Goal: Communication & Community: Answer question/provide support

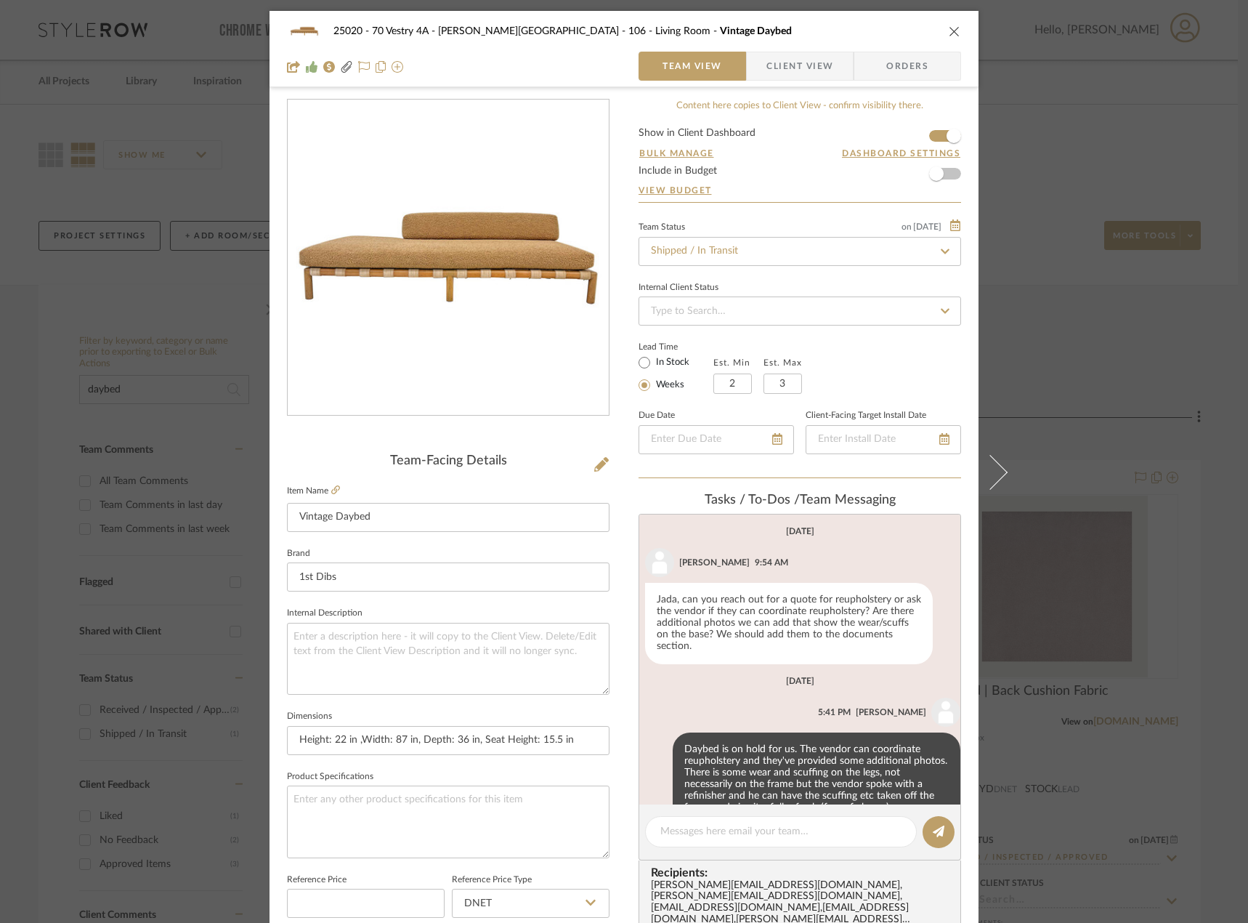
scroll to position [160, 0]
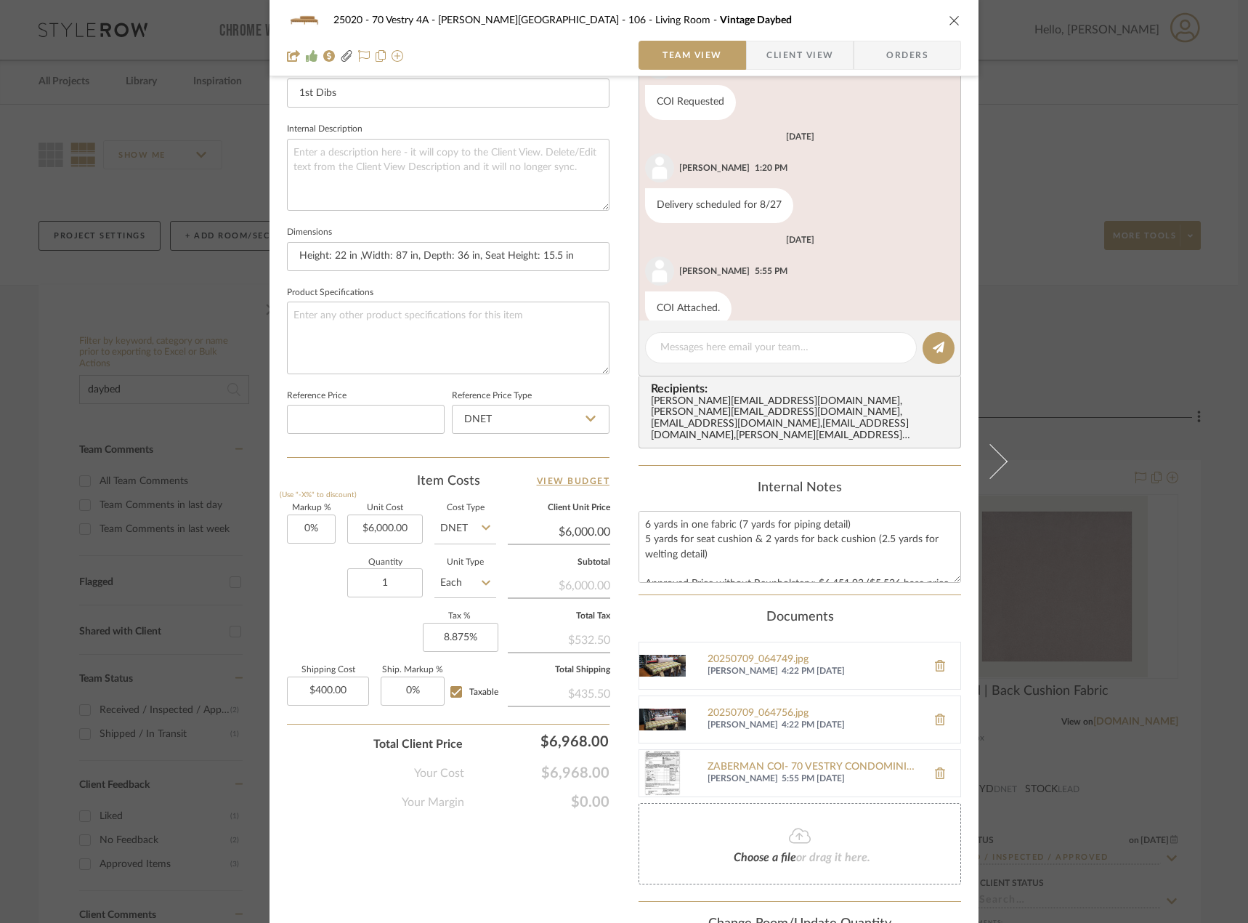
click at [171, 256] on div "25020 - 70 Vestry 4A - Grant-Stanleigh 106 - Living Room Vintage Daybed Team Vi…" at bounding box center [624, 461] width 1248 height 923
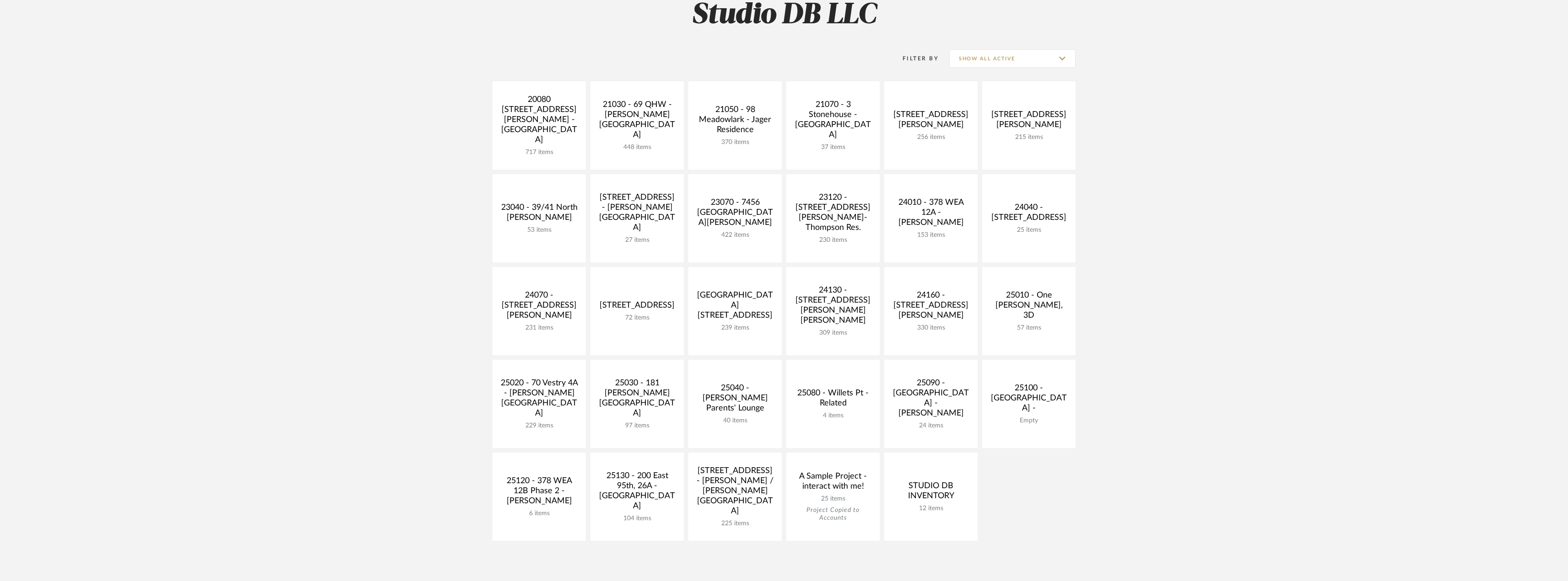
scroll to position [274, 0]
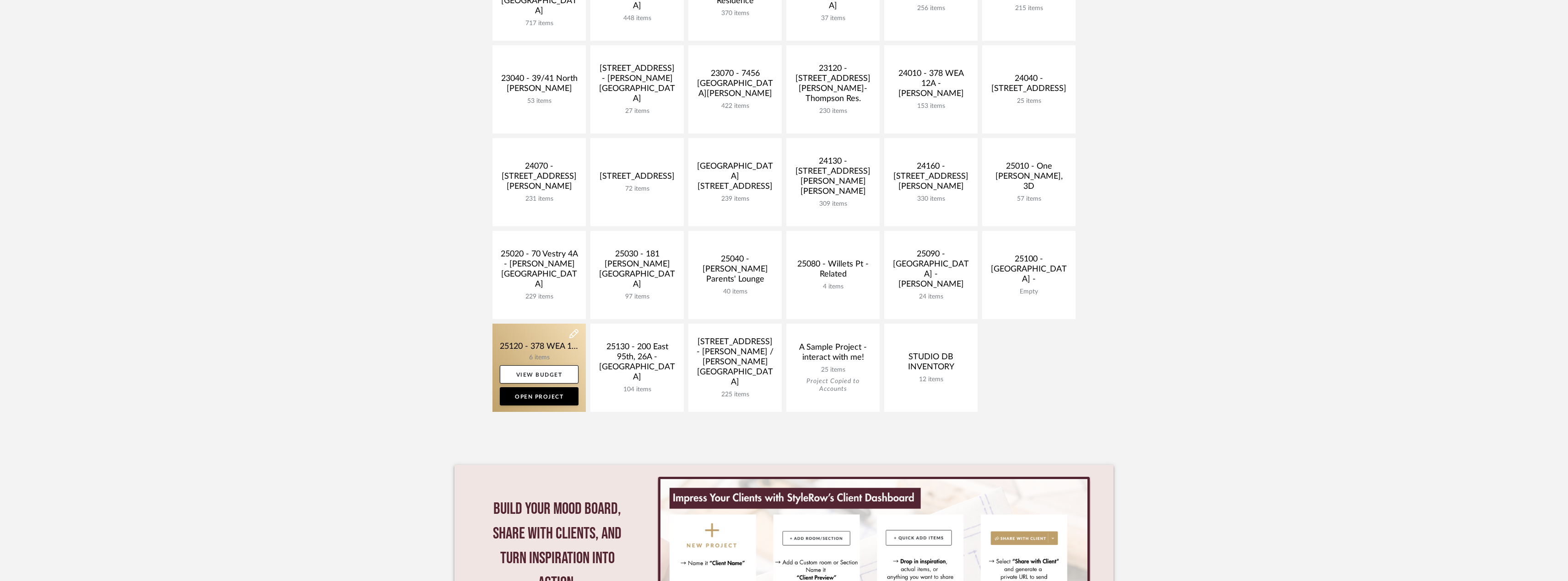
click at [544, 342] on link at bounding box center [539, 368] width 93 height 88
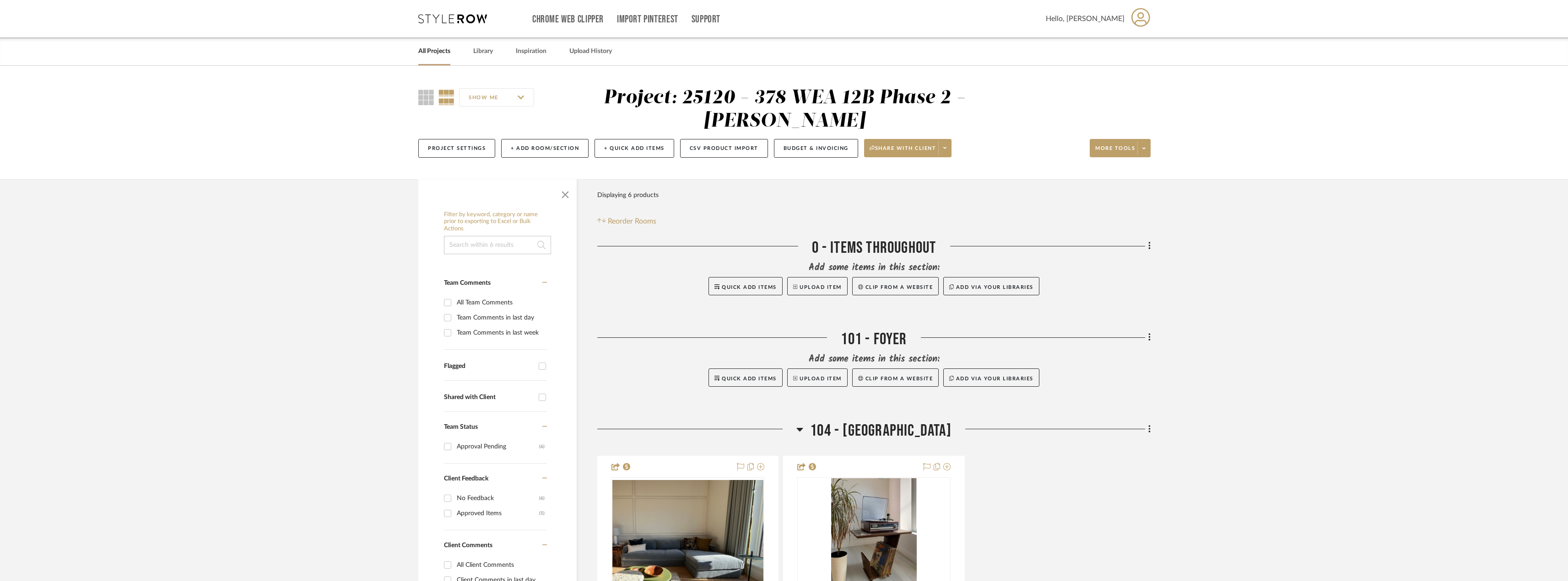
click at [454, 320] on input "Team Comments in last day" at bounding box center [447, 317] width 14 height 14
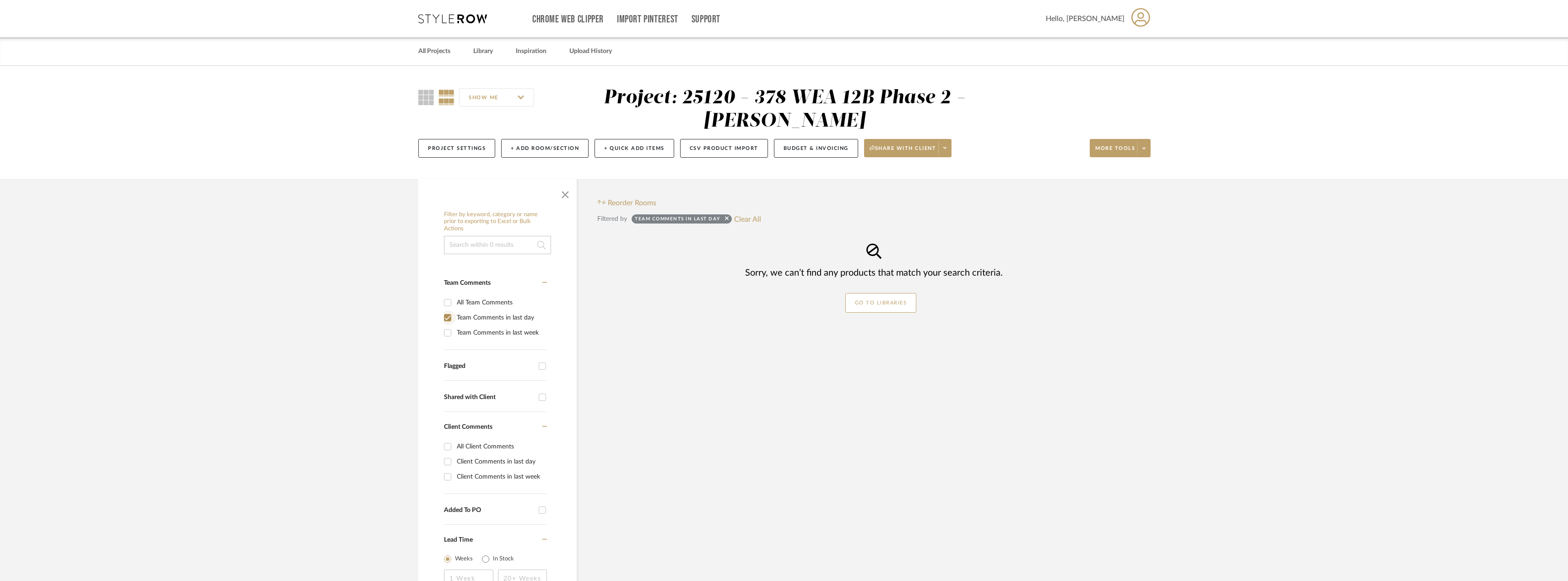
click at [454, 319] on input "Team Comments in last day" at bounding box center [447, 317] width 14 height 14
checkbox input "false"
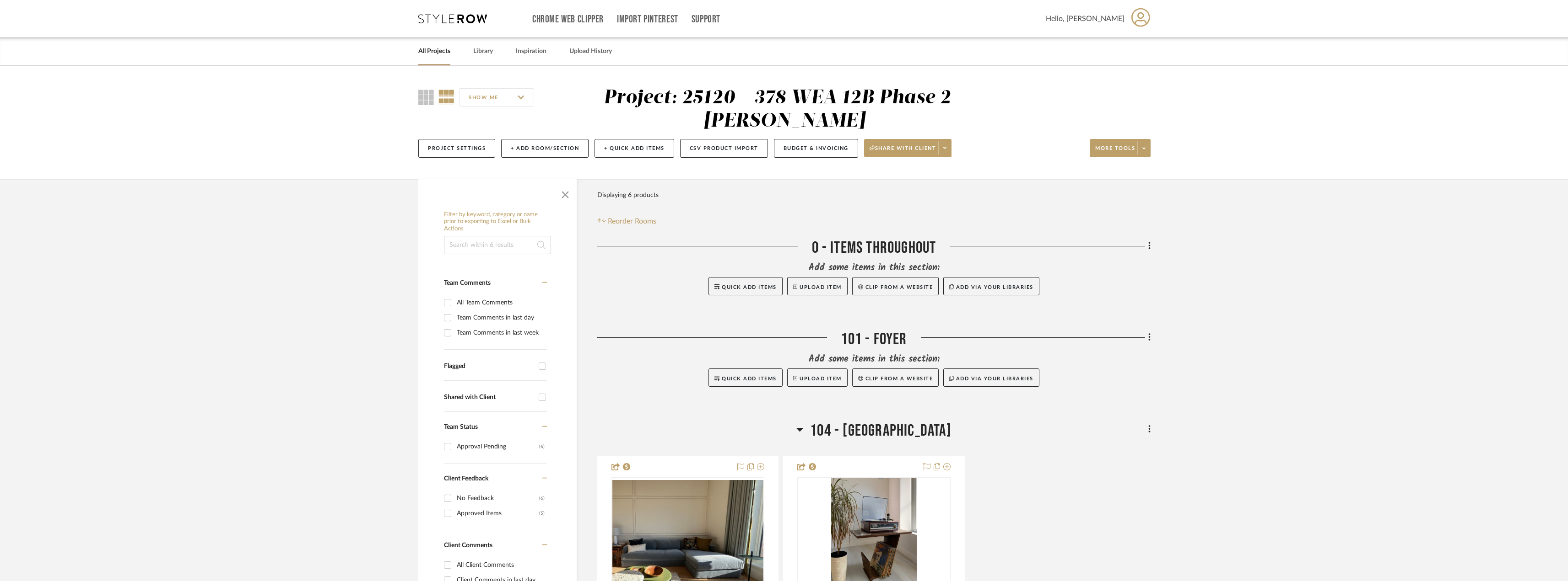
click at [438, 53] on link "All Projects" at bounding box center [434, 52] width 32 height 13
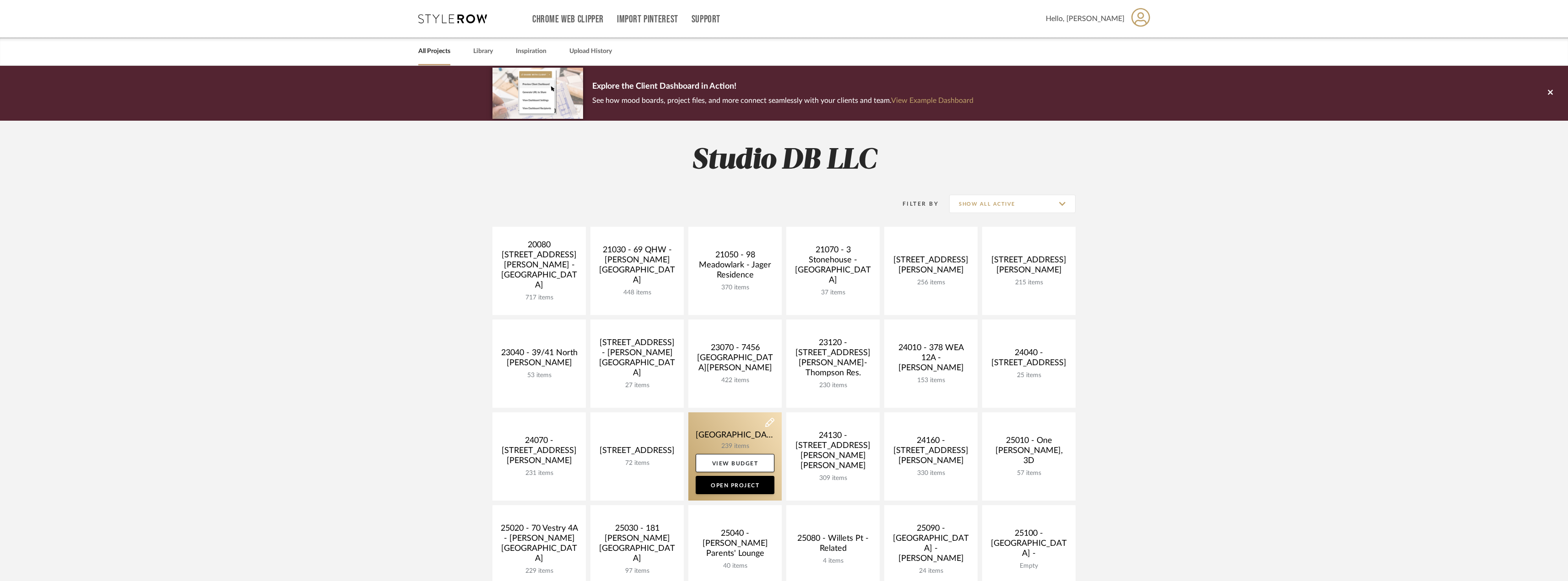
click at [750, 426] on link at bounding box center [735, 456] width 93 height 88
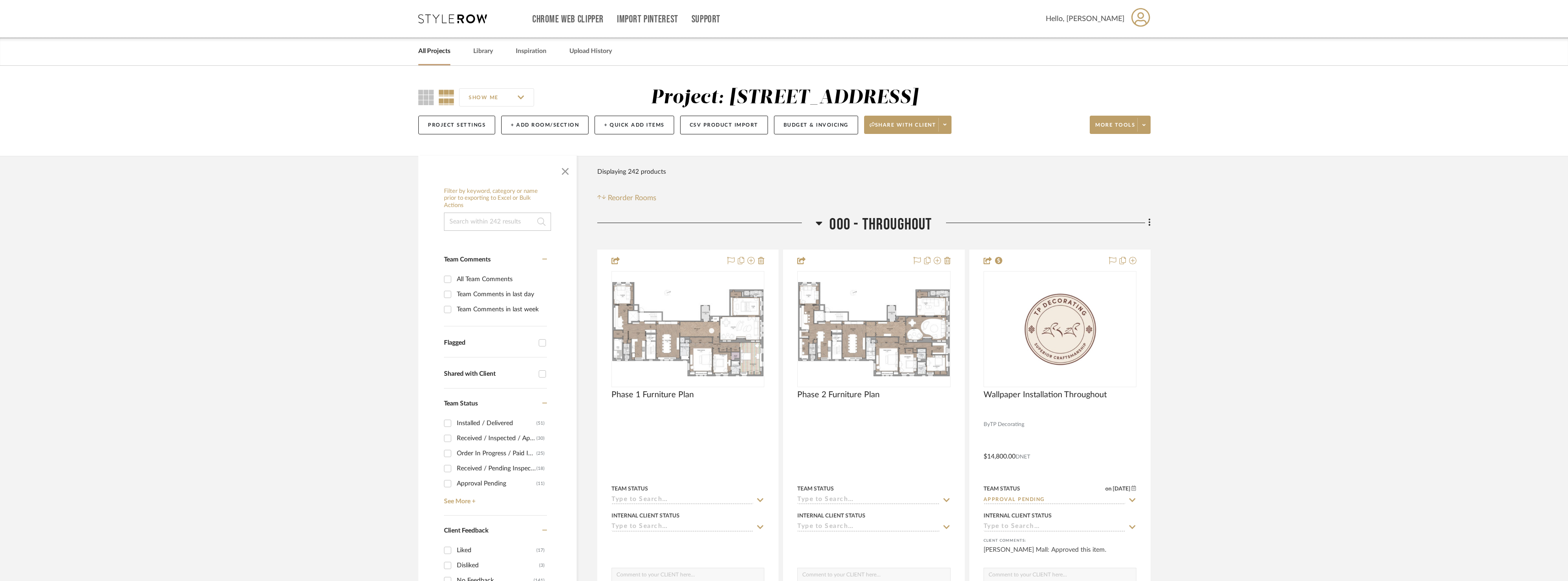
click at [452, 293] on input "Team Comments in last day" at bounding box center [447, 294] width 14 height 14
checkbox input "true"
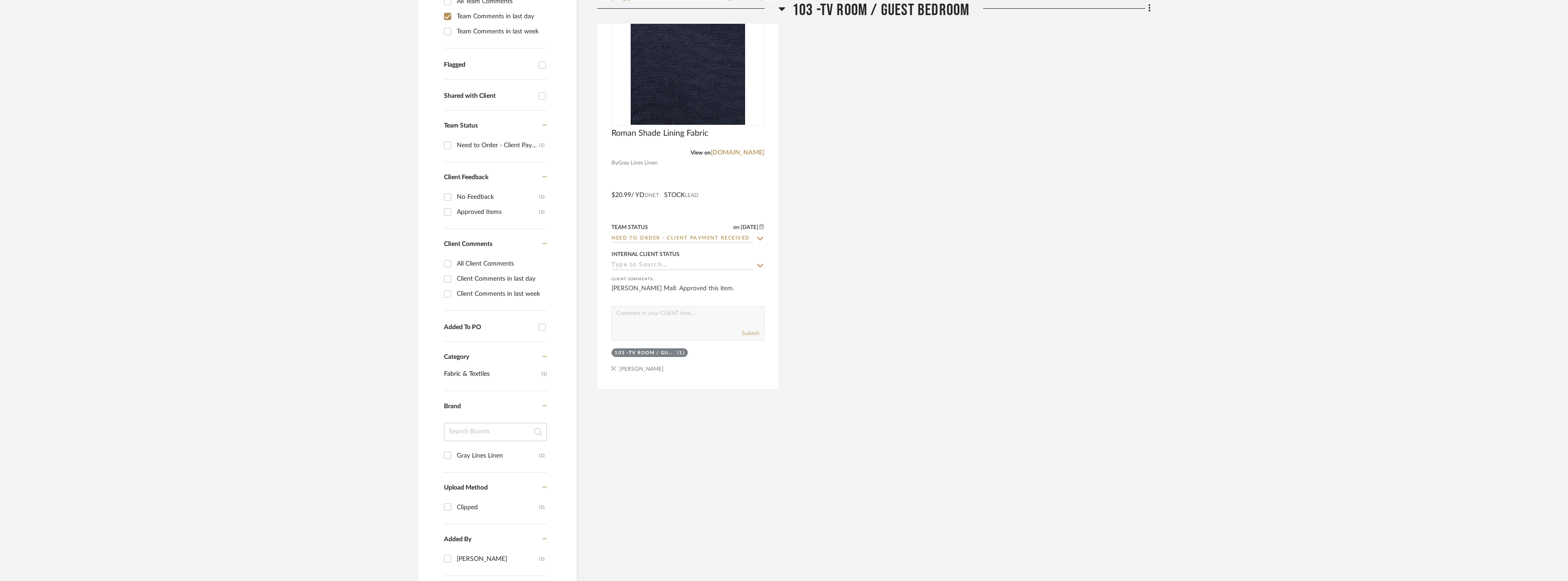
scroll to position [197, 0]
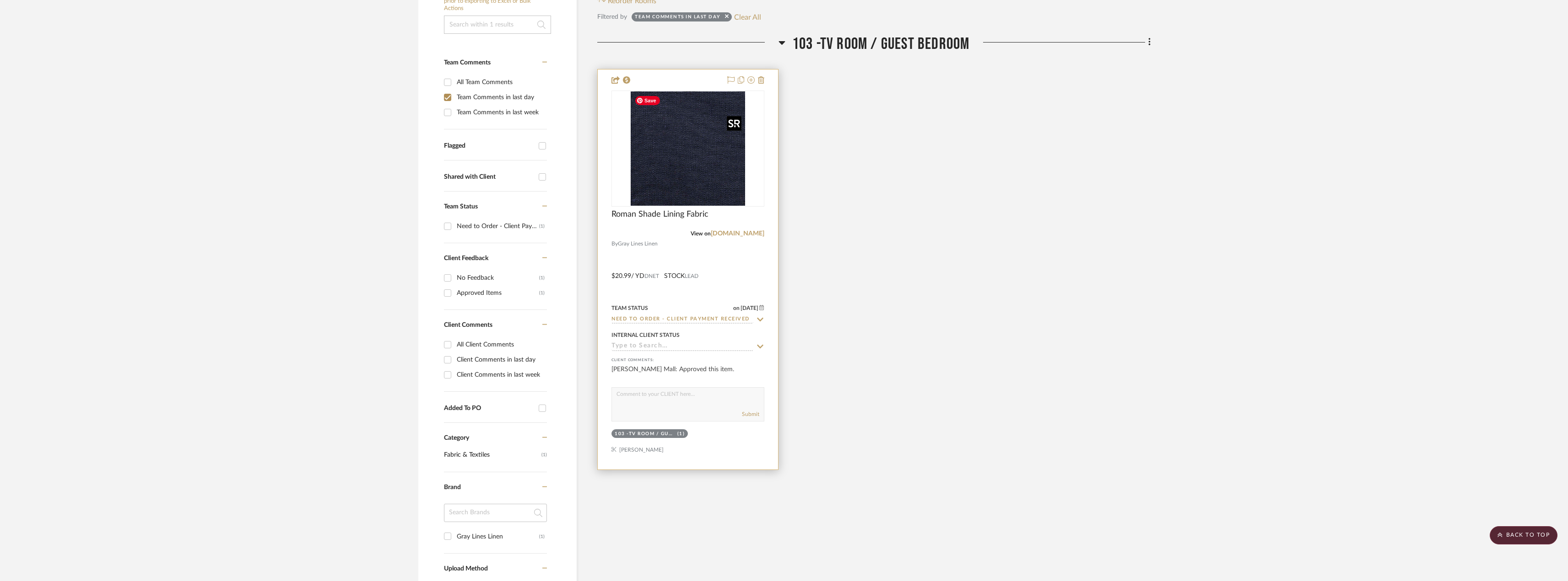
click at [0, 0] on img at bounding box center [0, 0] width 0 height 0
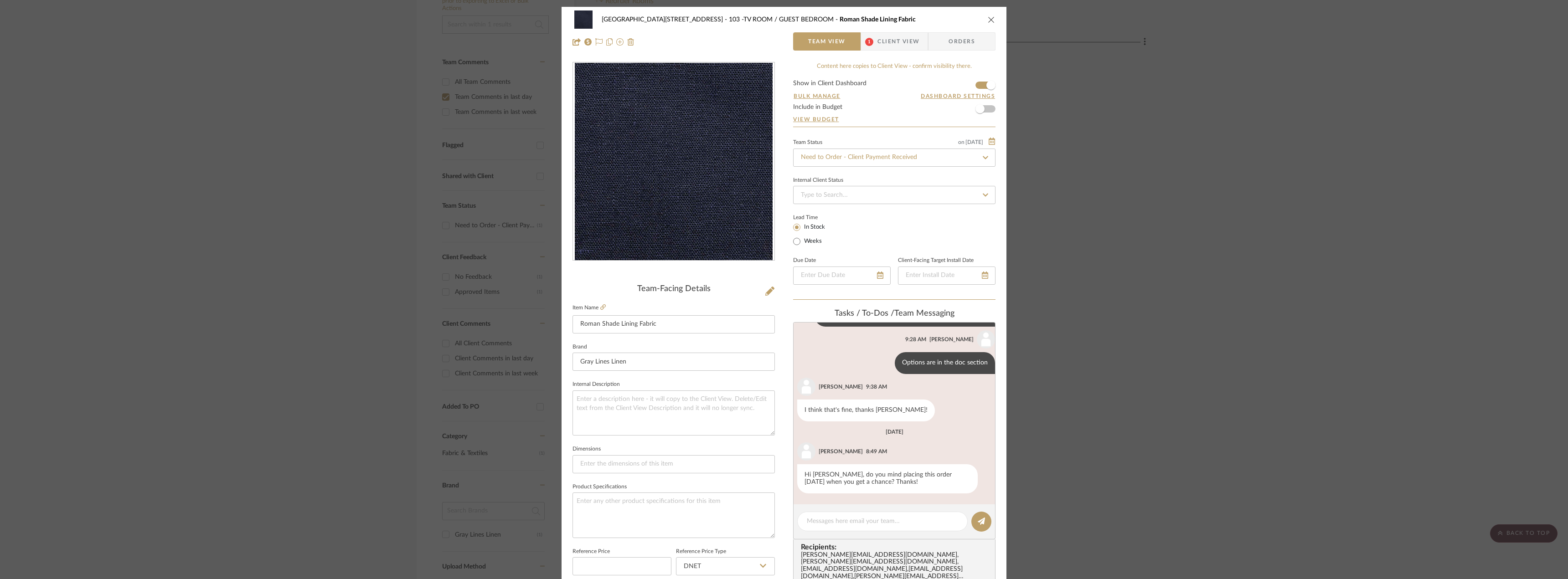
scroll to position [75, 0]
click at [843, 520] on textarea at bounding box center [882, 521] width 151 height 9
type textarea "j"
click at [877, 518] on textarea "Just to confirm, the 1 yardd would be used for both windows or does ach windw t…" at bounding box center [882, 526] width 151 height 19
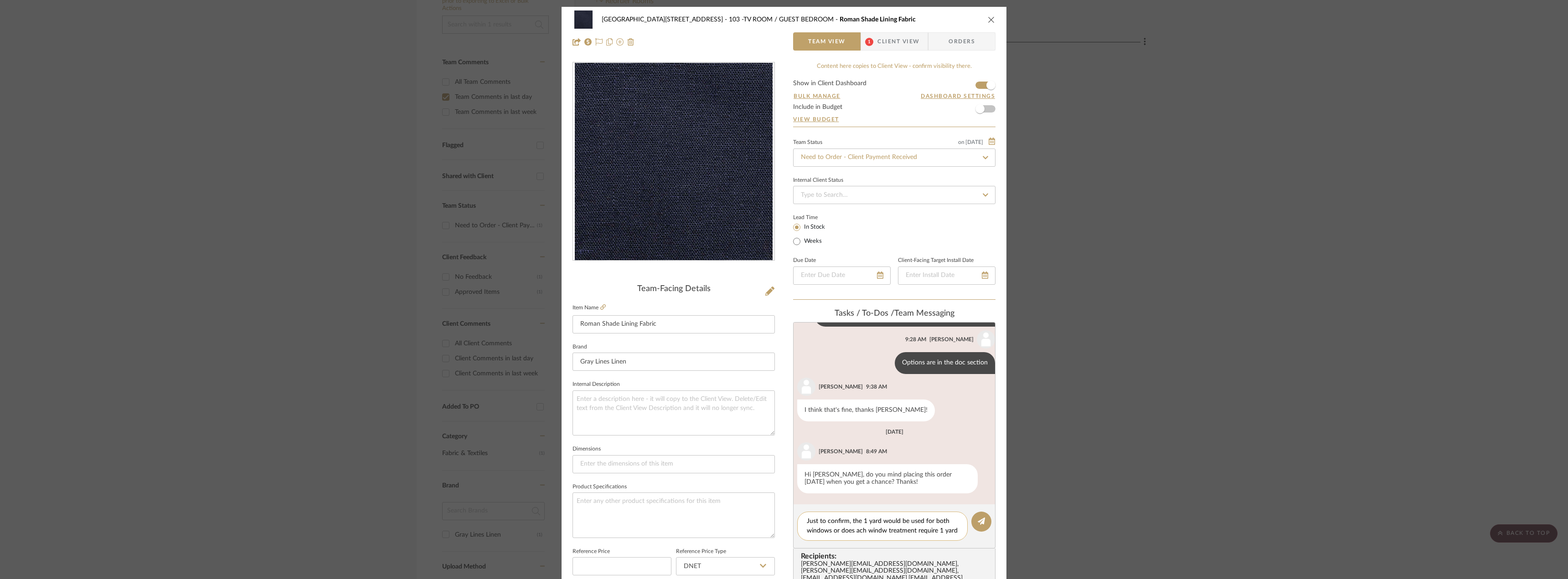
click at [878, 528] on textarea "Just to confirm, the 1 yard would be used for both windows or does ach windw tr…" at bounding box center [882, 526] width 151 height 19
click at [920, 550] on div "Just to confirm, the 1 yard would be used for both windows or does ach window t…" at bounding box center [883, 531] width 171 height 39
click at [919, 542] on textarea "Just to confirm, the 1 yard would be used for both windows or does ach window t…" at bounding box center [882, 531] width 151 height 29
click at [835, 529] on textarea "Just to confirm, the 1 yard would be used for both windows or does ach window t…" at bounding box center [882, 531] width 151 height 29
click at [860, 532] on textarea "Just to confirm, the 1 yard would be used for both windows, or does ach window …" at bounding box center [882, 531] width 151 height 29
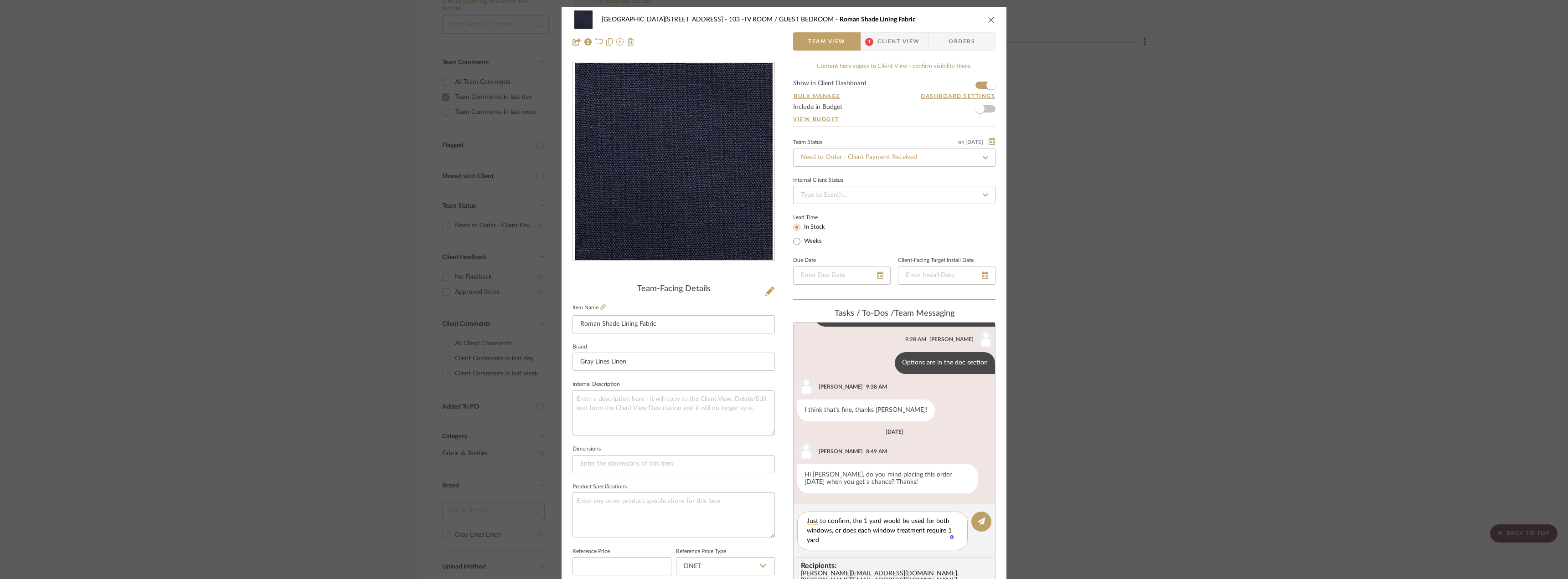
click at [833, 548] on div "Just to confirm, the 1 yard would be used for both windows, or does each window…" at bounding box center [883, 531] width 171 height 39
click at [833, 546] on div "Just to confirm, the 1 yard would be used for both windows, or does each window…" at bounding box center [883, 531] width 171 height 39
click at [833, 543] on textarea "Just to confirm, the 1 yard would be used for both windows, or does each window…" at bounding box center [882, 531] width 151 height 29
type textarea "Just to confirm, the 1 yard would be used for both windows, or does each window…"
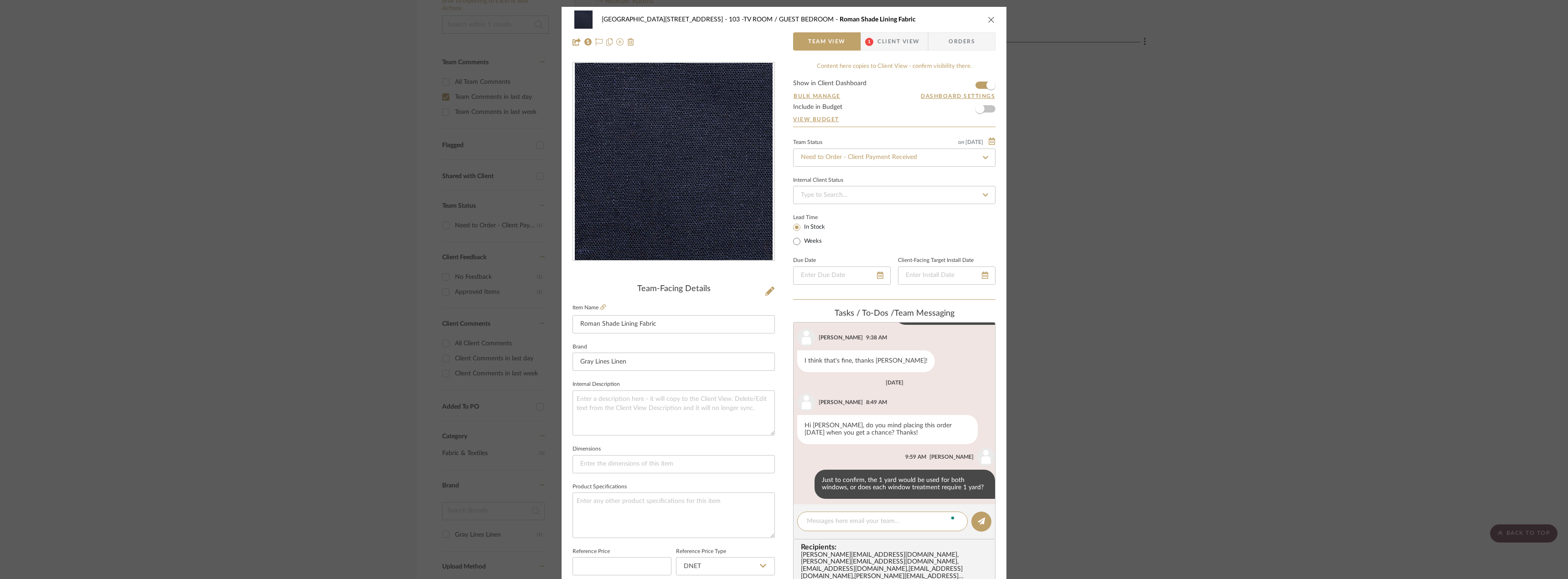
scroll to position [130, 0]
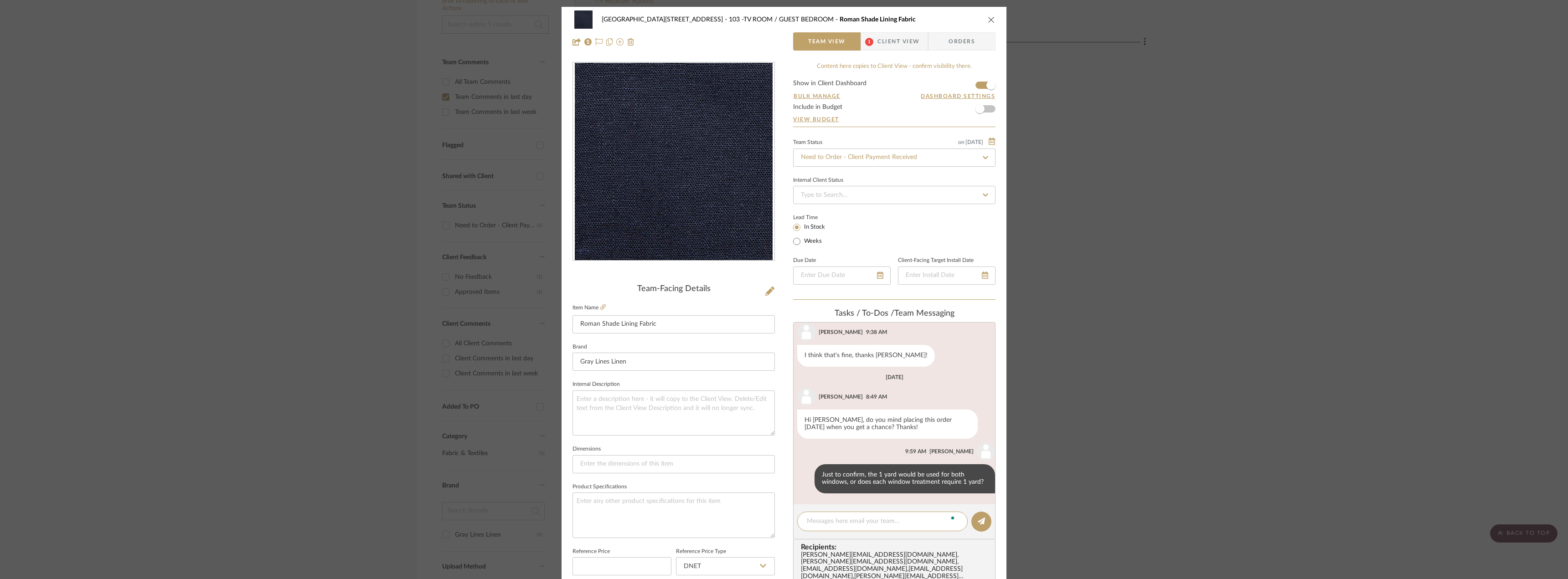
drag, startPoint x: 1168, startPoint y: 232, endPoint x: 1092, endPoint y: 209, distance: 79.4
click at [1166, 232] on div "24100 - [STREET_ADDRESS] - Mall 103 -TV ROOM / GUEST BEDROOM Roman Shade Lining…" at bounding box center [784, 289] width 1568 height 579
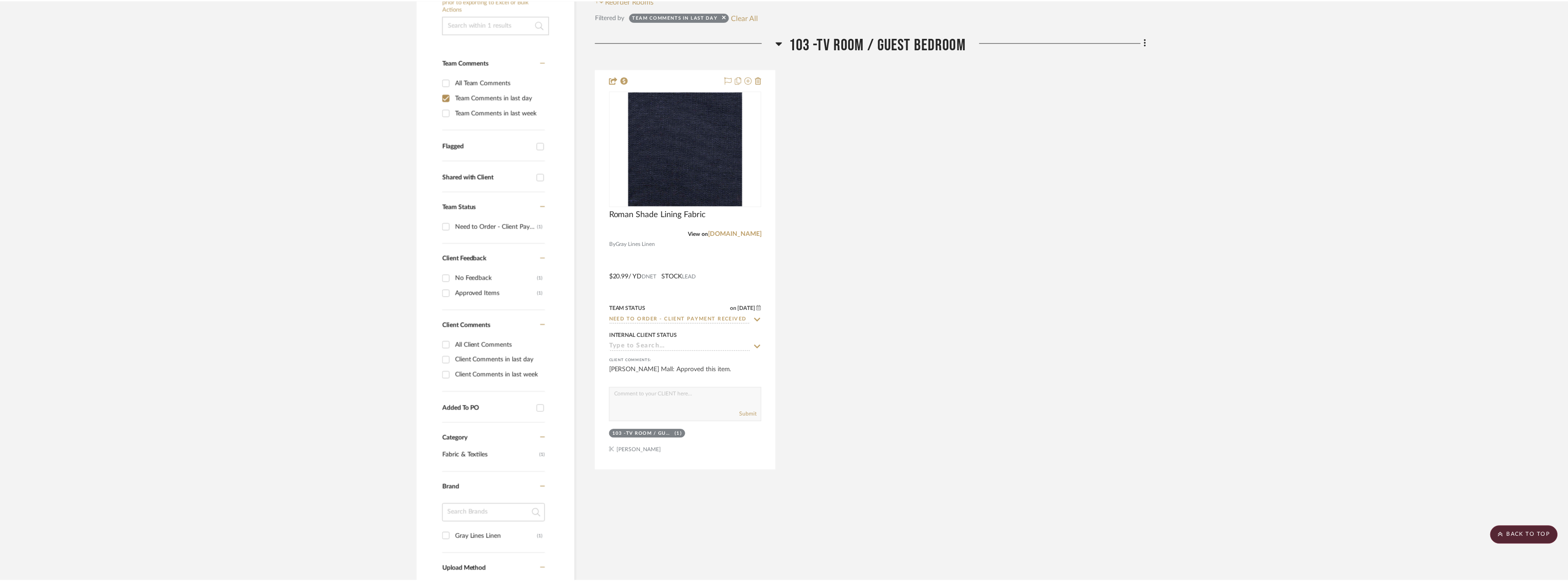
scroll to position [197, 0]
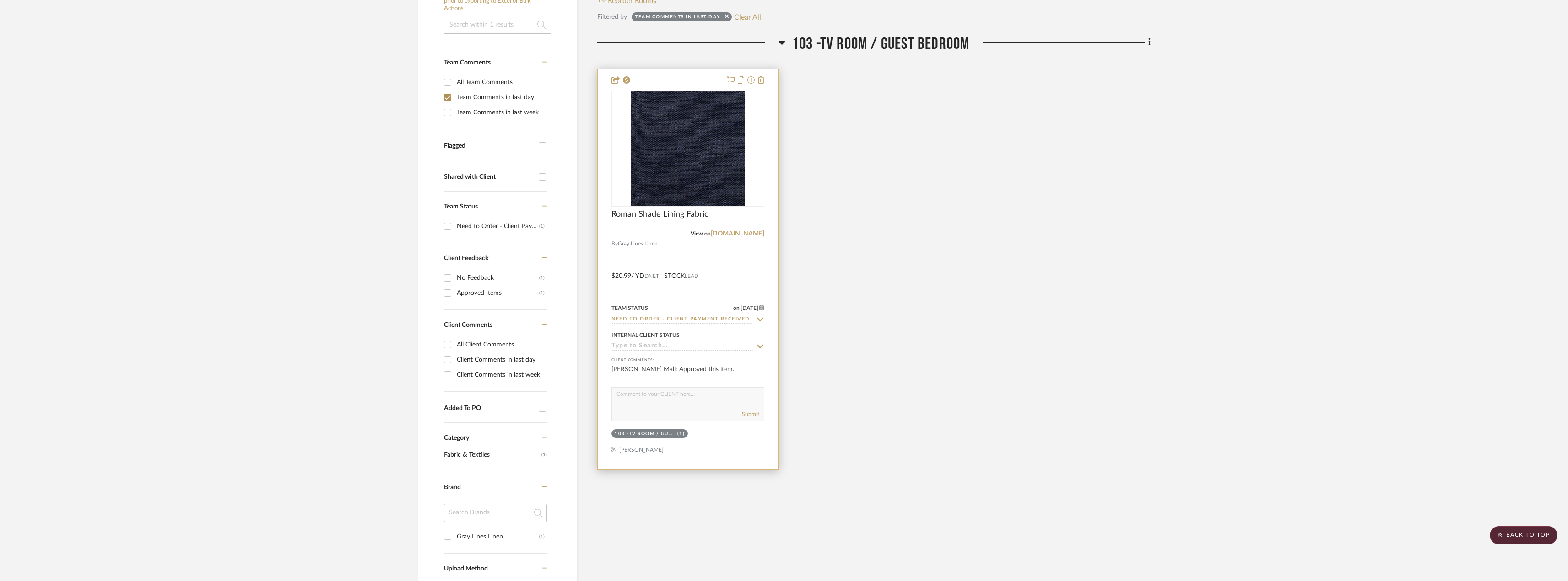
click at [729, 316] on input "Need to Order - Client Payment Received" at bounding box center [682, 320] width 142 height 9
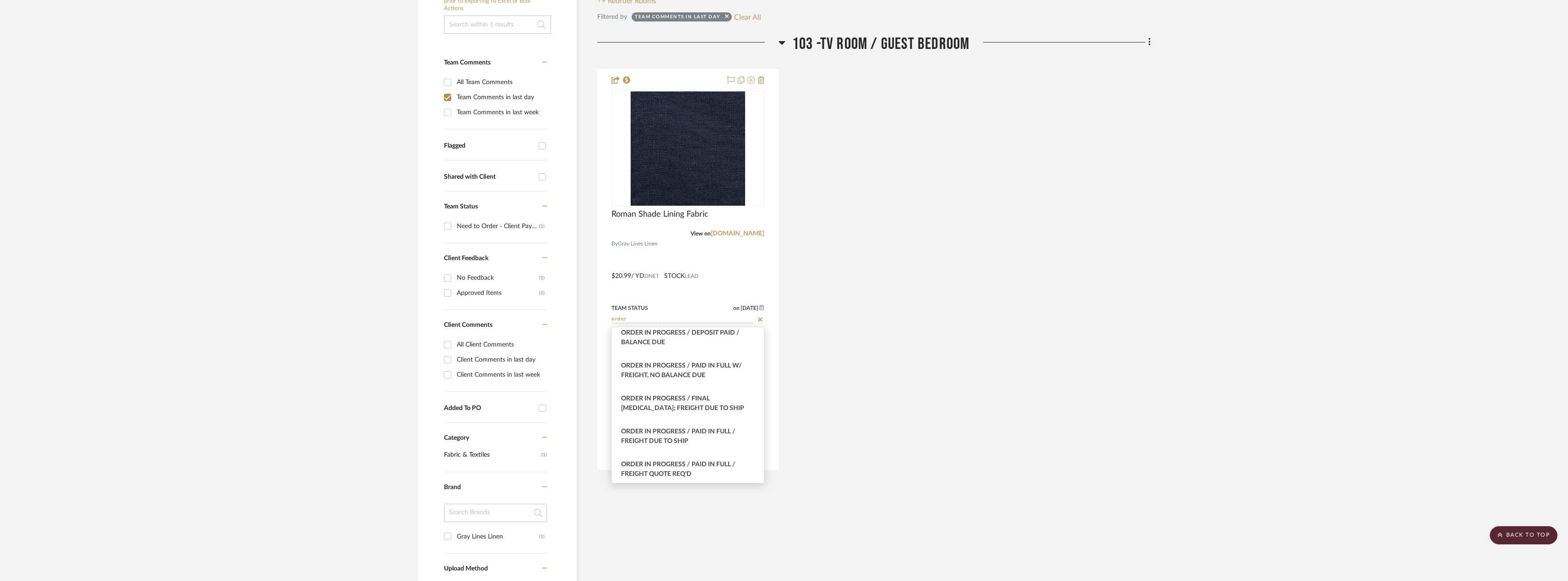
scroll to position [137, 0]
click at [707, 367] on div "Order In Progress / Paid In Full w/ Freight, No Balance due" at bounding box center [687, 366] width 152 height 33
type input "Order In Progress / Paid In Full w/ Freight, No Balance due"
click at [1005, 350] on div "Roman Shade Lining Fabric View on graylinelinen.com By Gray Lines Linen $20.99 …" at bounding box center [874, 269] width 553 height 401
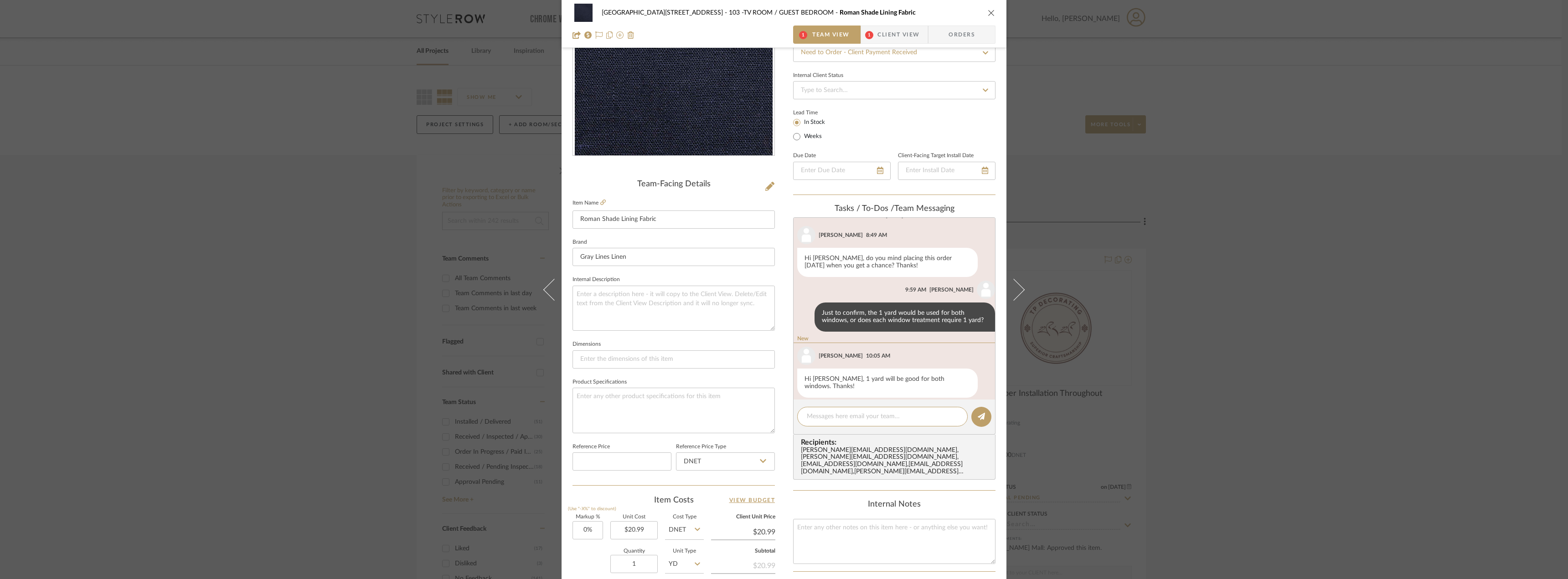
scroll to position [188, 0]
drag, startPoint x: 816, startPoint y: 416, endPoint x: 805, endPoint y: 418, distance: 11.2
click at [807, 418] on textarea "Cool, thanks!" at bounding box center [882, 417] width 151 height 9
type textarea "Great, thanks!"
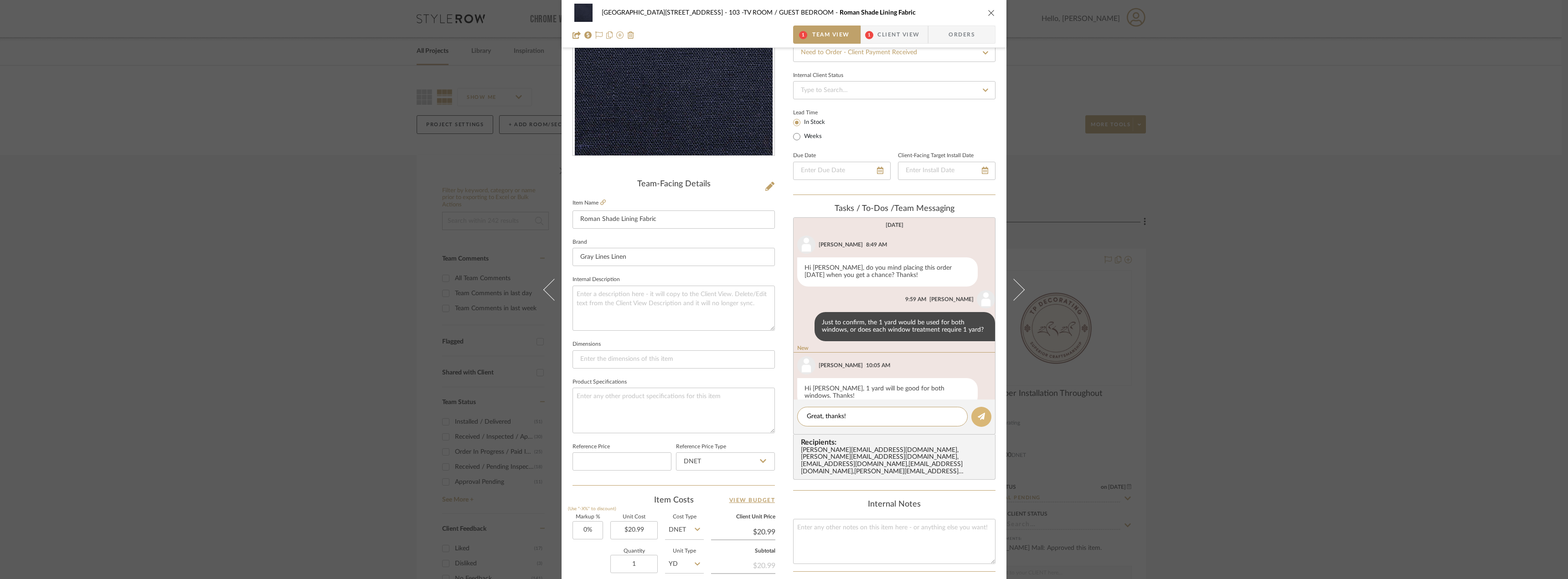
click at [980, 421] on button at bounding box center [981, 417] width 20 height 20
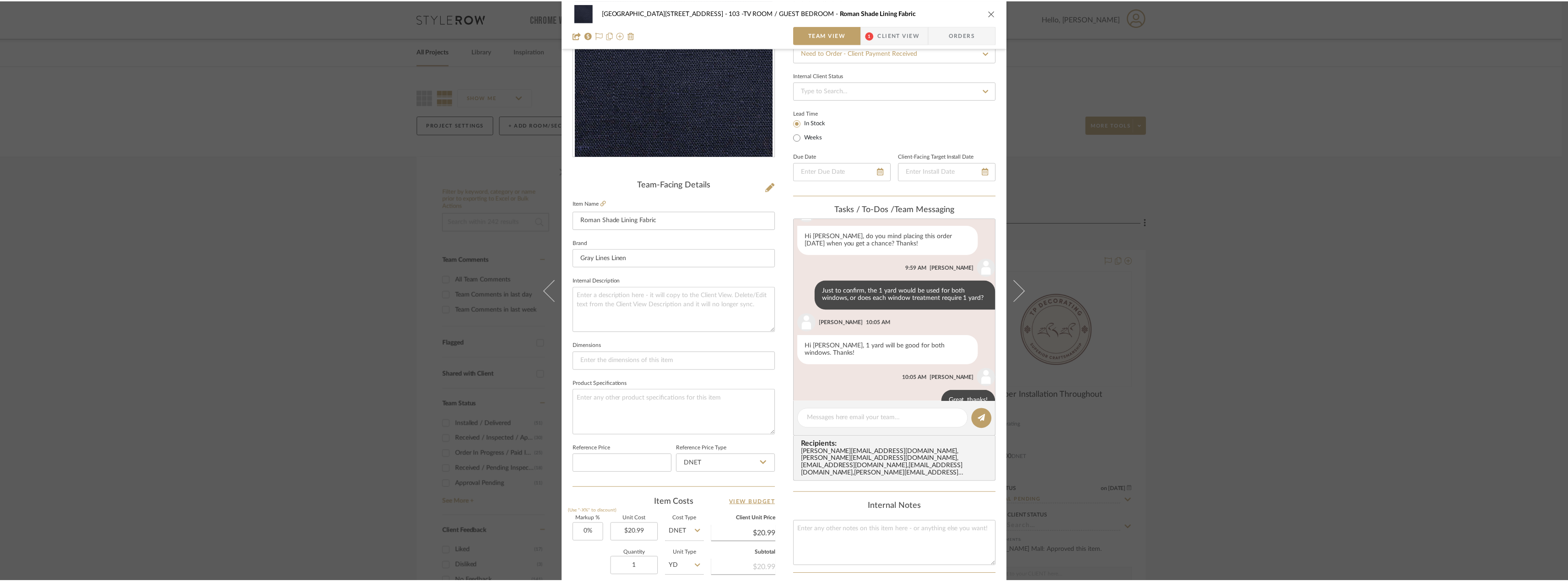
scroll to position [225, 0]
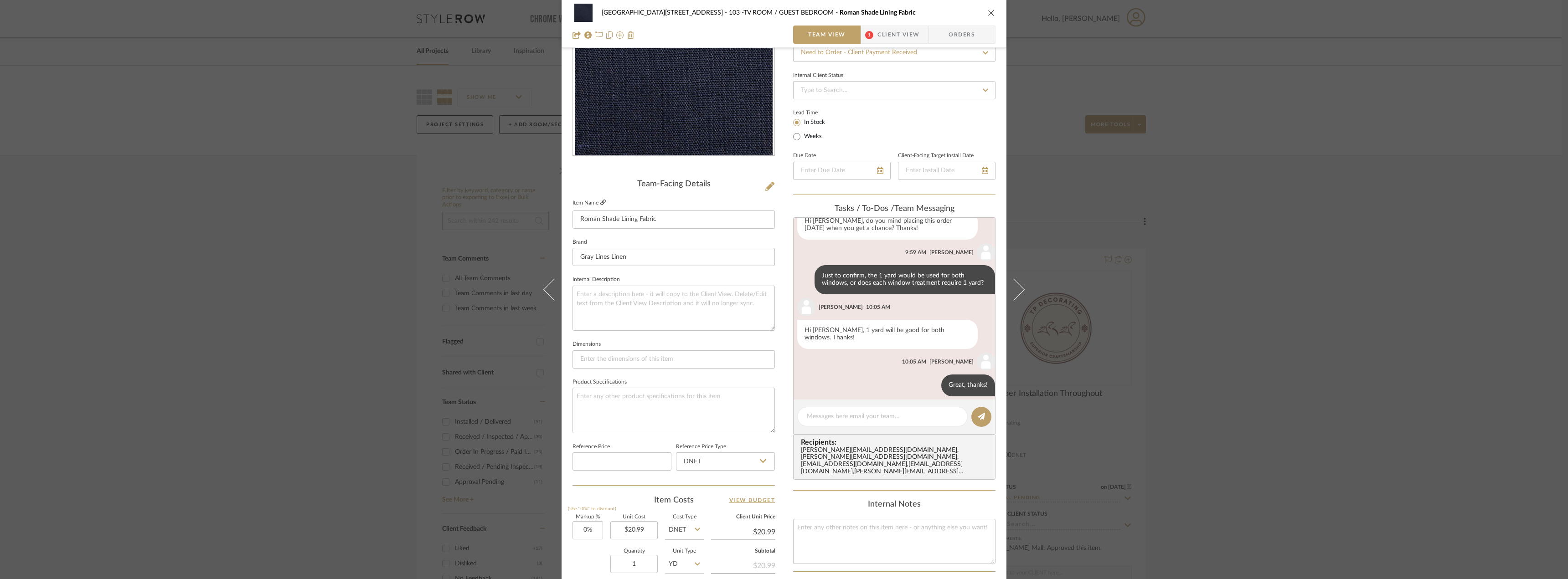
click at [600, 203] on icon at bounding box center [603, 202] width 6 height 6
click at [1123, 218] on div "24100 - [STREET_ADDRESS] - Mall 103 -TV ROOM / GUEST BEDROOM Roman Shade Lining…" at bounding box center [784, 289] width 1568 height 579
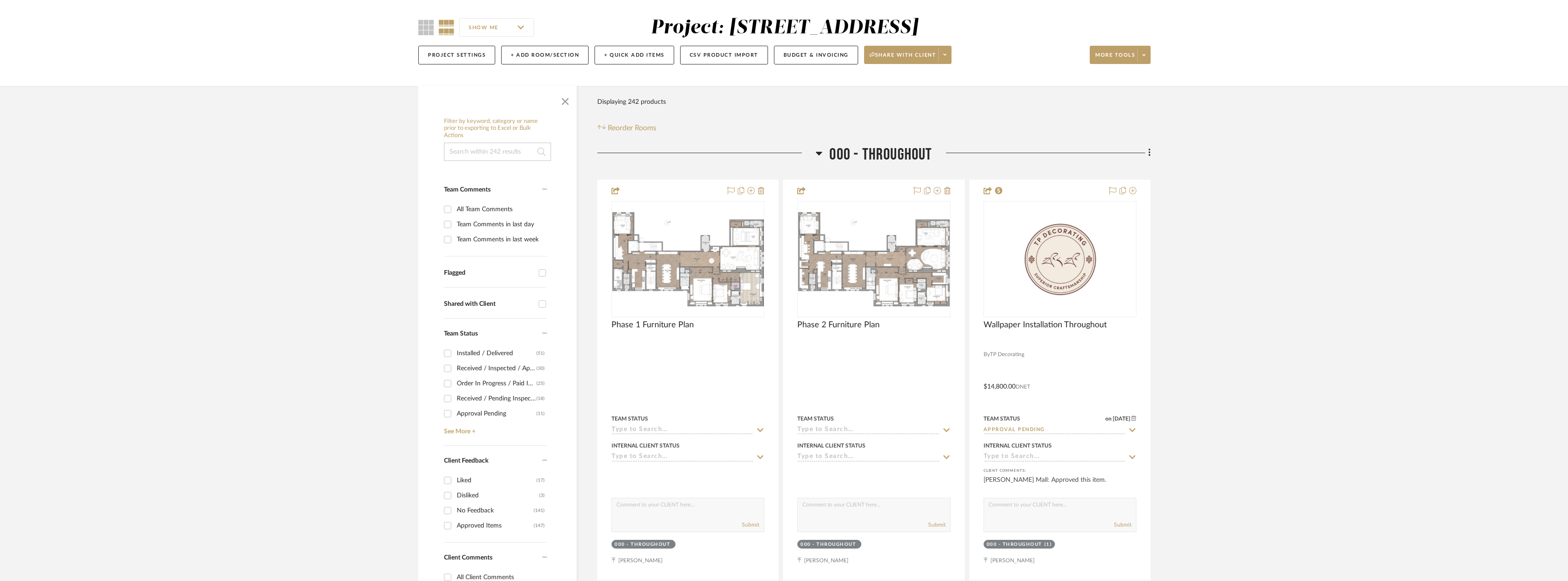
scroll to position [0, 0]
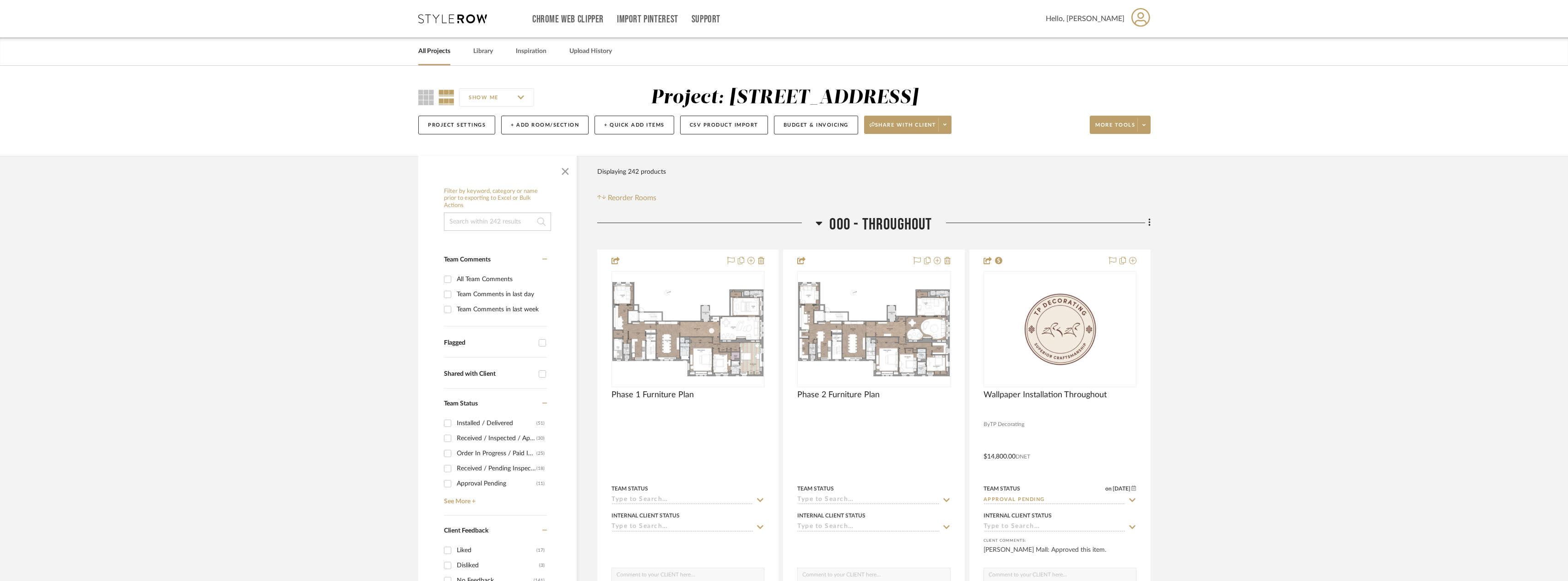
click at [436, 48] on link "All Projects" at bounding box center [434, 52] width 32 height 13
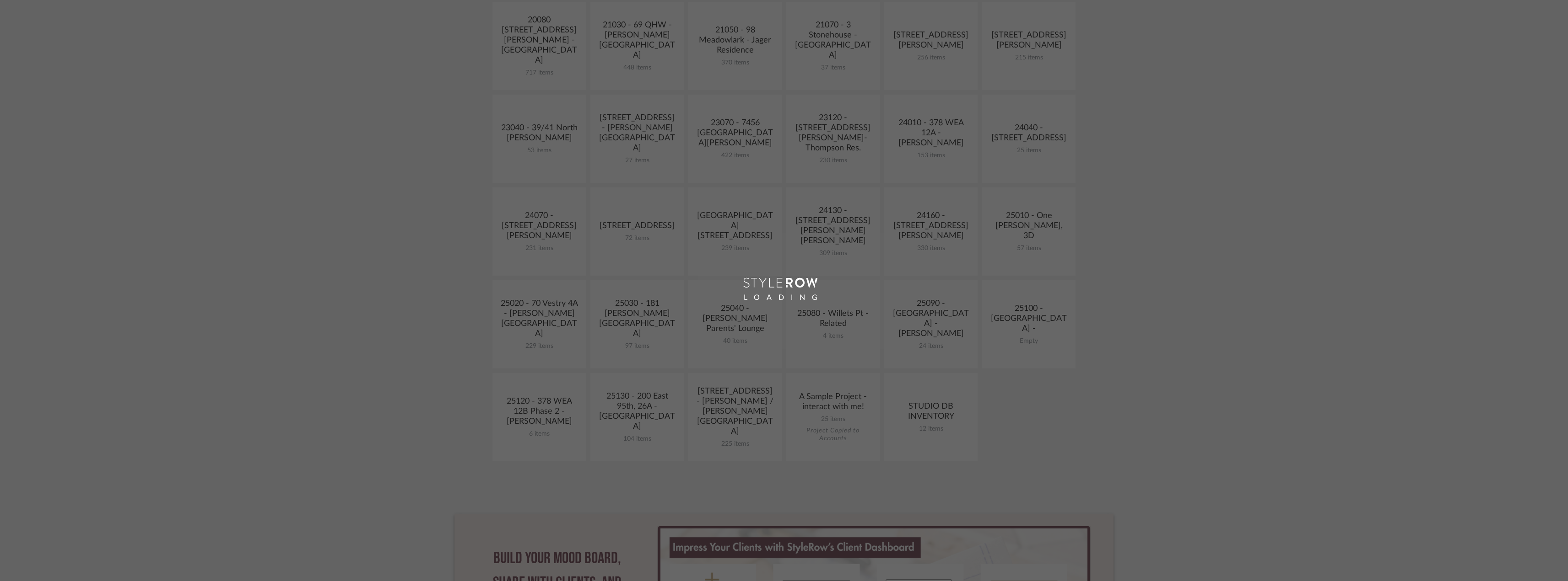
scroll to position [274, 0]
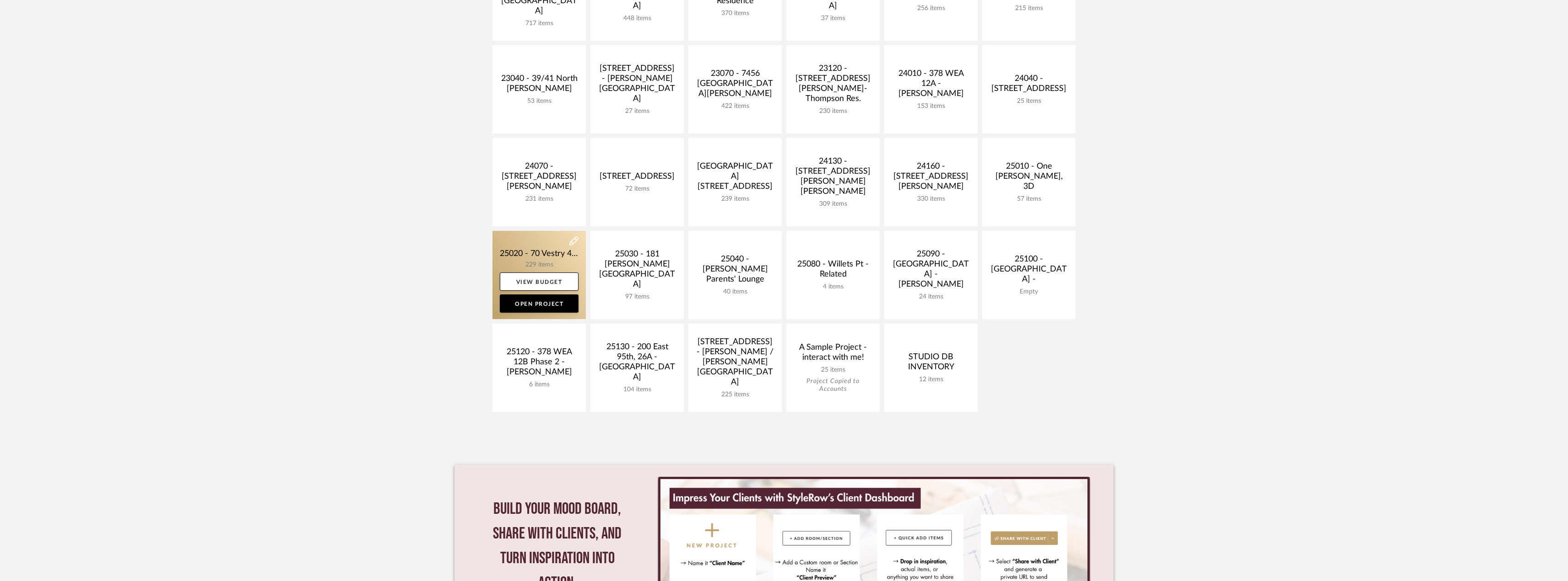
click at [540, 256] on link at bounding box center [539, 275] width 93 height 88
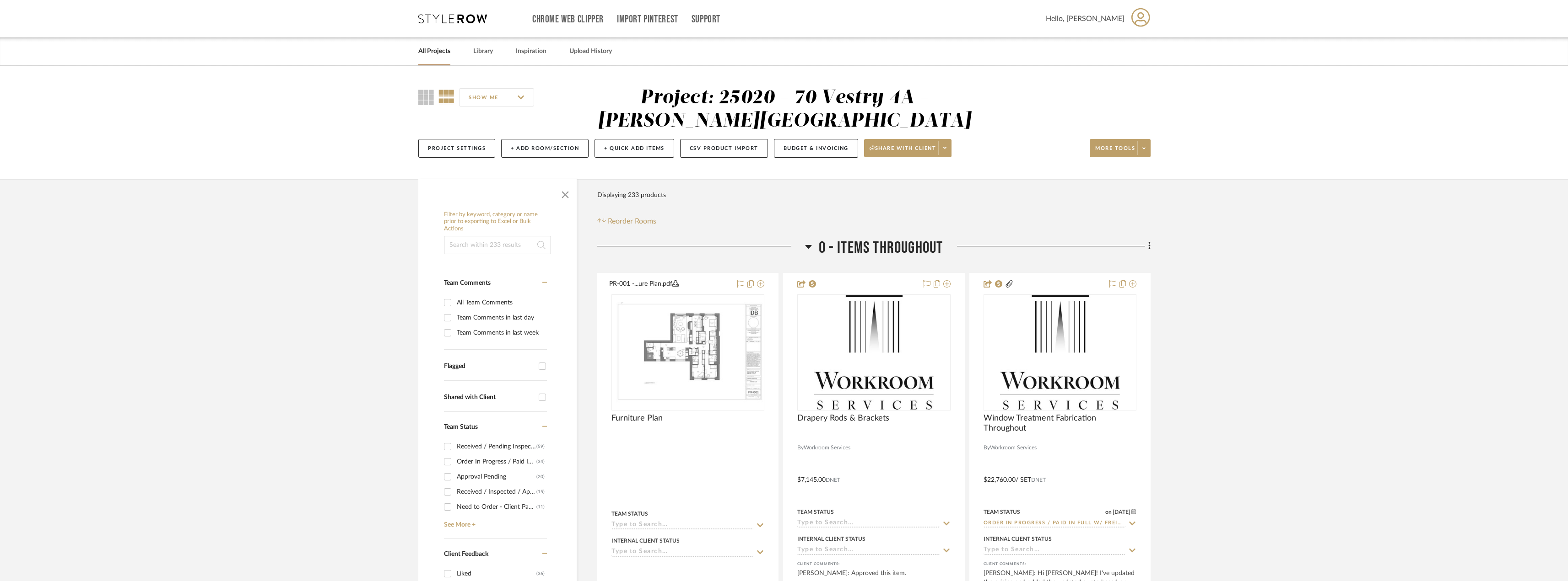
click at [449, 329] on input "Team Comments in last week" at bounding box center [447, 332] width 14 height 14
checkbox input "true"
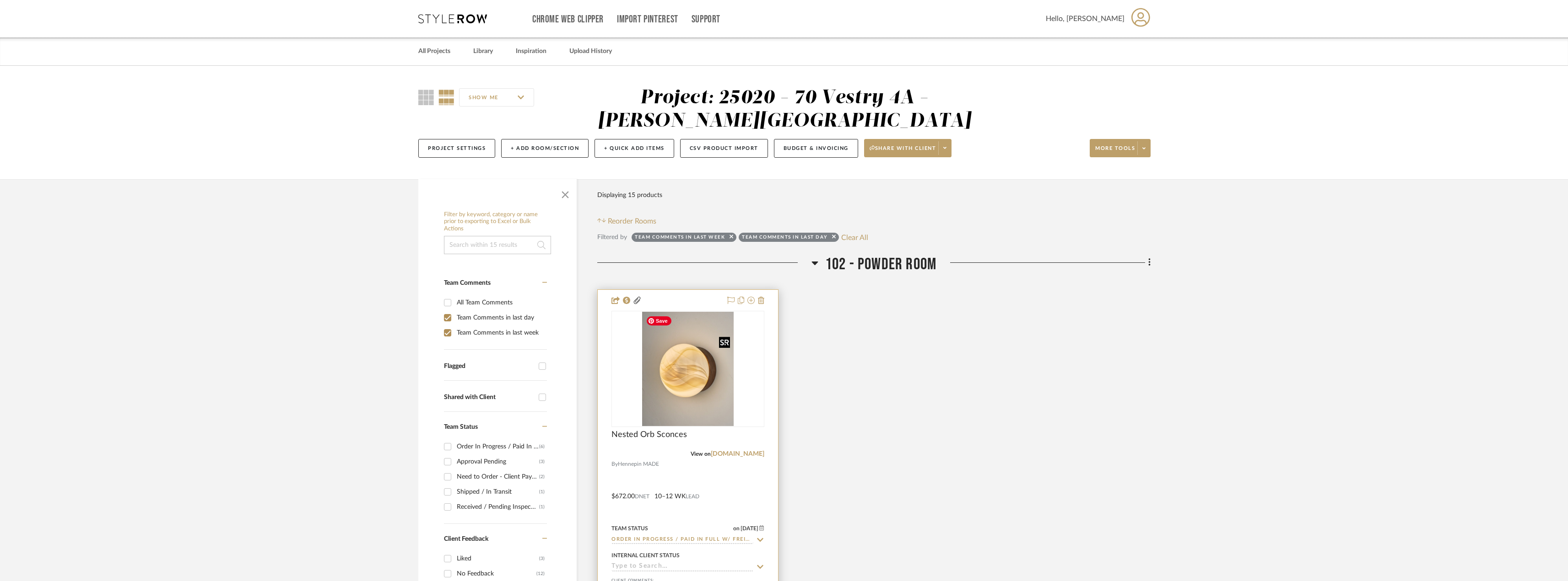
click at [0, 0] on img at bounding box center [0, 0] width 0 height 0
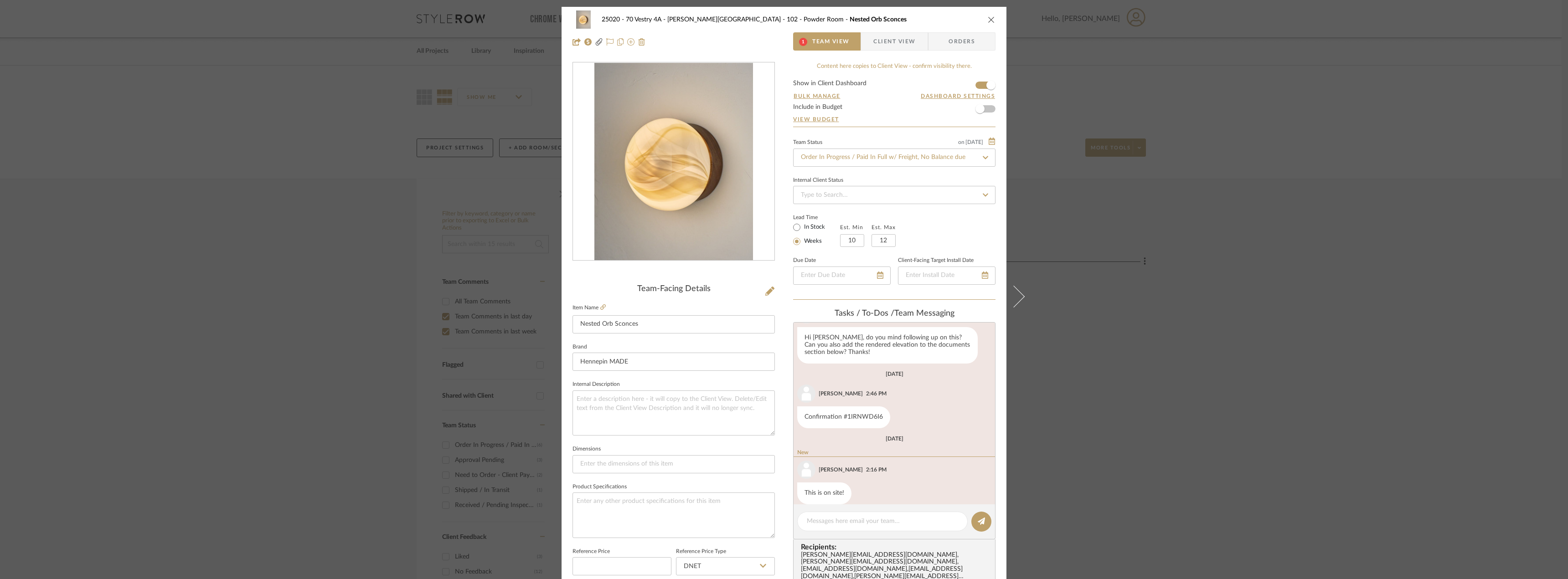
scroll to position [49, 0]
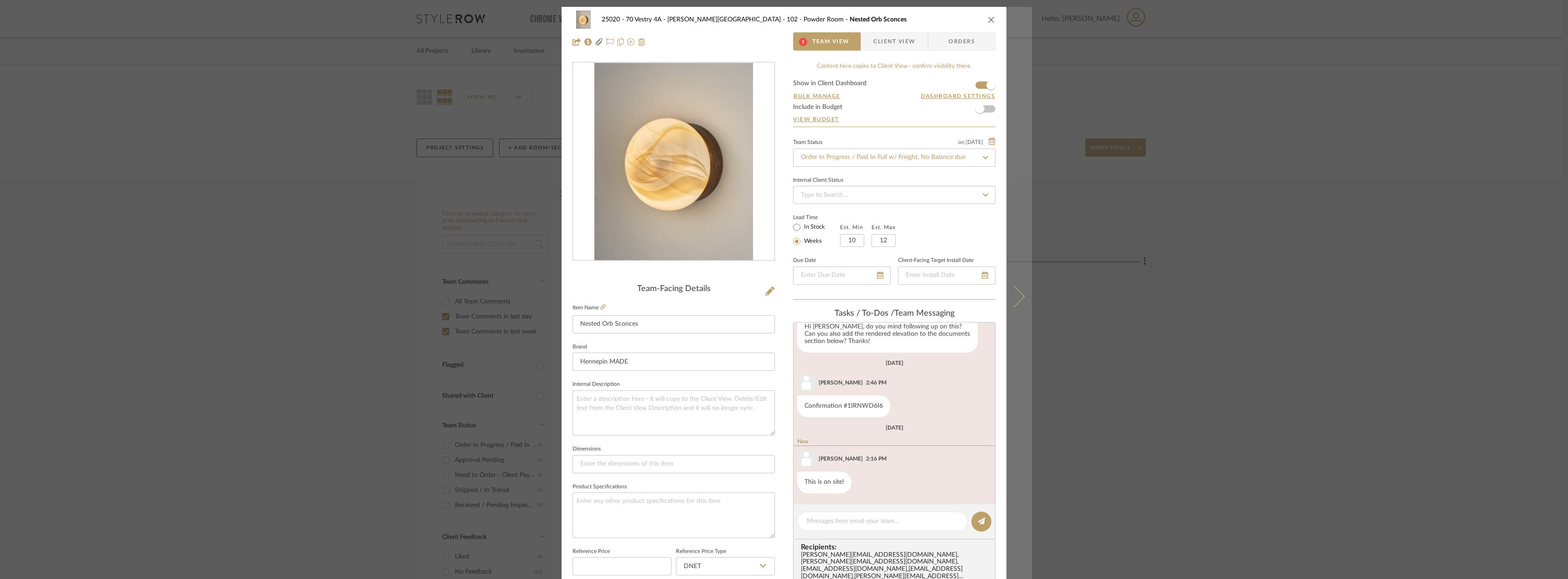
click at [1009, 296] on icon at bounding box center [1013, 296] width 22 height 22
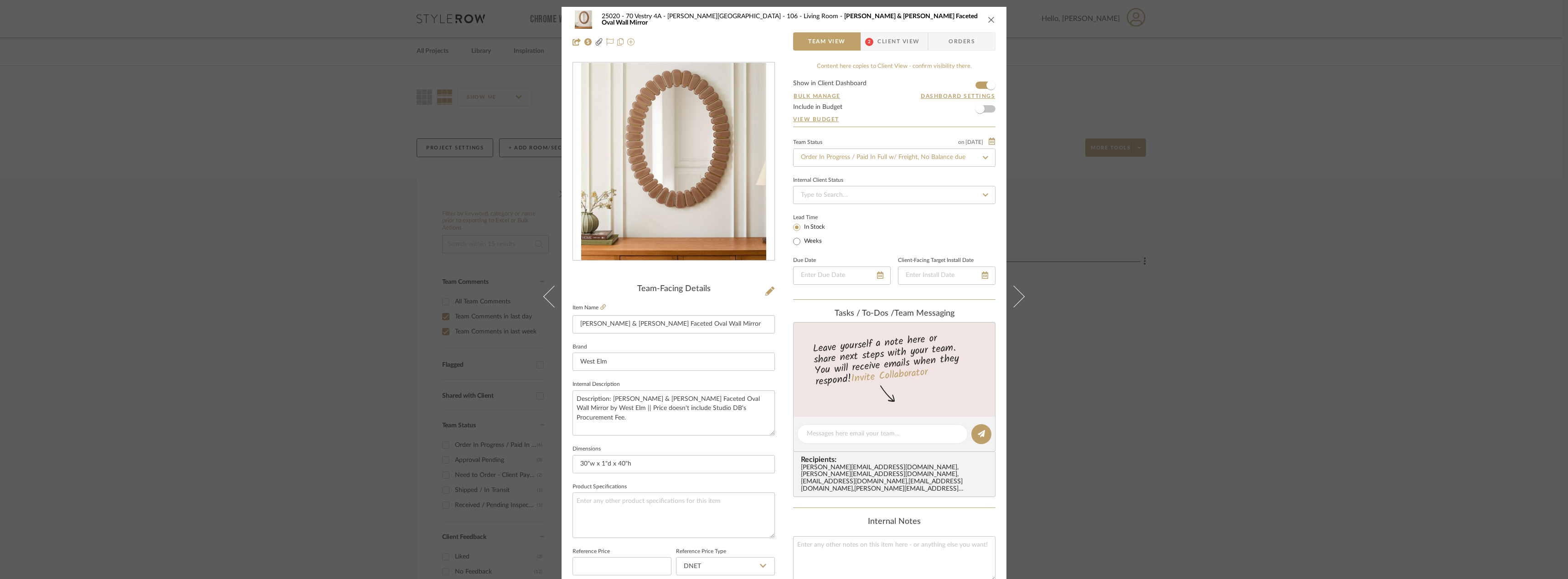
click at [899, 51] on div "25020 - 70 Vestry 4A - [PERSON_NAME] 106 - Living Room [PERSON_NAME] & [PERSON_…" at bounding box center [784, 31] width 445 height 48
click at [899, 44] on span "Client View" at bounding box center [899, 41] width 42 height 18
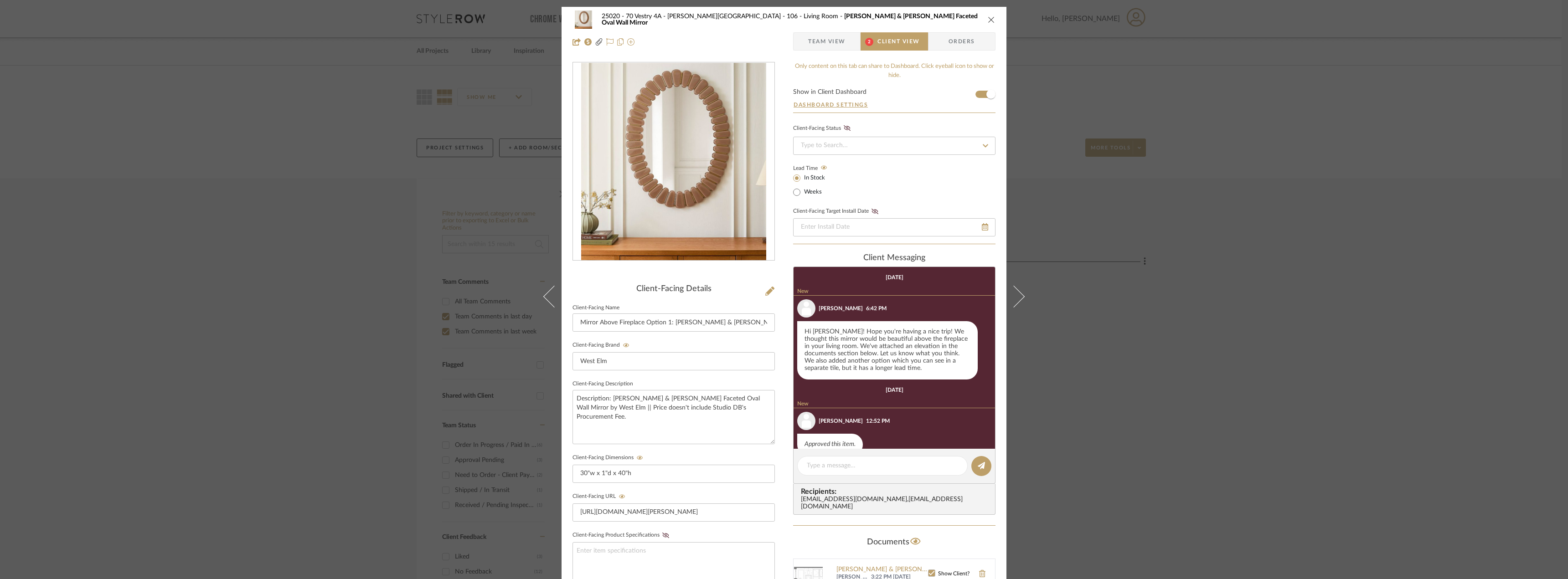
scroll to position [18, 0]
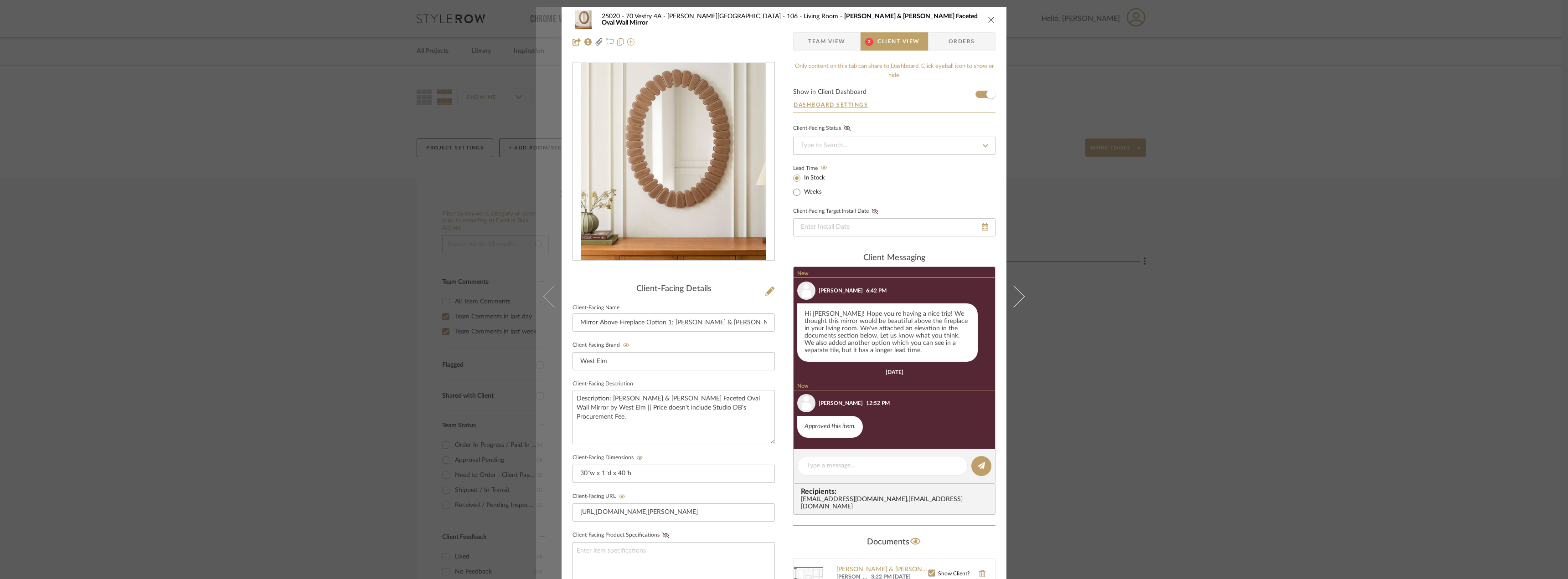
click at [547, 299] on icon at bounding box center [554, 296] width 22 height 22
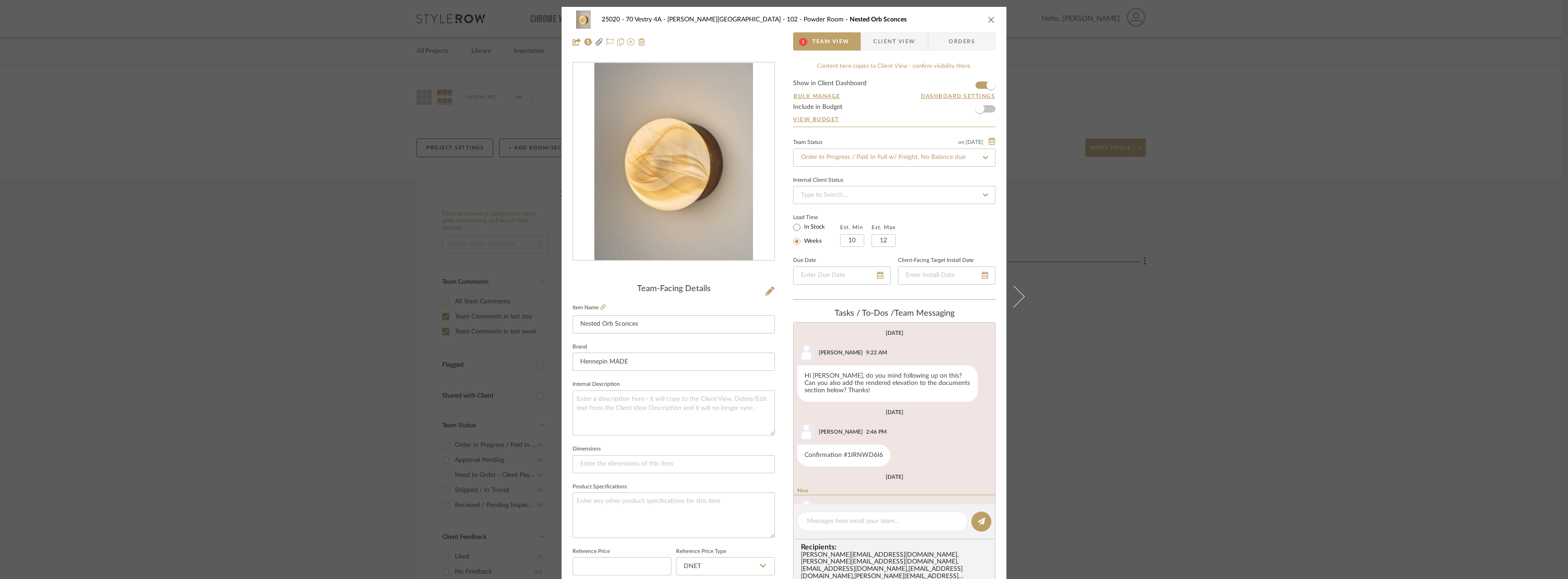
scroll to position [49, 0]
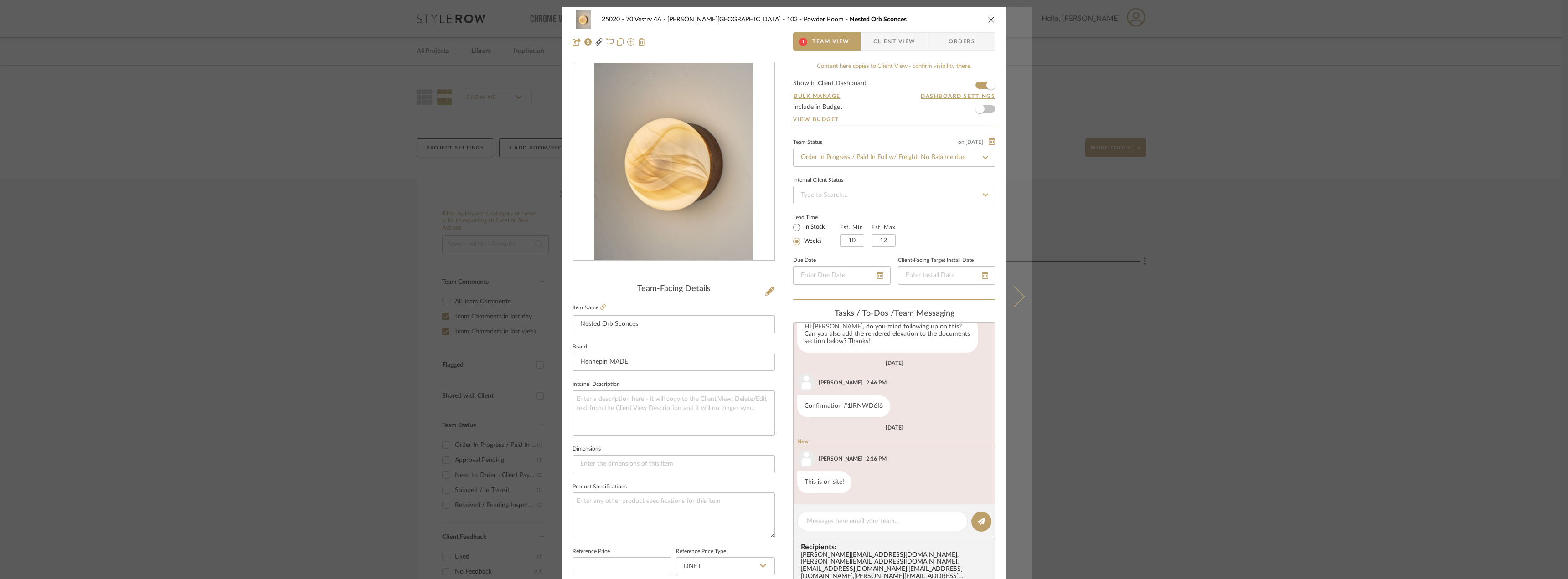
click at [1020, 295] on icon at bounding box center [1013, 296] width 22 height 22
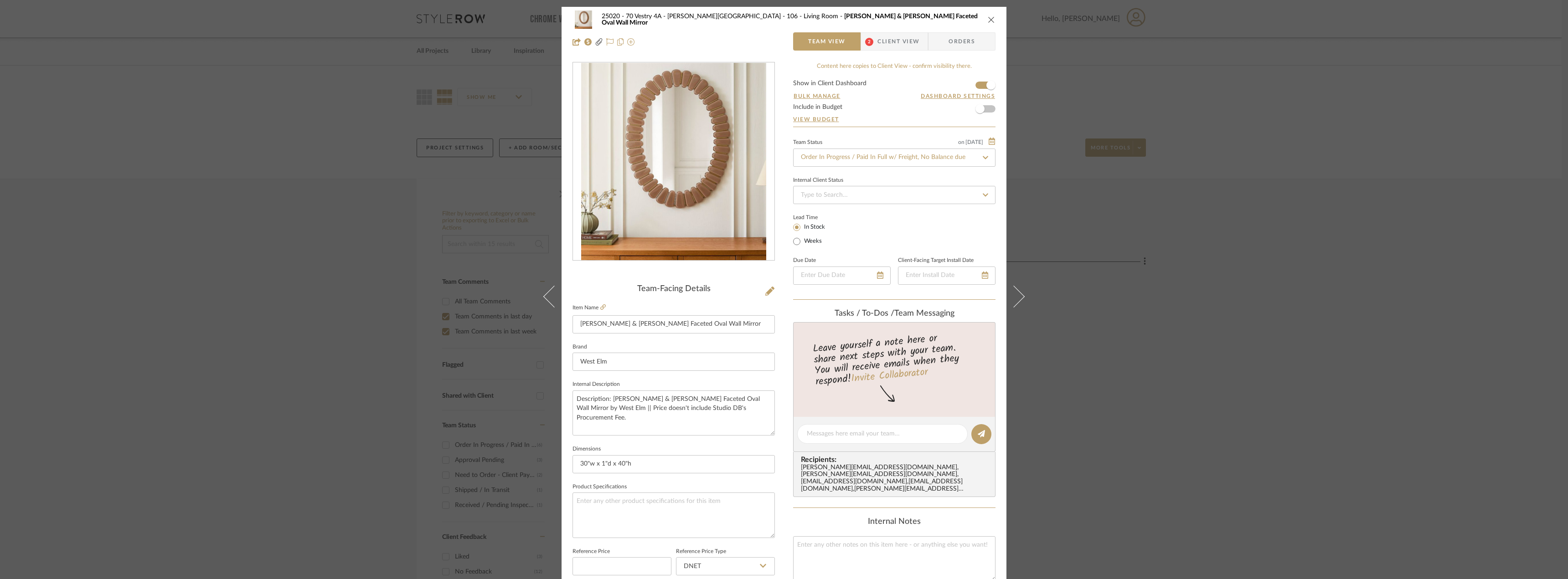
click at [884, 42] on span "Client View" at bounding box center [899, 41] width 42 height 18
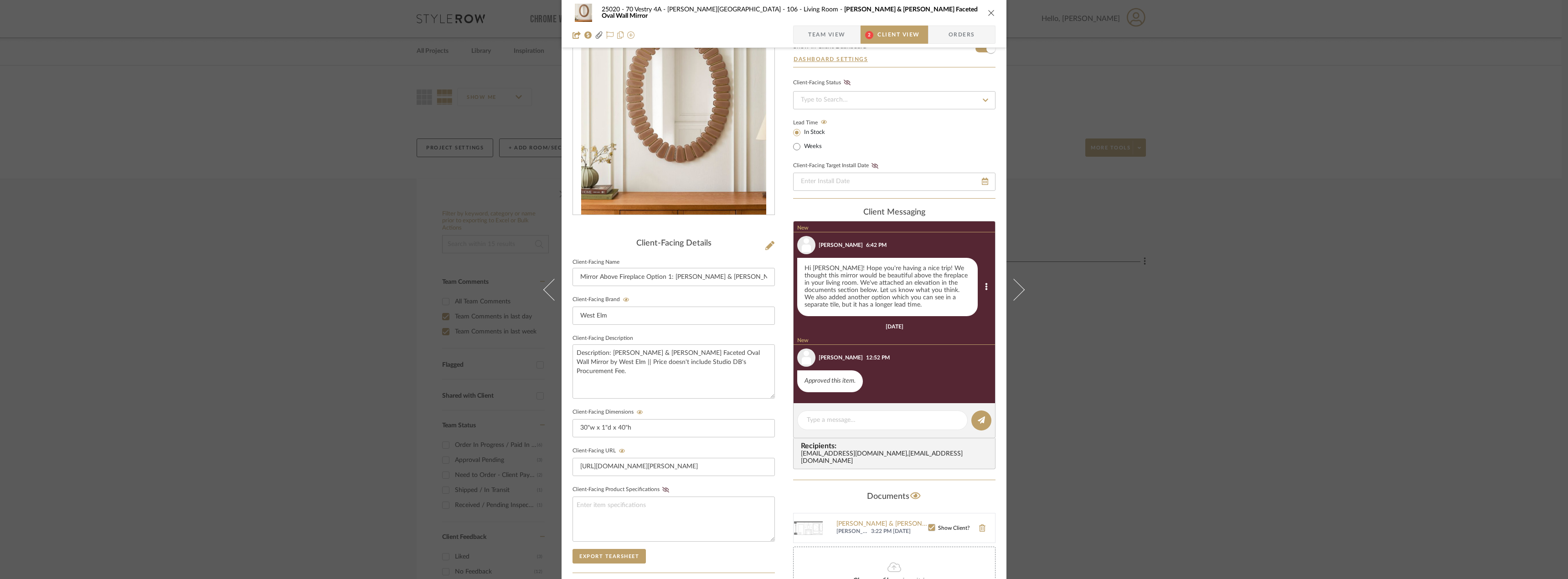
scroll to position [0, 0]
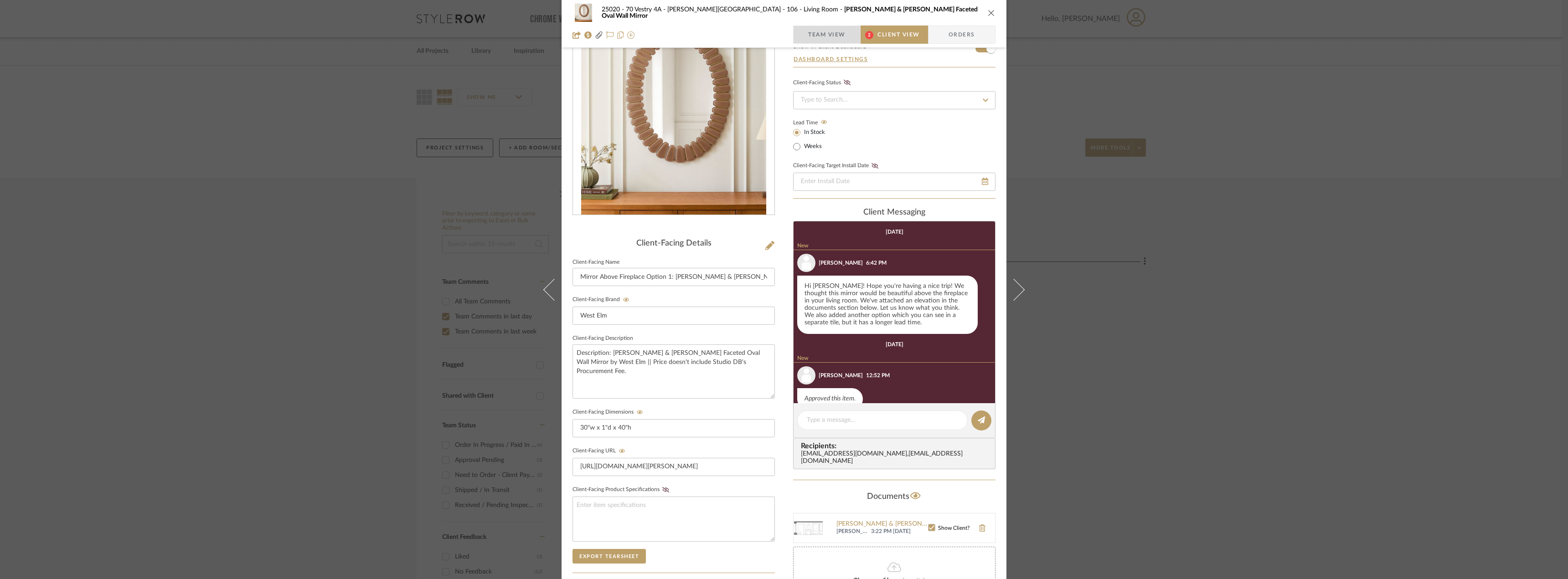
click at [816, 28] on span "Team View" at bounding box center [827, 35] width 38 height 18
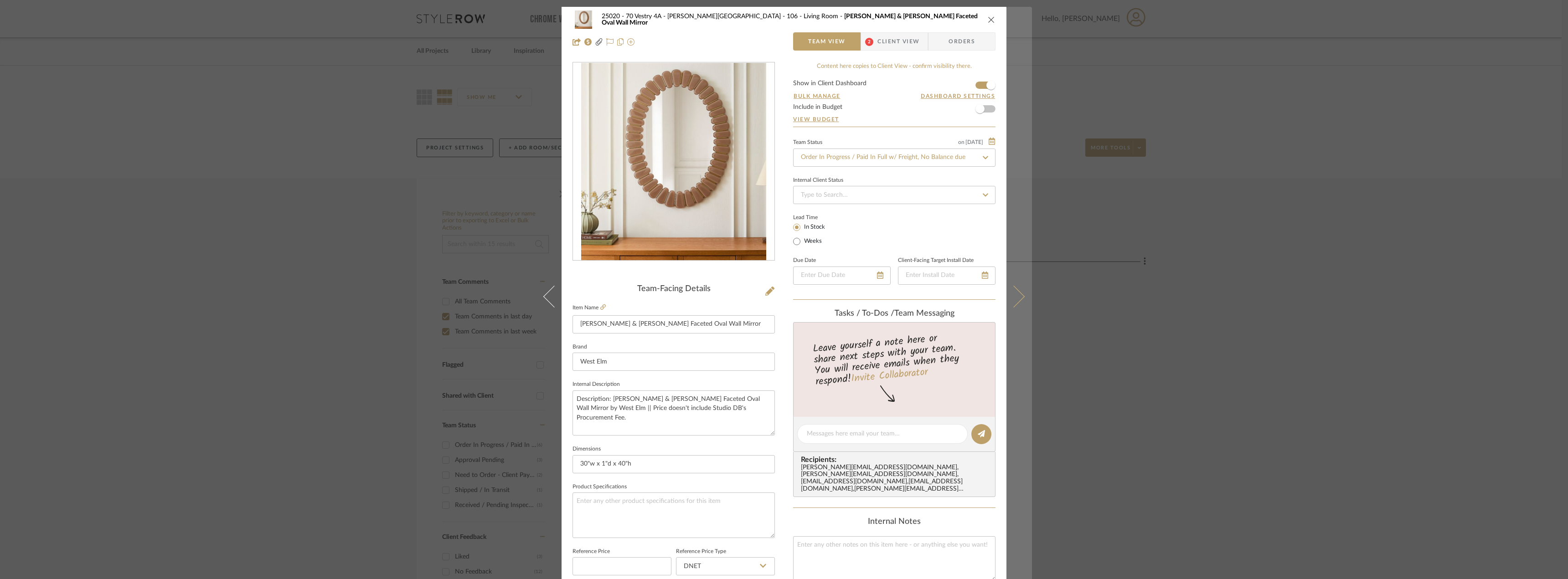
click at [1017, 301] on icon at bounding box center [1013, 296] width 22 height 22
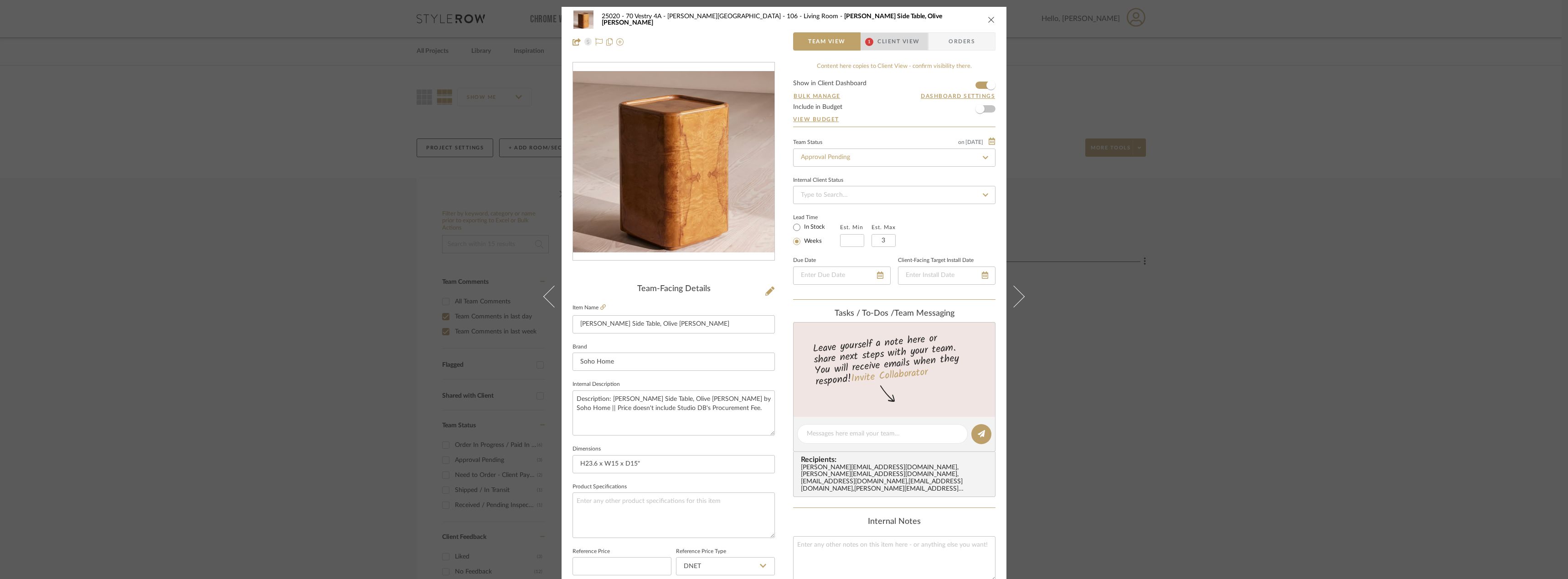
click at [868, 45] on span "1" at bounding box center [869, 41] width 8 height 8
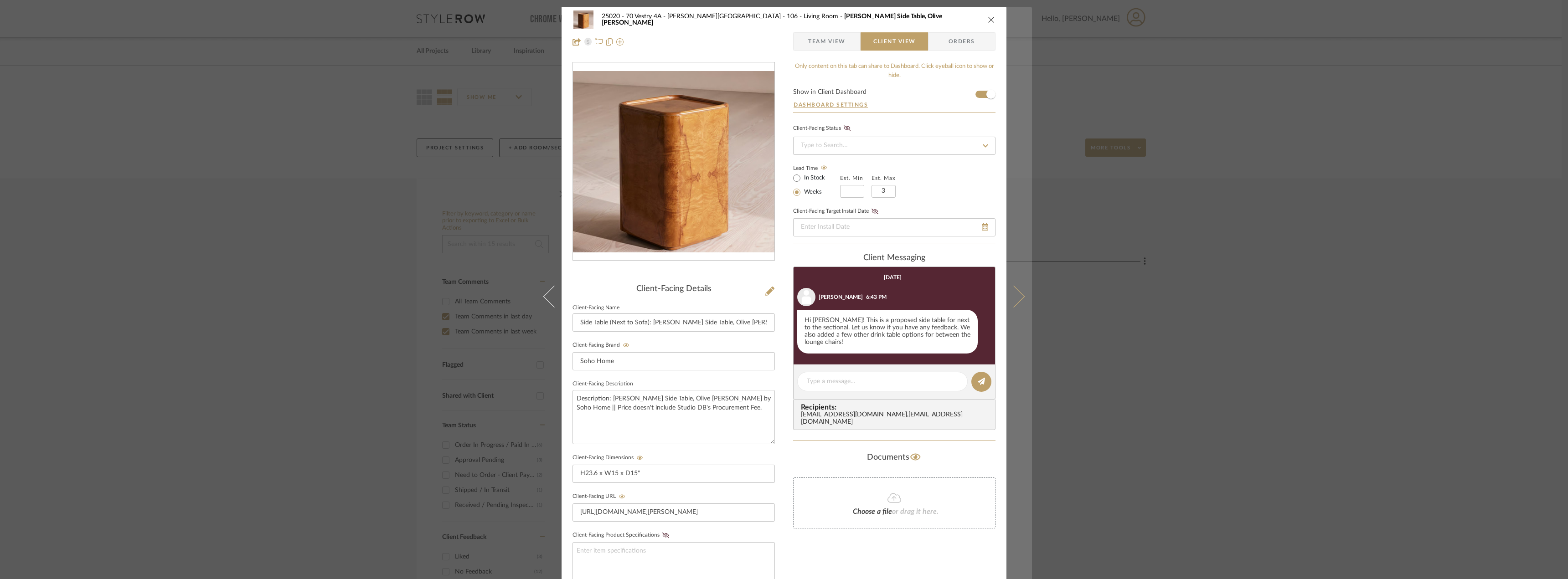
click at [1011, 304] on icon at bounding box center [1013, 296] width 22 height 22
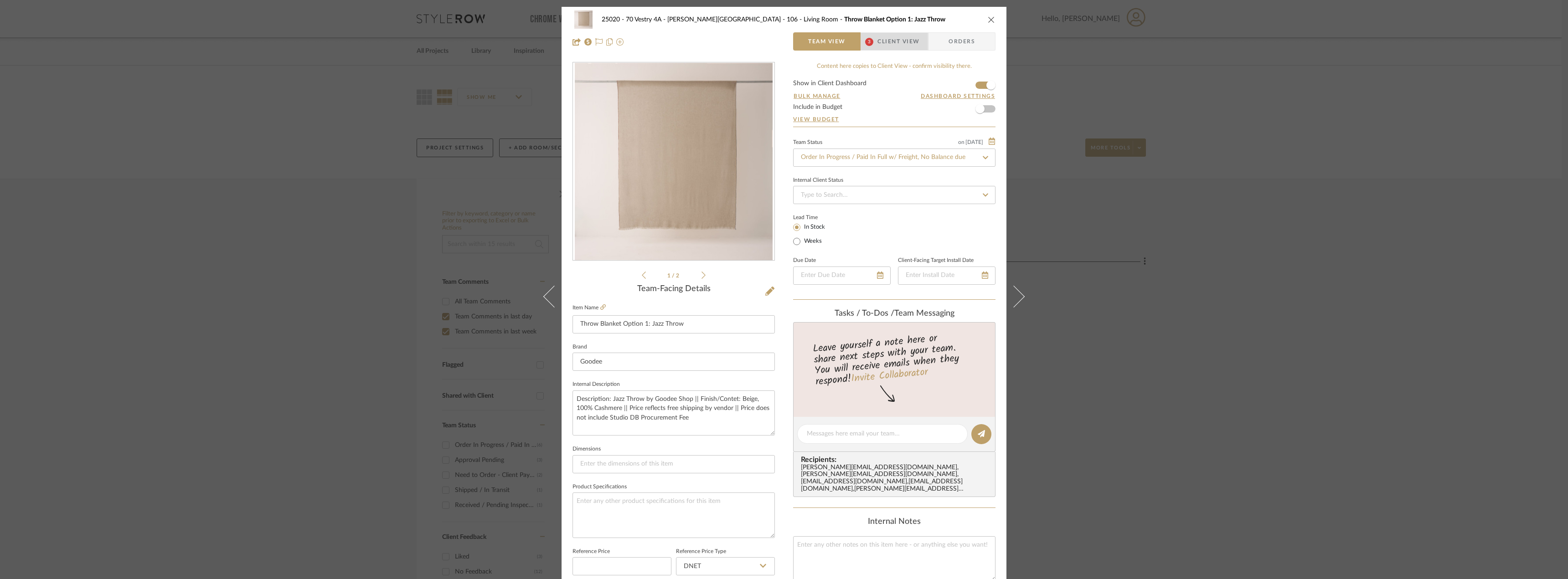
click at [884, 44] on span "Client View" at bounding box center [899, 41] width 42 height 18
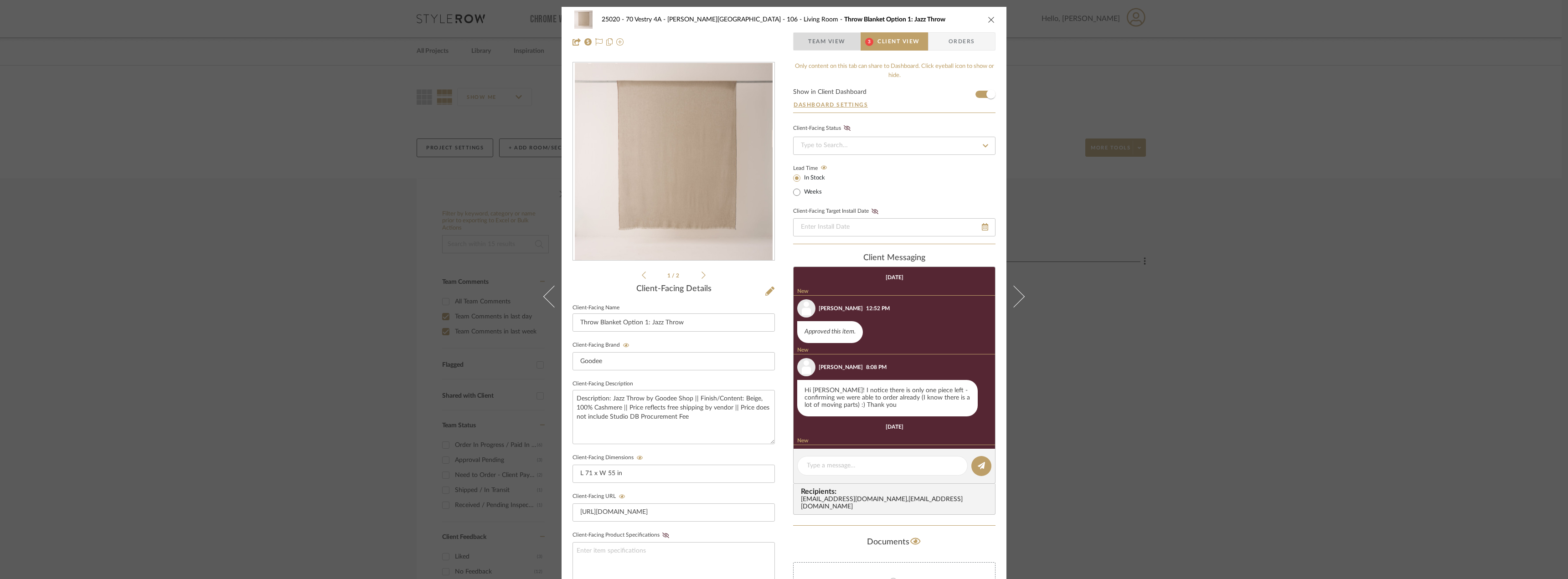
click at [823, 46] on span "Team View" at bounding box center [827, 41] width 38 height 18
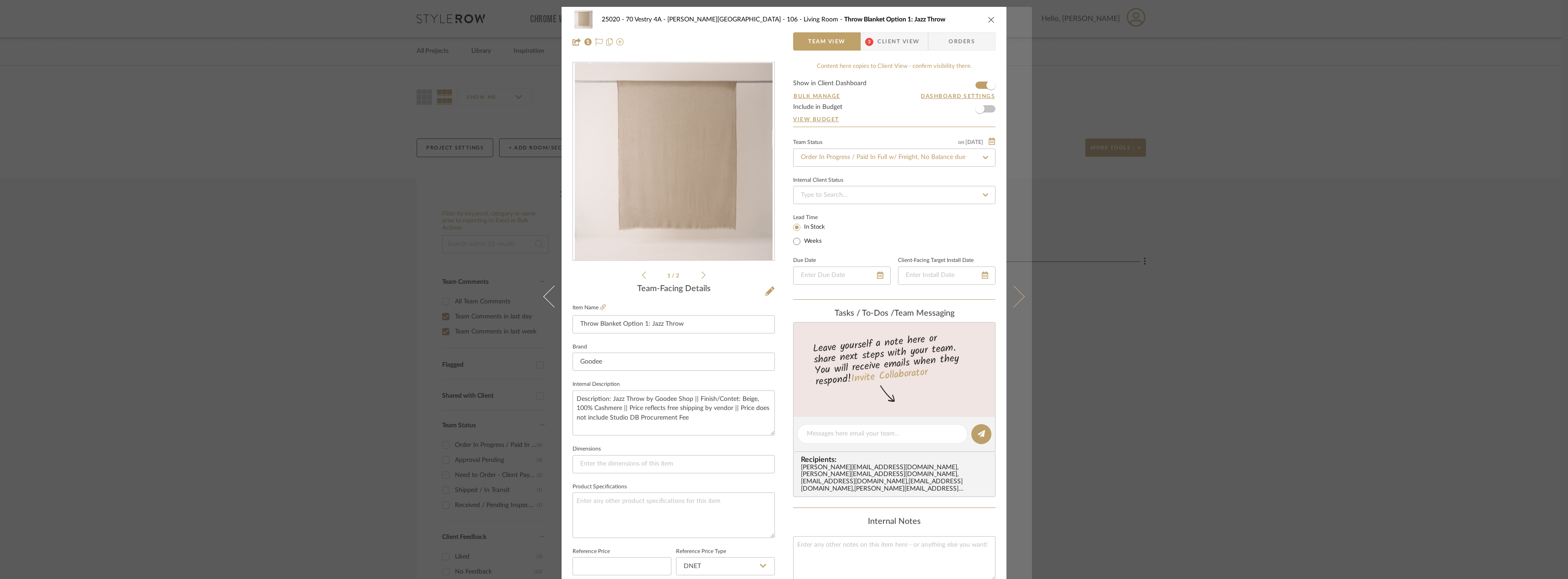
click at [1013, 299] on icon at bounding box center [1013, 296] width 22 height 22
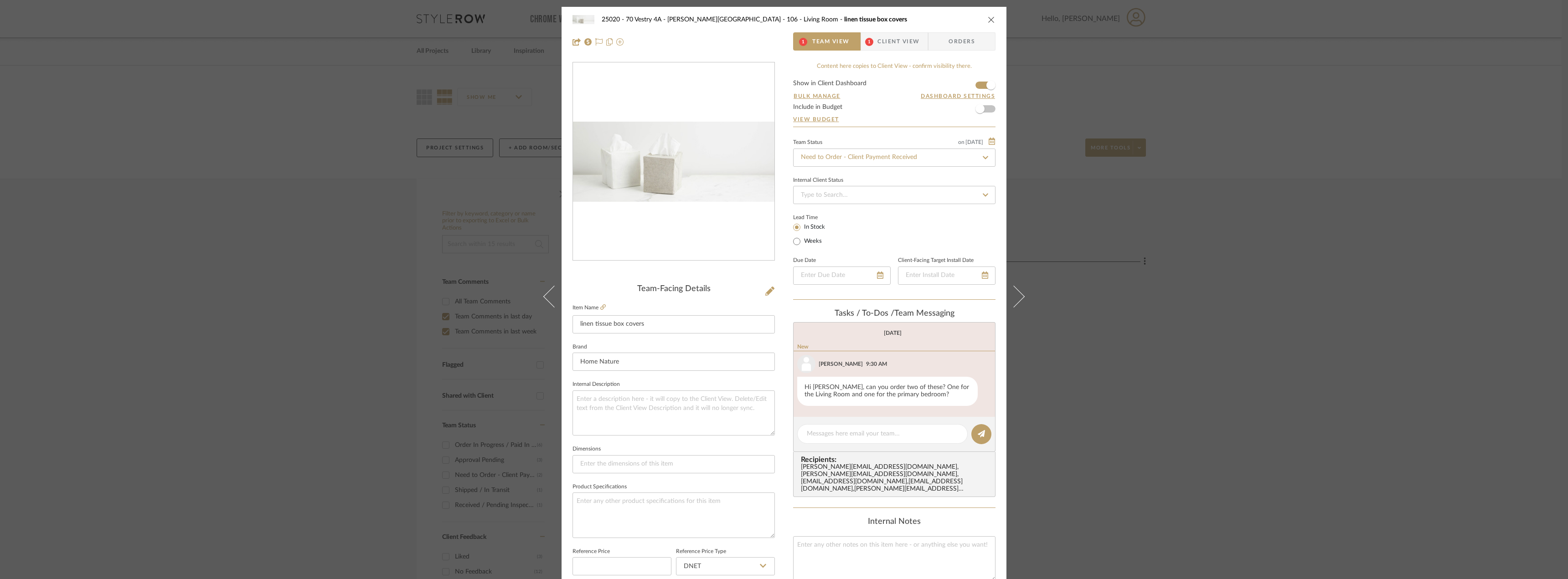
click at [554, 297] on icon at bounding box center [554, 296] width 22 height 22
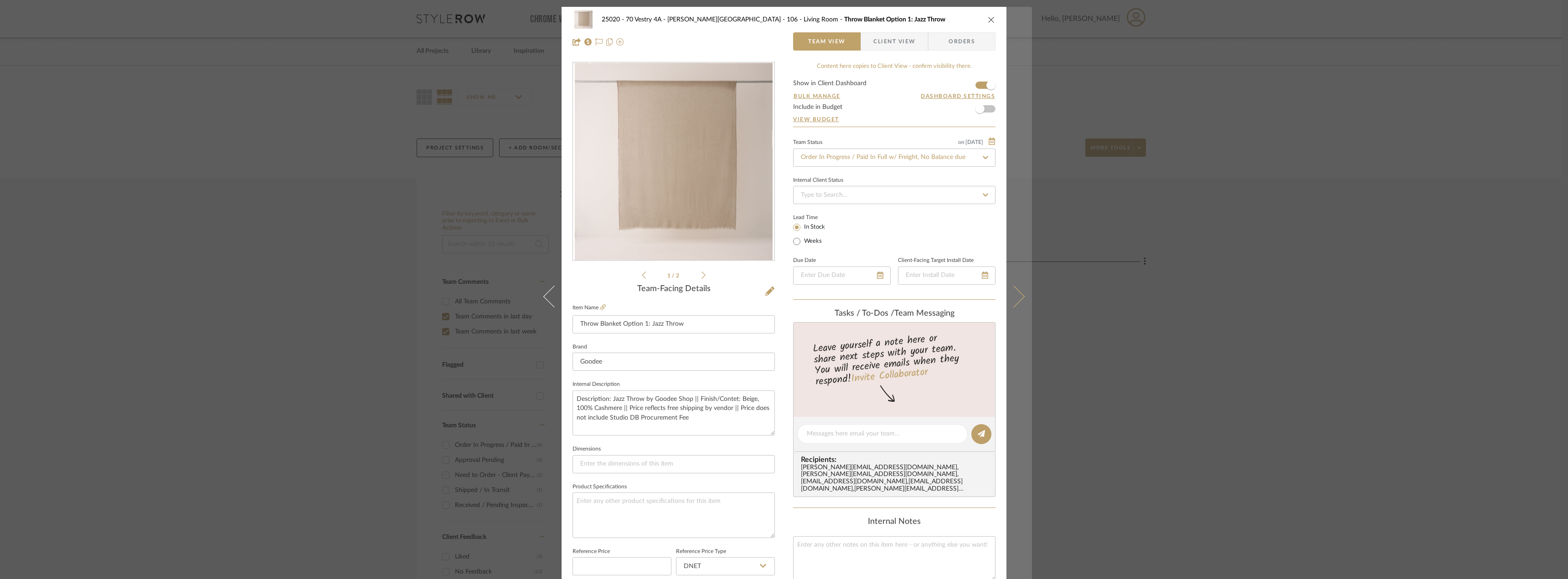
click at [1017, 296] on icon at bounding box center [1013, 296] width 22 height 22
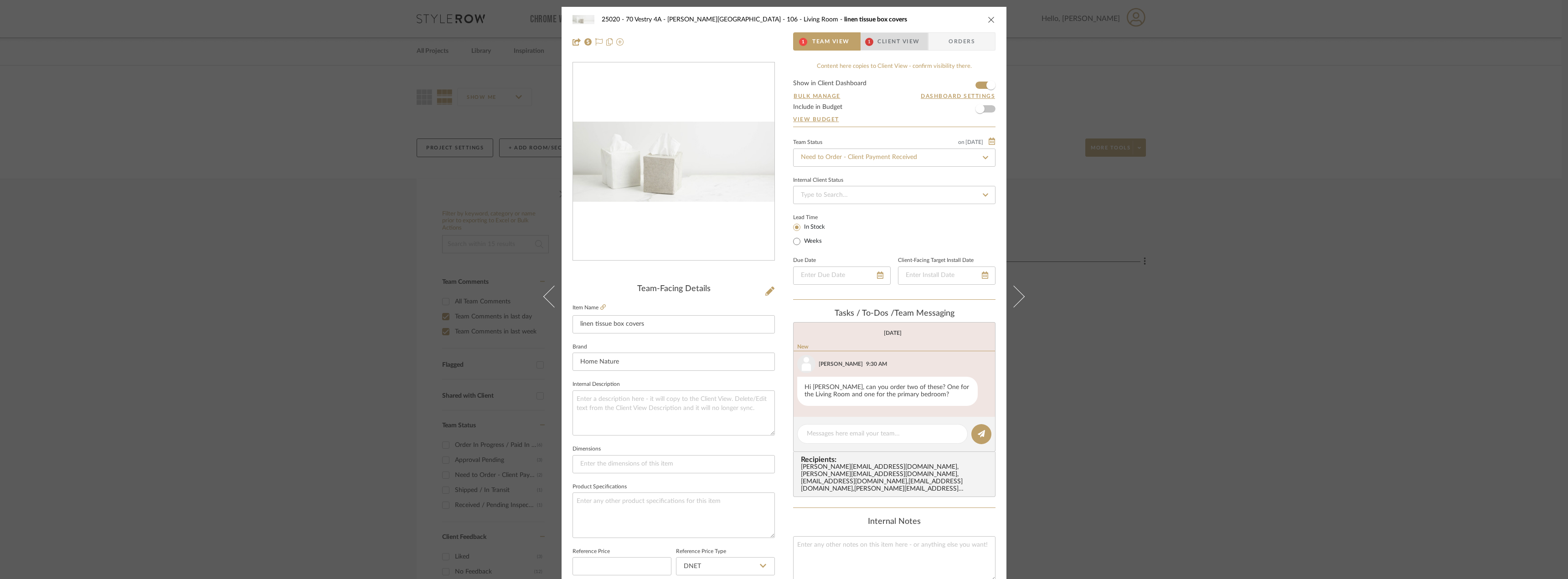
click at [872, 36] on span "1" at bounding box center [869, 41] width 16 height 18
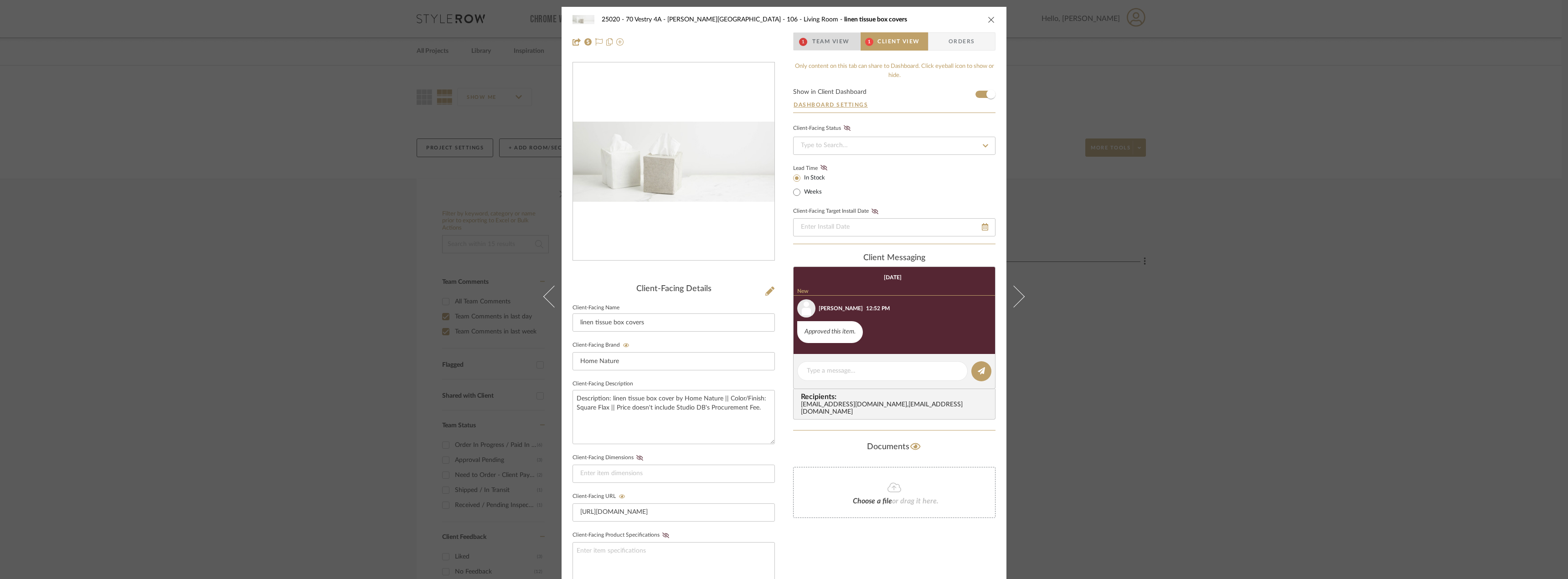
drag, startPoint x: 819, startPoint y: 49, endPoint x: 824, endPoint y: 50, distance: 5.1
click at [820, 49] on span "Team View" at bounding box center [831, 41] width 38 height 18
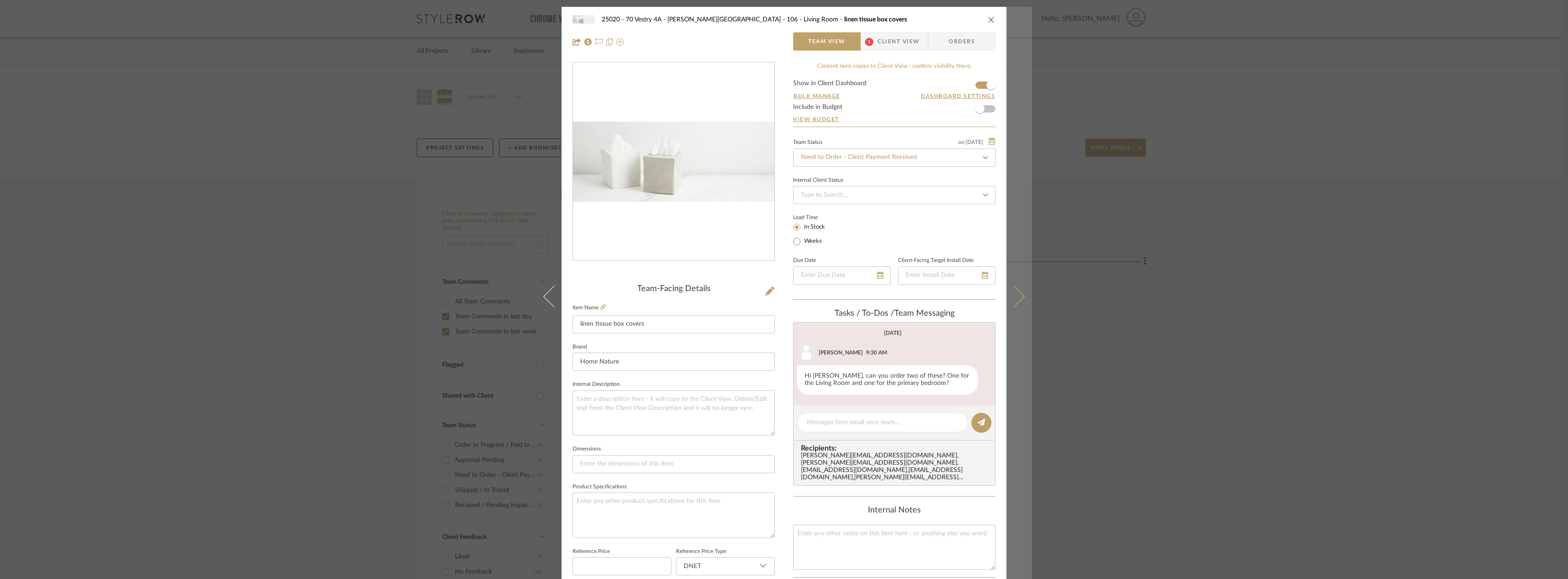
click at [1010, 285] on button at bounding box center [1019, 296] width 26 height 579
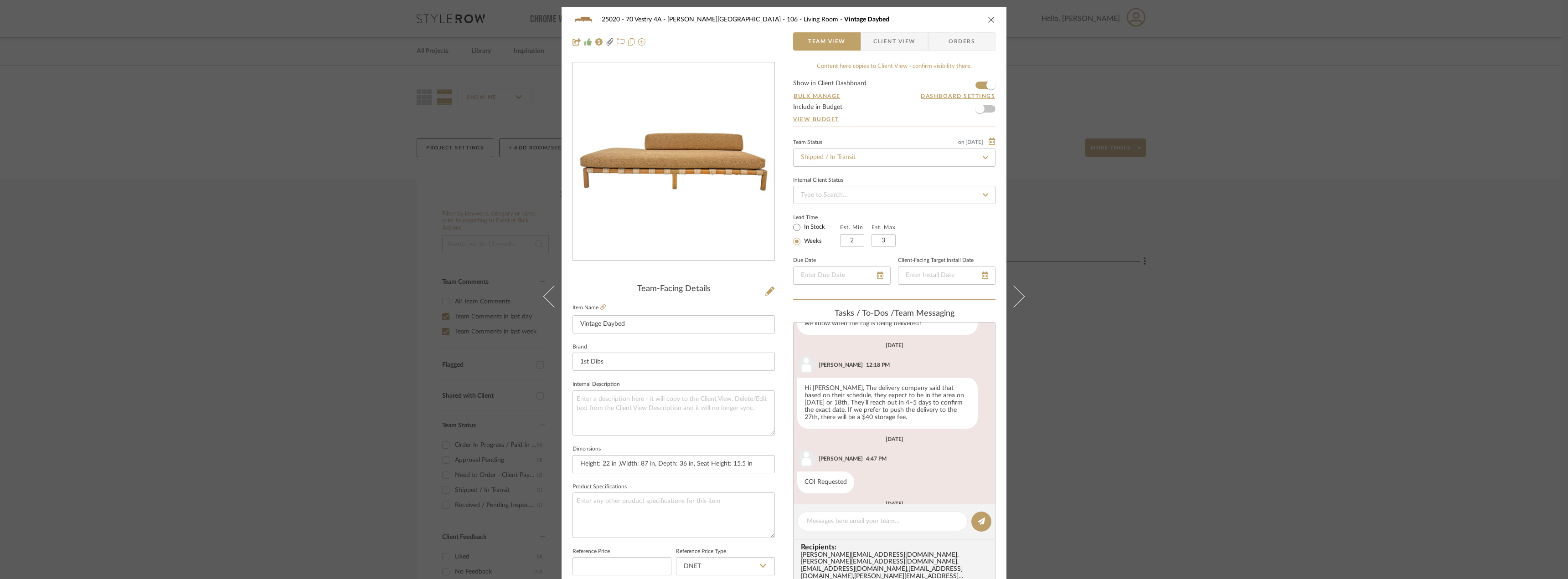
scroll to position [1099, 0]
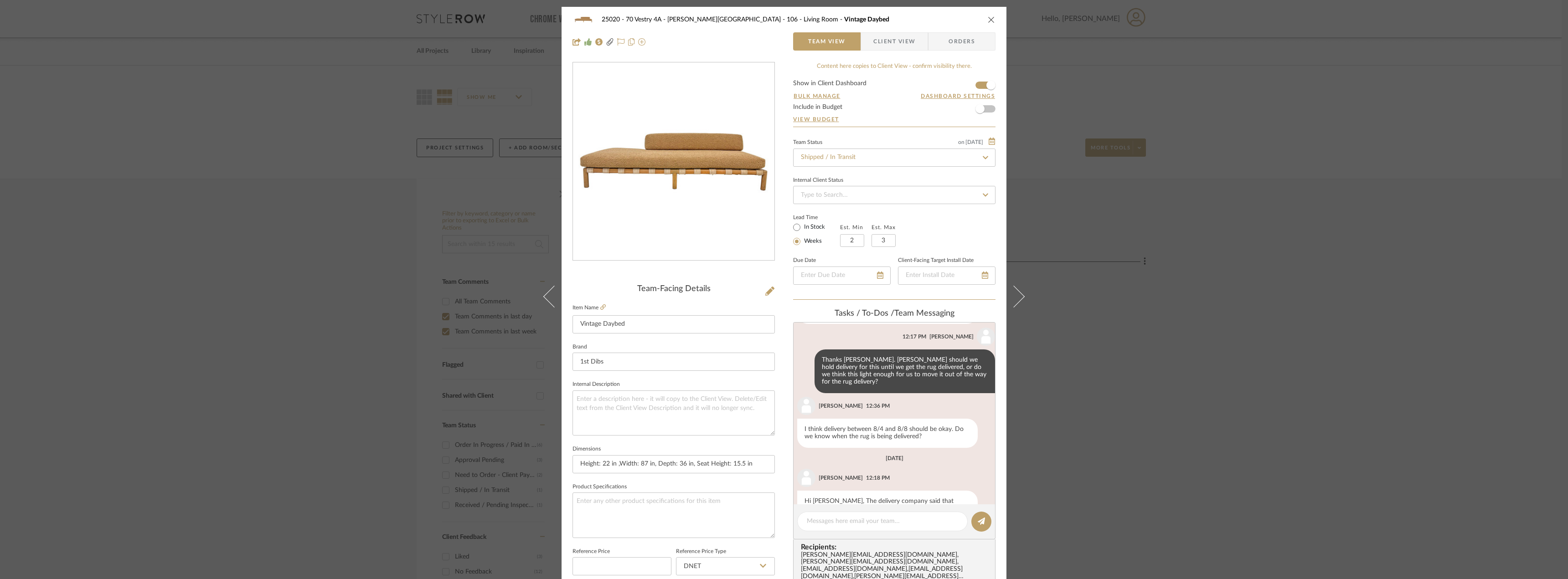
click at [877, 53] on div "25020 - 70 Vestry 4A - [PERSON_NAME] 106 - Living Room Vintage Daybed Team View…" at bounding box center [784, 31] width 445 height 48
click at [883, 43] on span "Client View" at bounding box center [894, 41] width 42 height 18
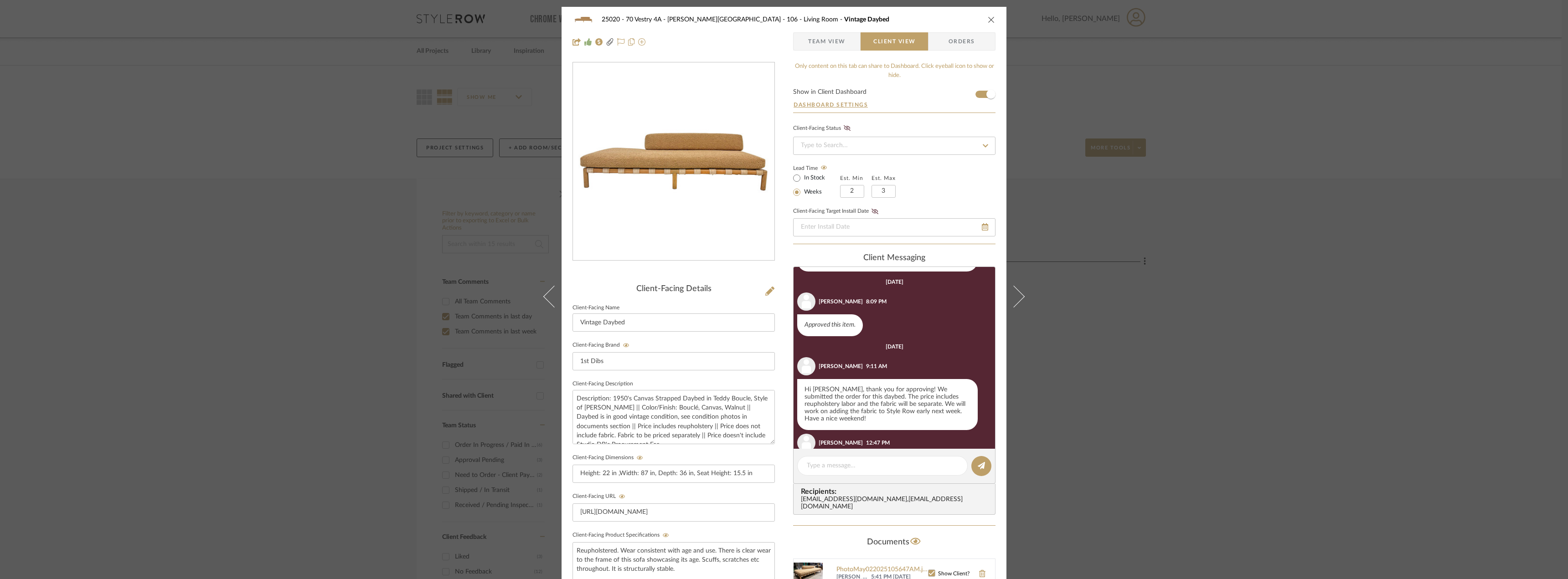
scroll to position [408, 0]
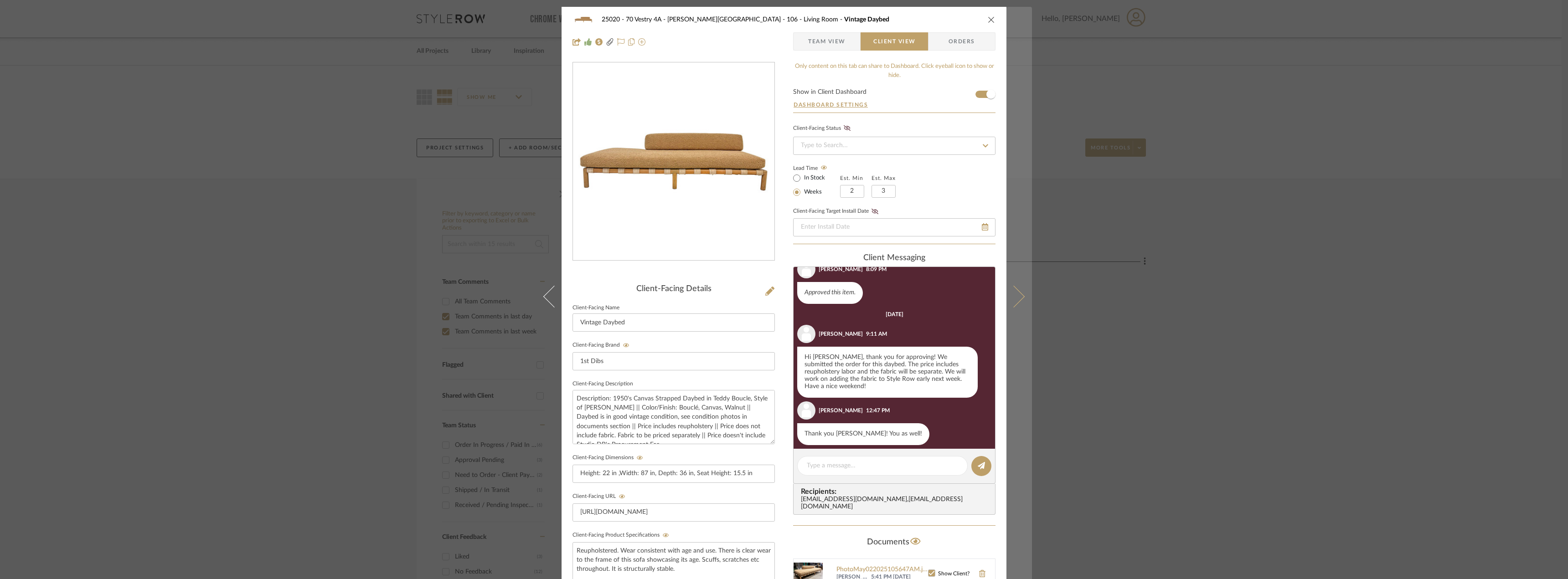
click at [1019, 293] on button at bounding box center [1019, 296] width 26 height 579
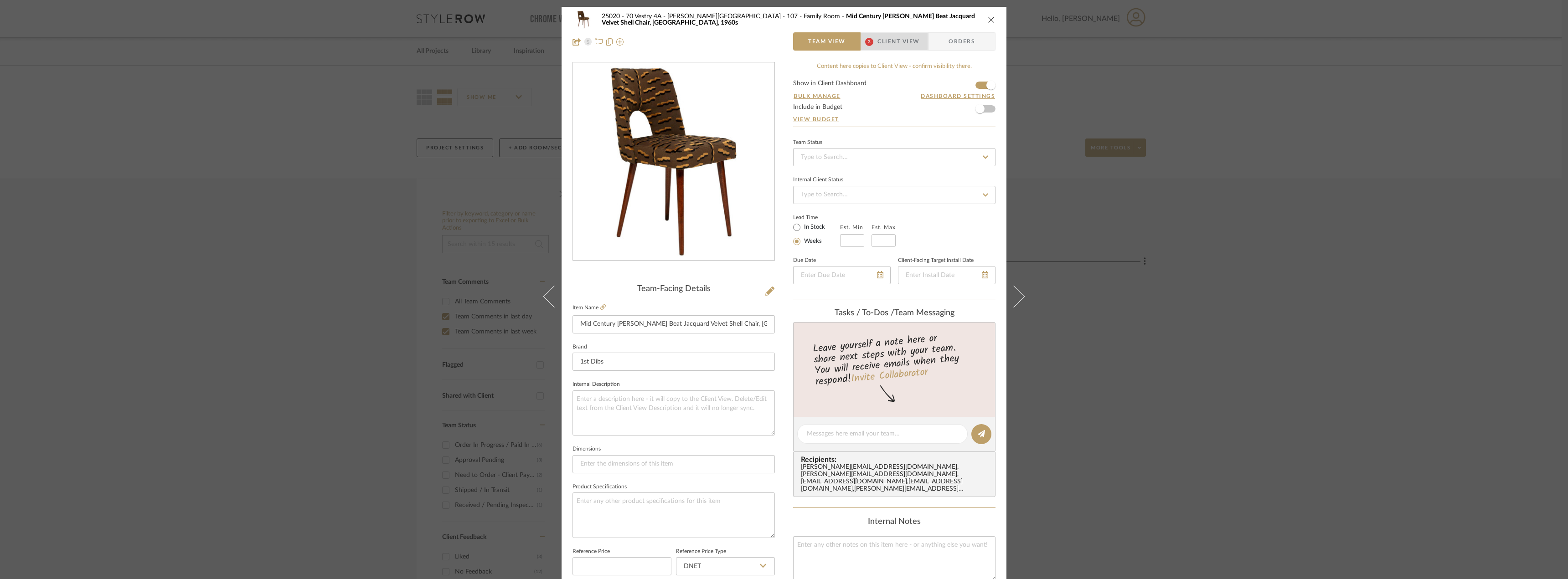
click at [883, 36] on span "Client View" at bounding box center [899, 41] width 42 height 18
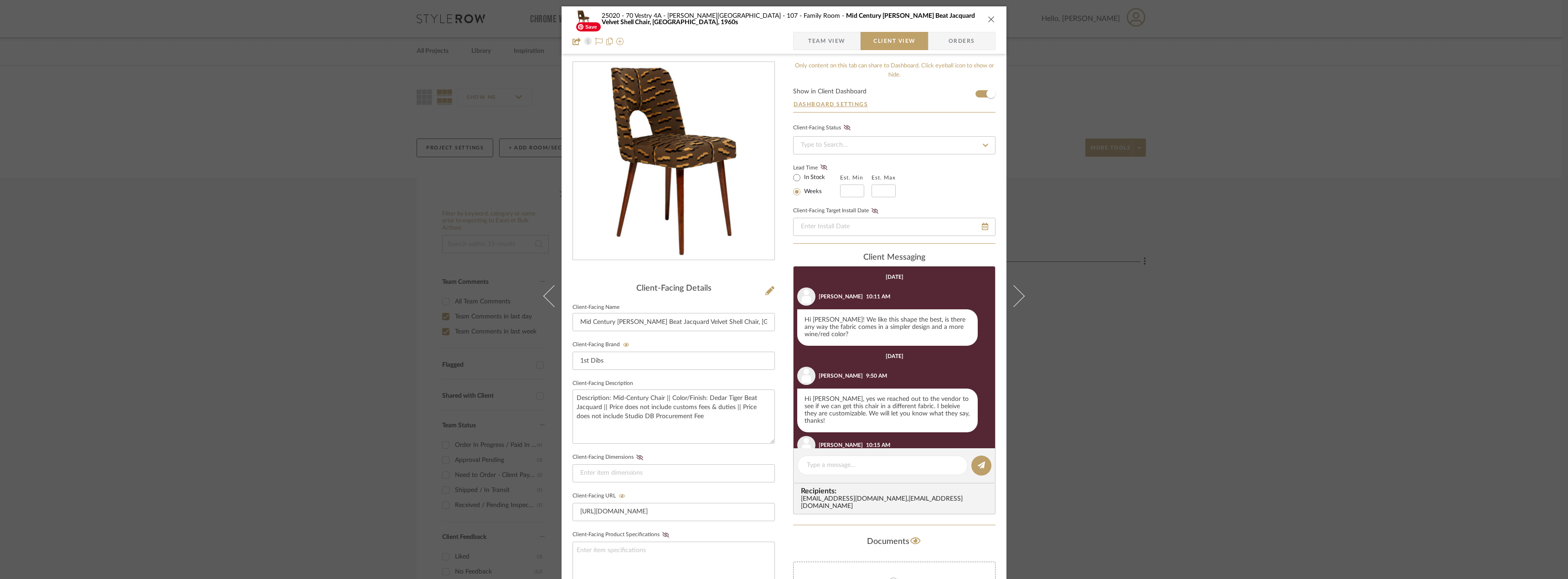
scroll to position [0, 0]
click at [809, 39] on span "Team View" at bounding box center [827, 41] width 38 height 18
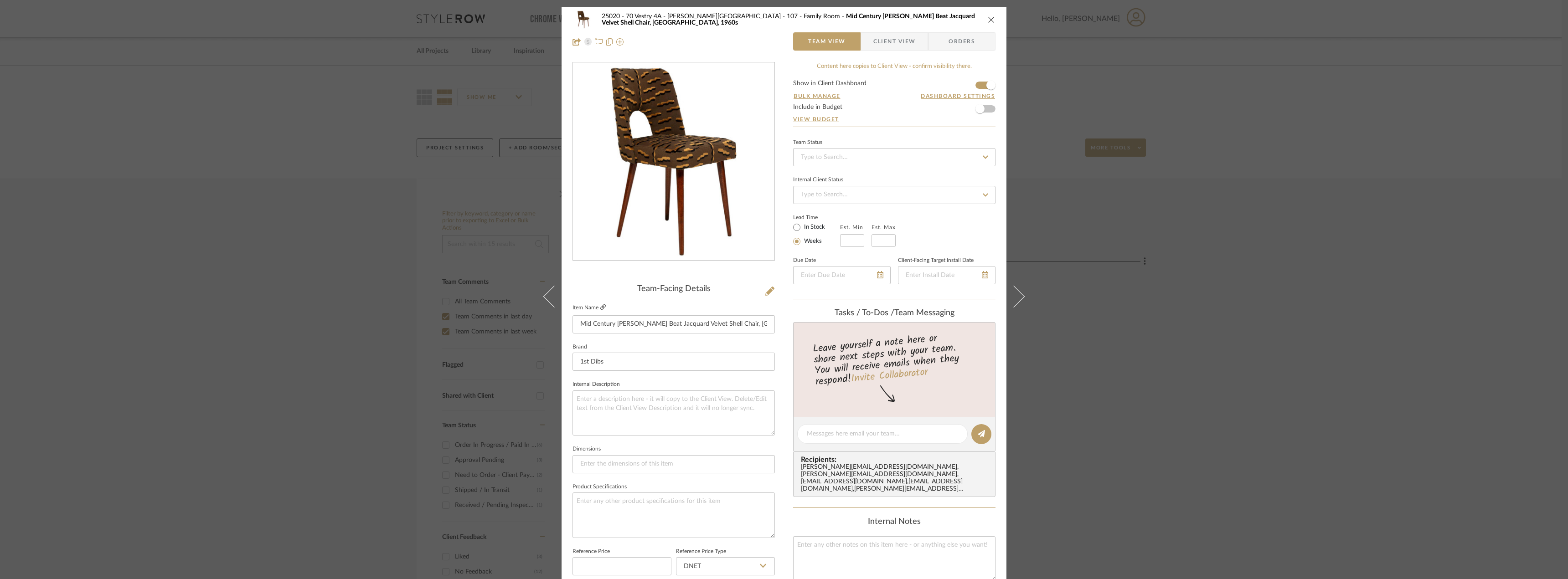
click at [600, 304] on icon at bounding box center [603, 307] width 6 height 6
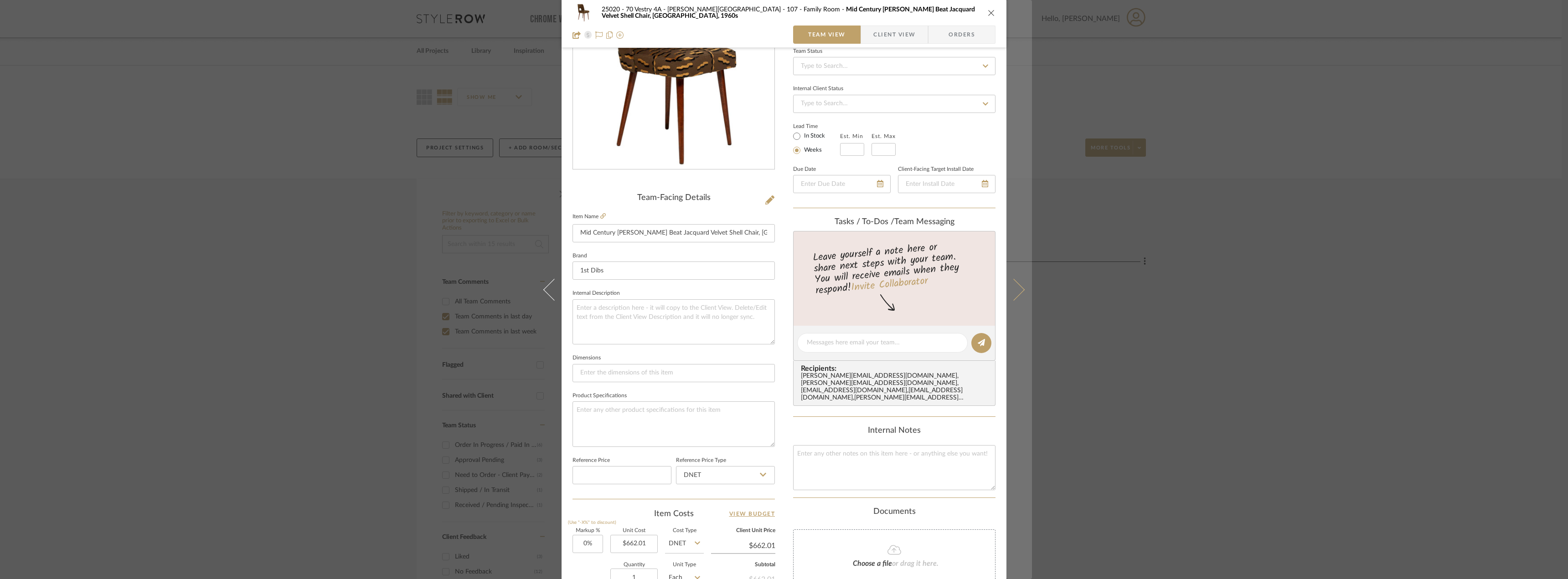
click at [1020, 282] on button at bounding box center [1019, 289] width 26 height 579
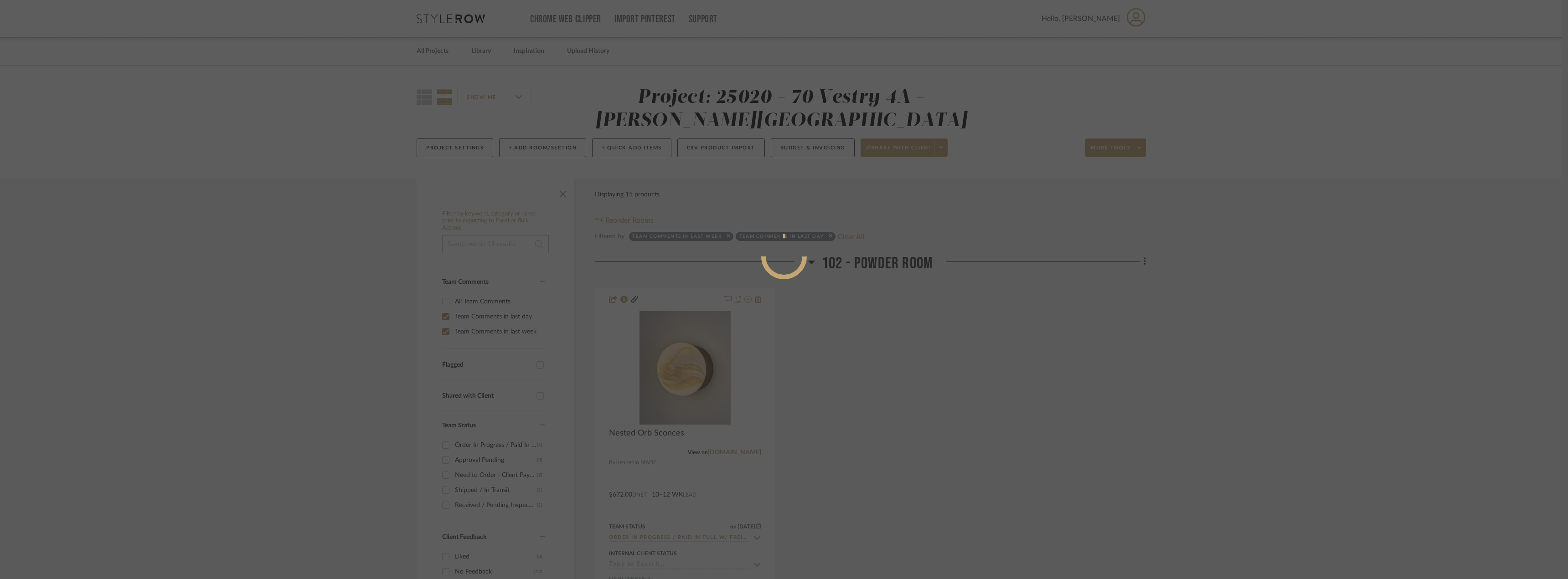
scroll to position [0, 0]
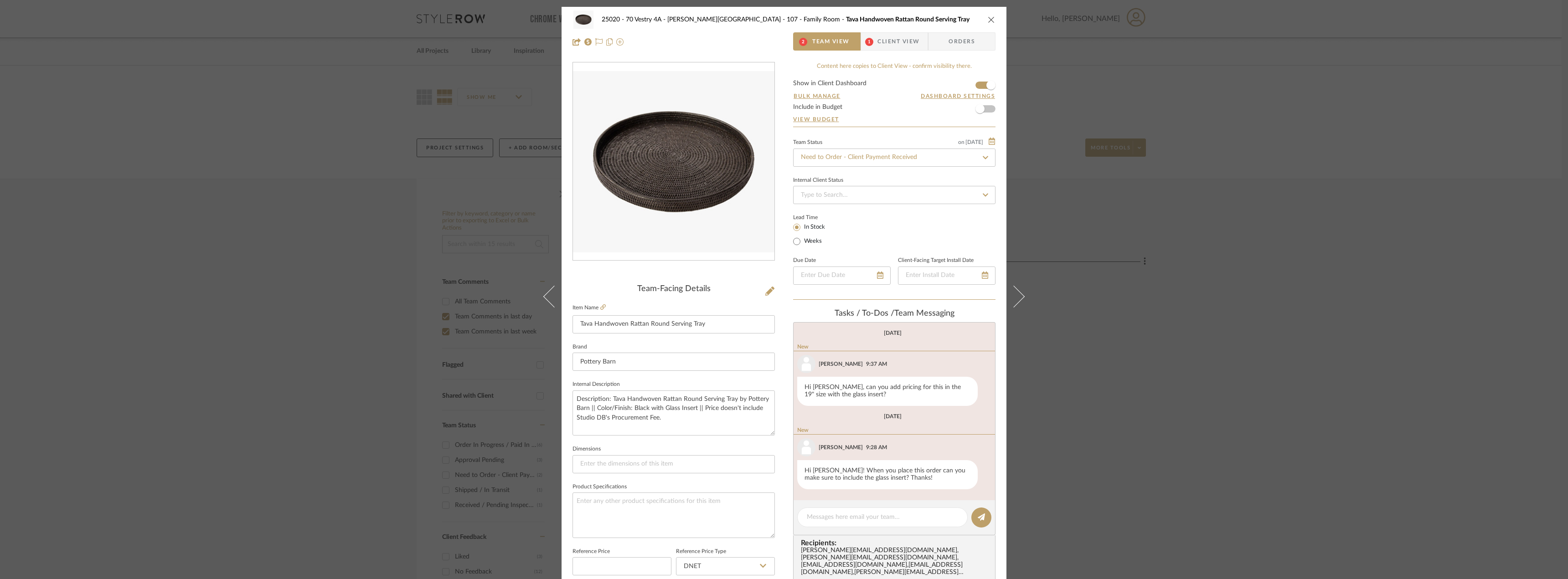
click at [878, 50] on span "Client View" at bounding box center [899, 41] width 42 height 18
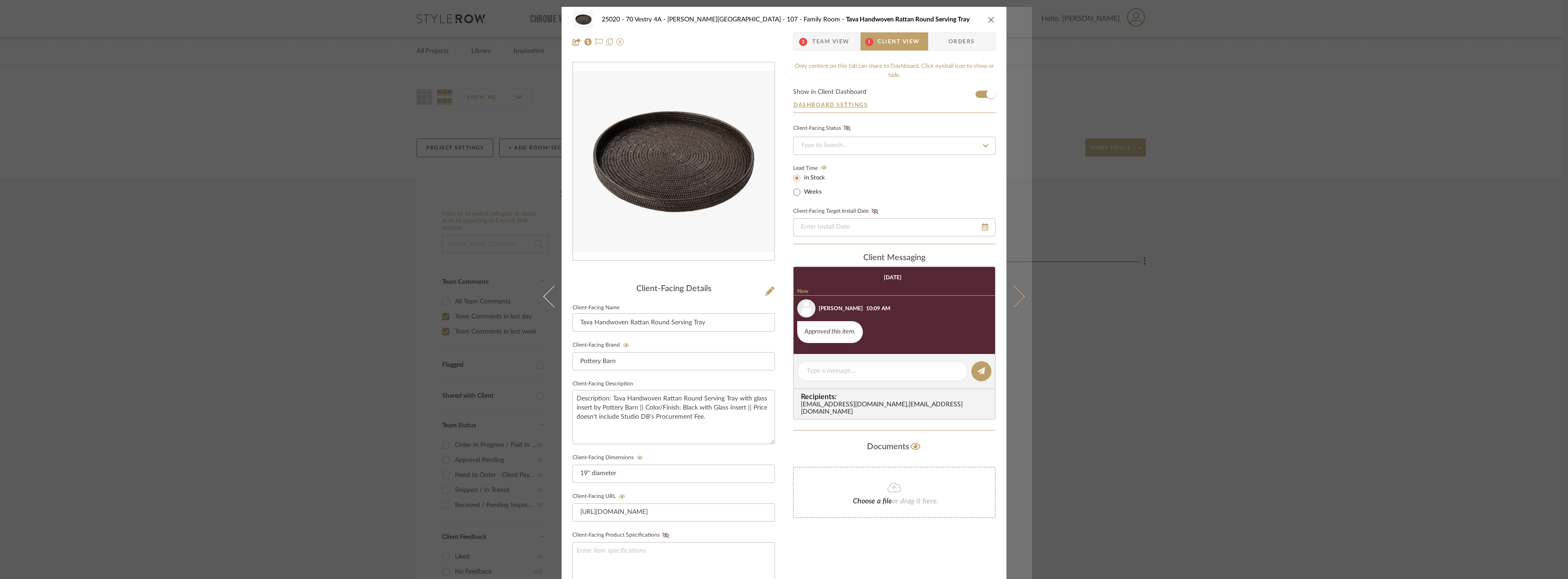
click at [1018, 296] on icon at bounding box center [1013, 296] width 22 height 22
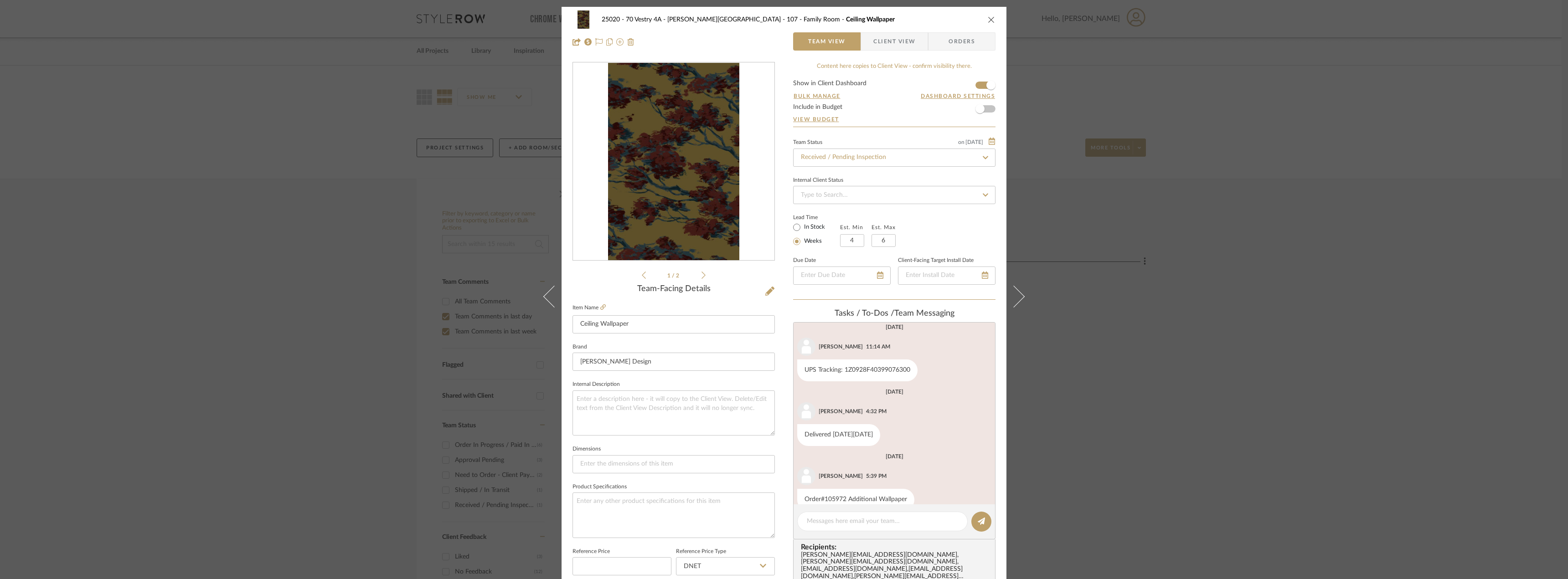
scroll to position [152, 0]
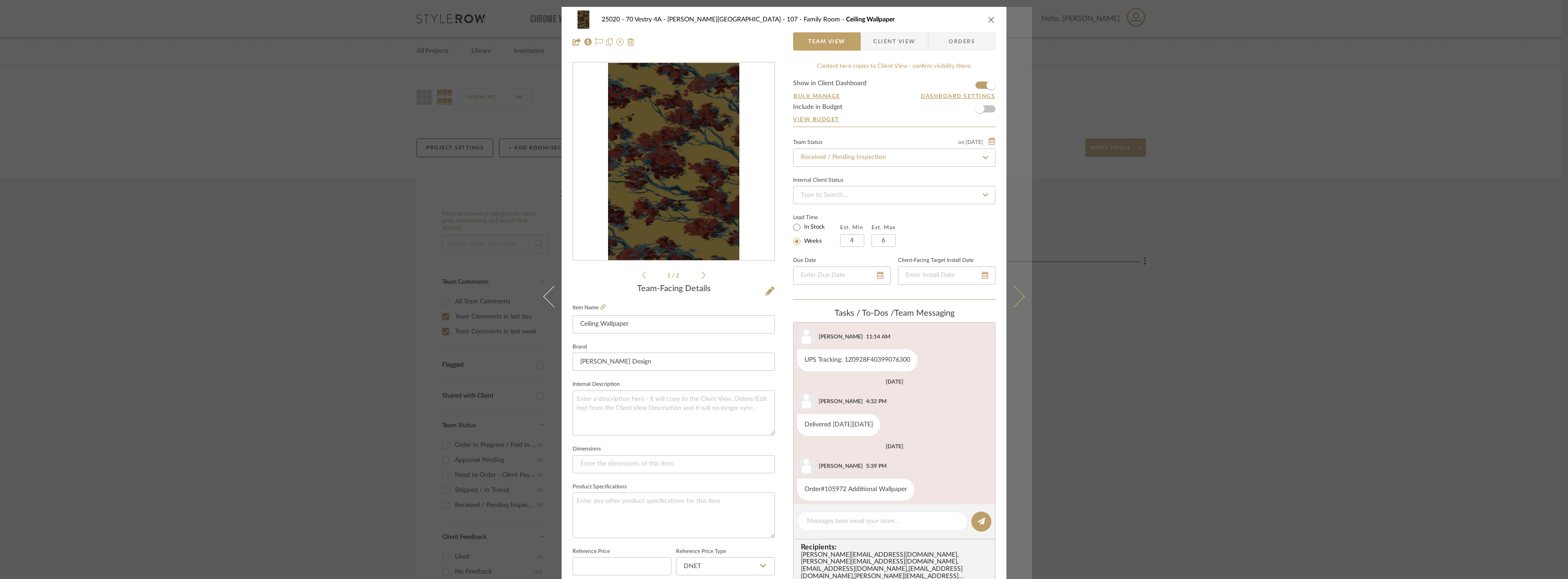
click at [1019, 301] on button at bounding box center [1019, 296] width 26 height 579
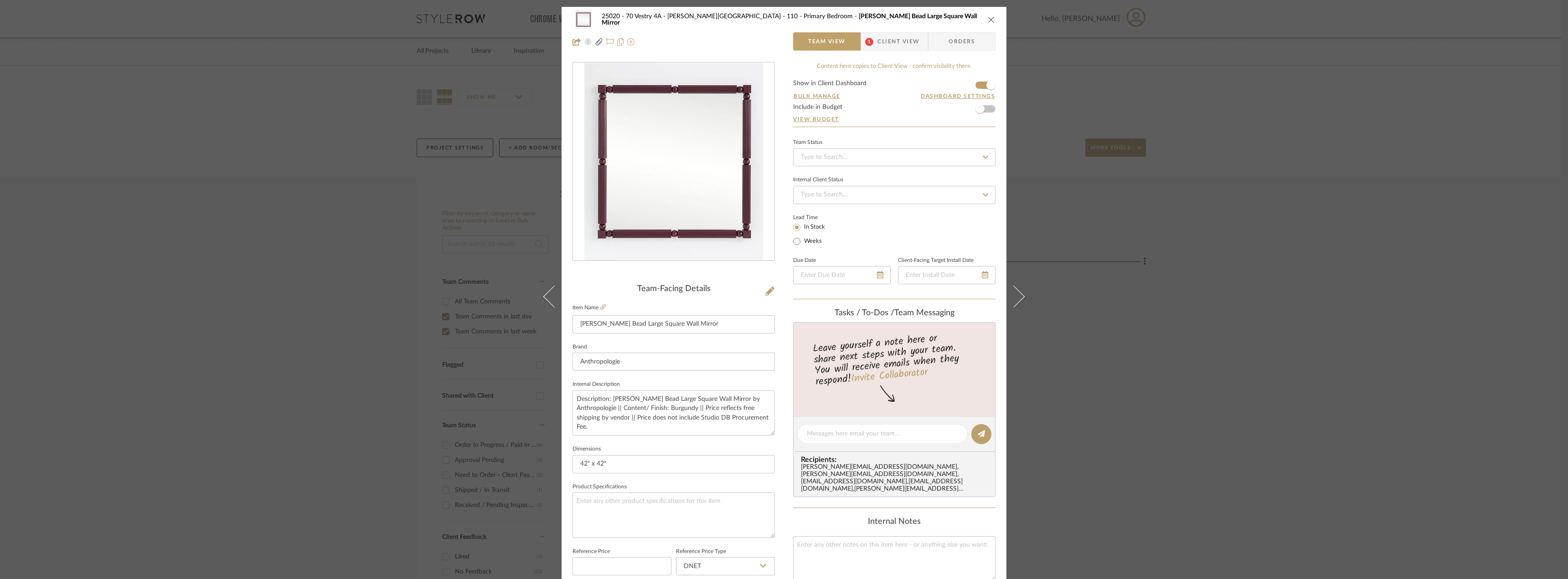
click at [878, 33] on span "Client View" at bounding box center [899, 41] width 42 height 18
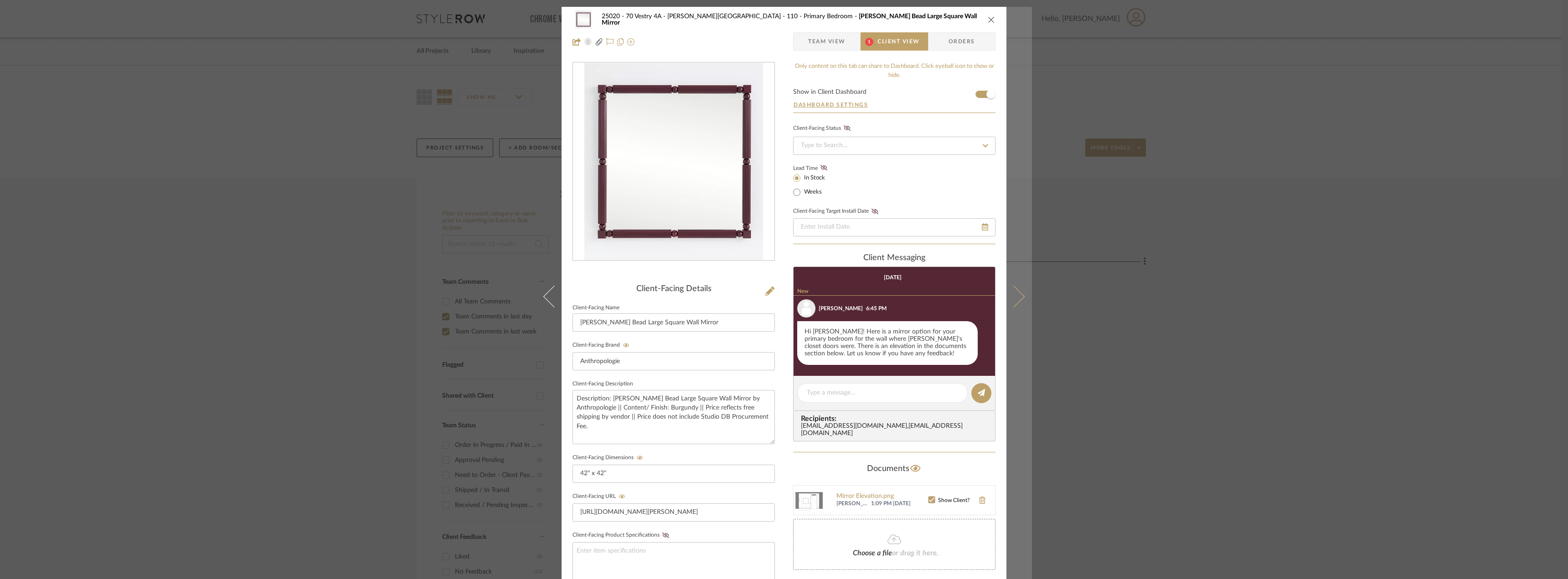
click at [1016, 295] on icon at bounding box center [1013, 296] width 22 height 22
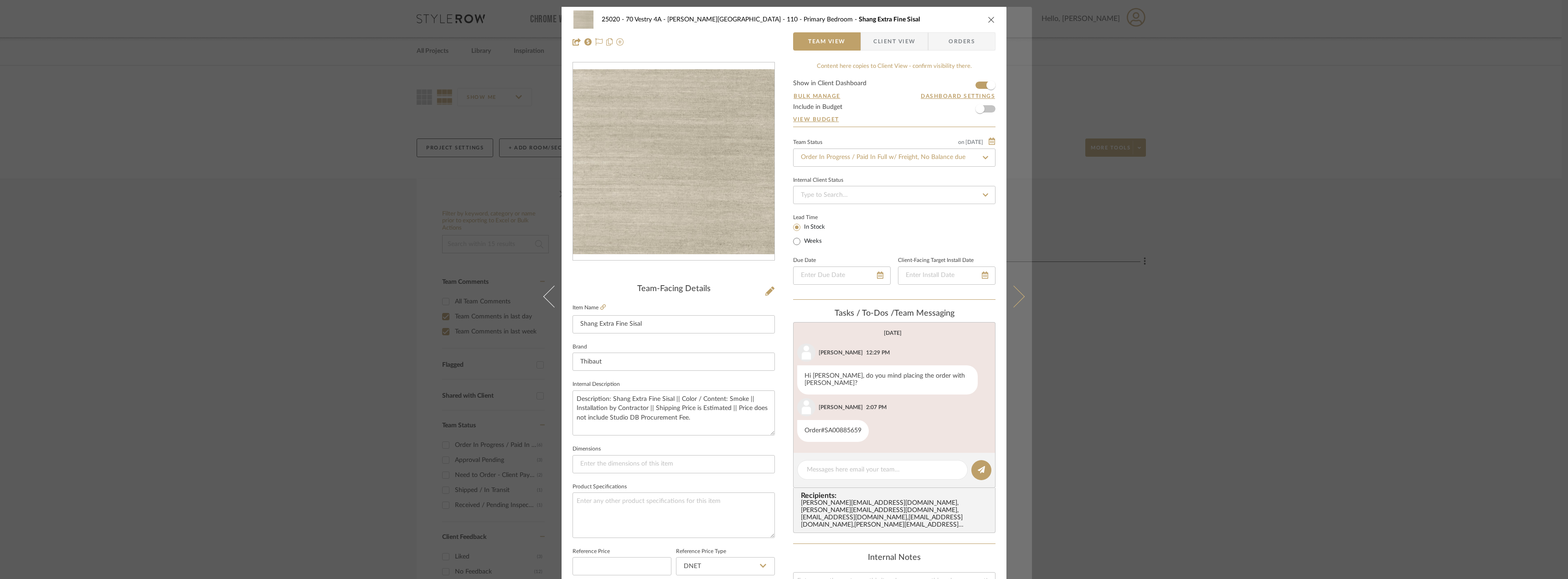
click at [1010, 289] on icon at bounding box center [1013, 296] width 22 height 22
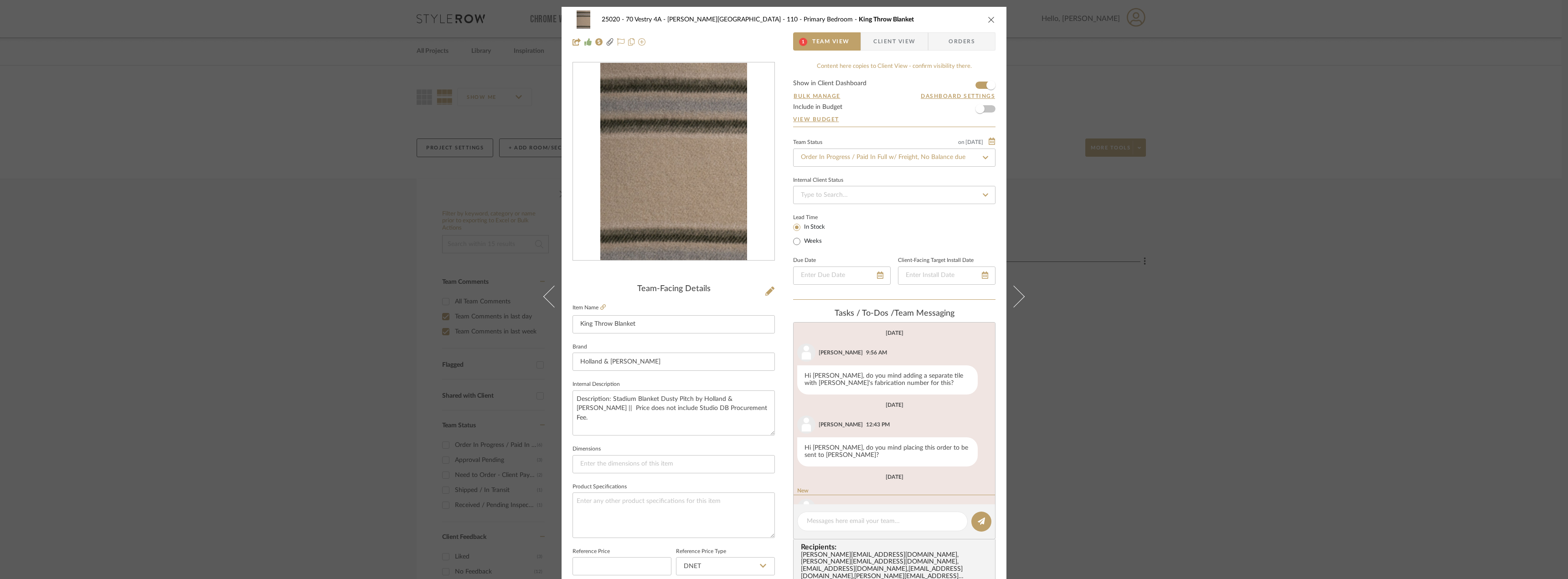
scroll to position [49, 0]
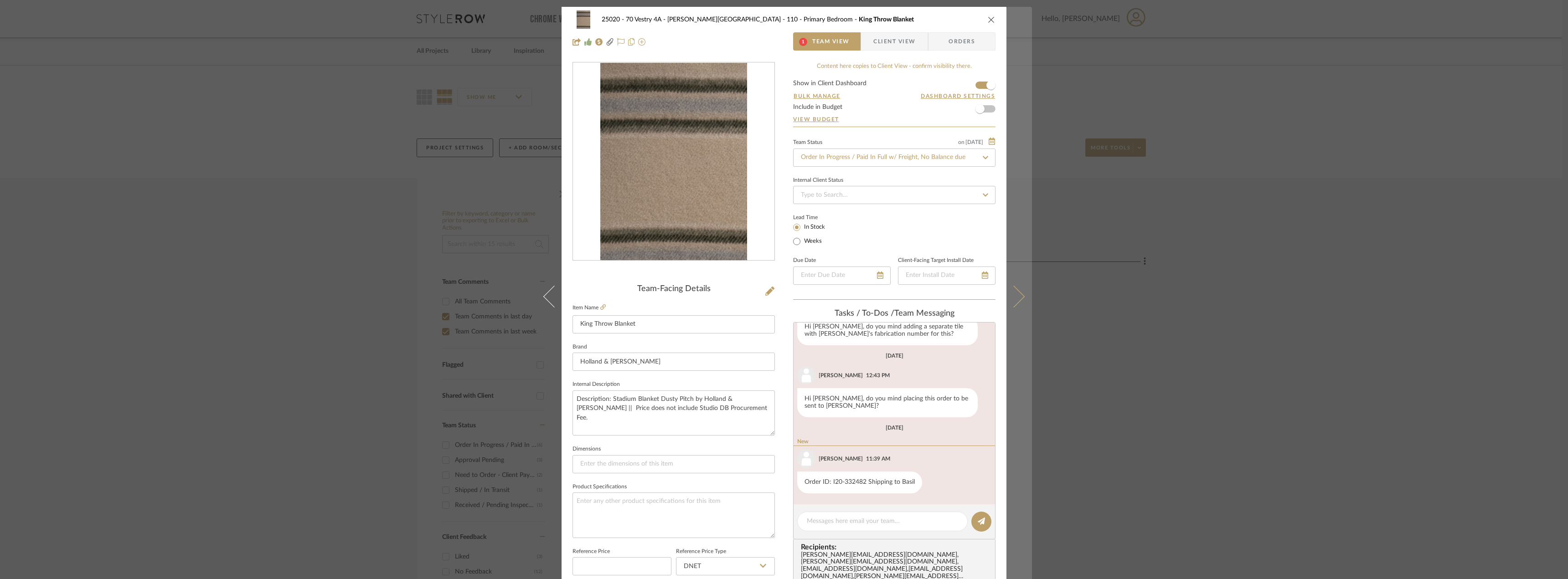
click at [1013, 300] on icon at bounding box center [1013, 296] width 22 height 22
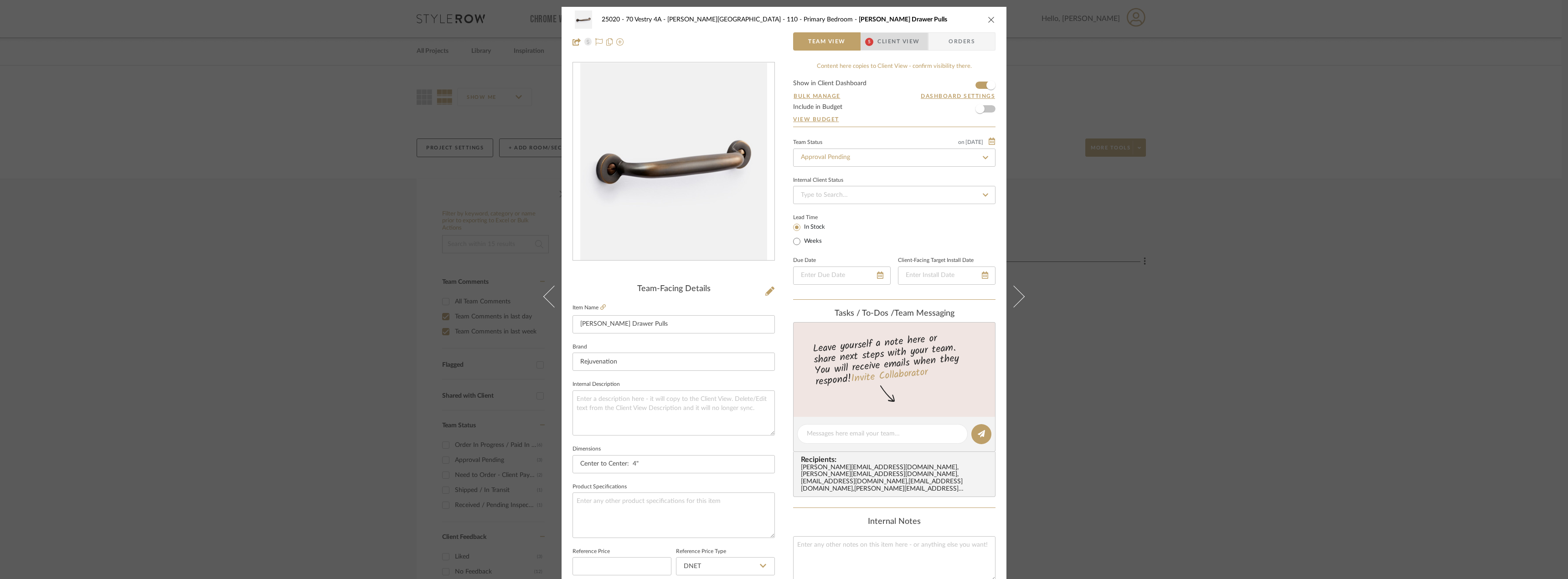
click at [871, 45] on span "5" at bounding box center [869, 41] width 16 height 18
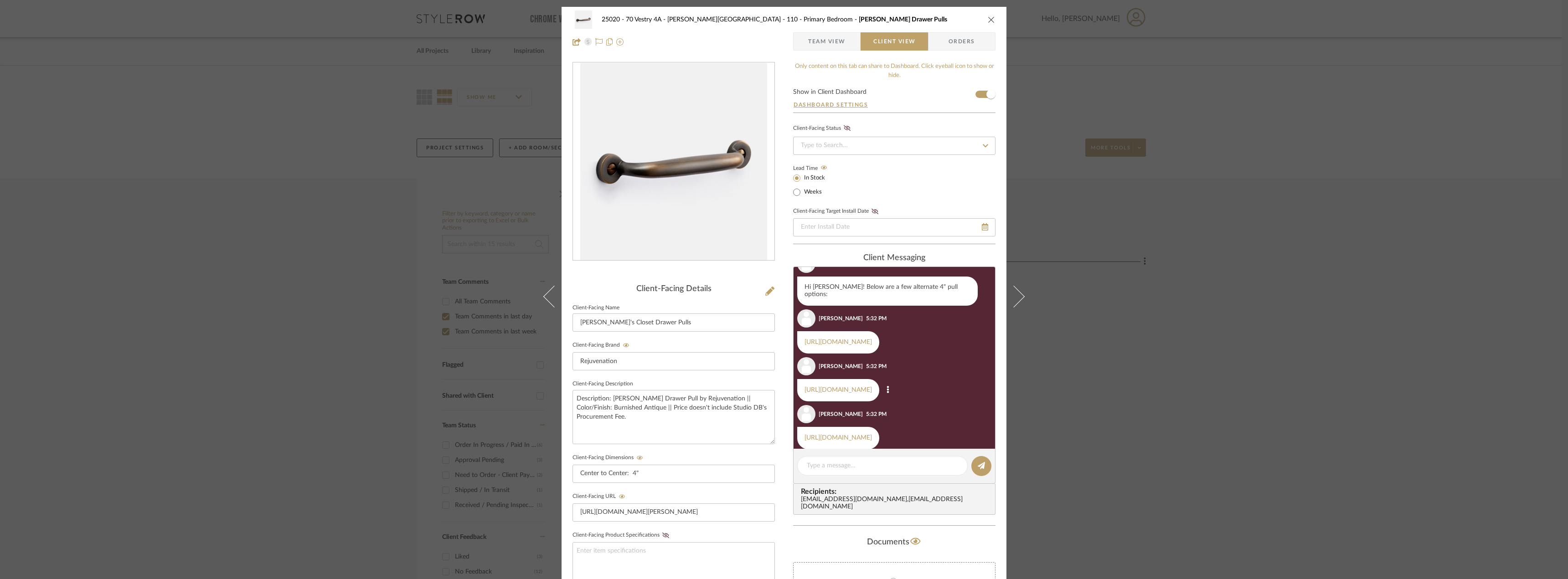
scroll to position [317, 0]
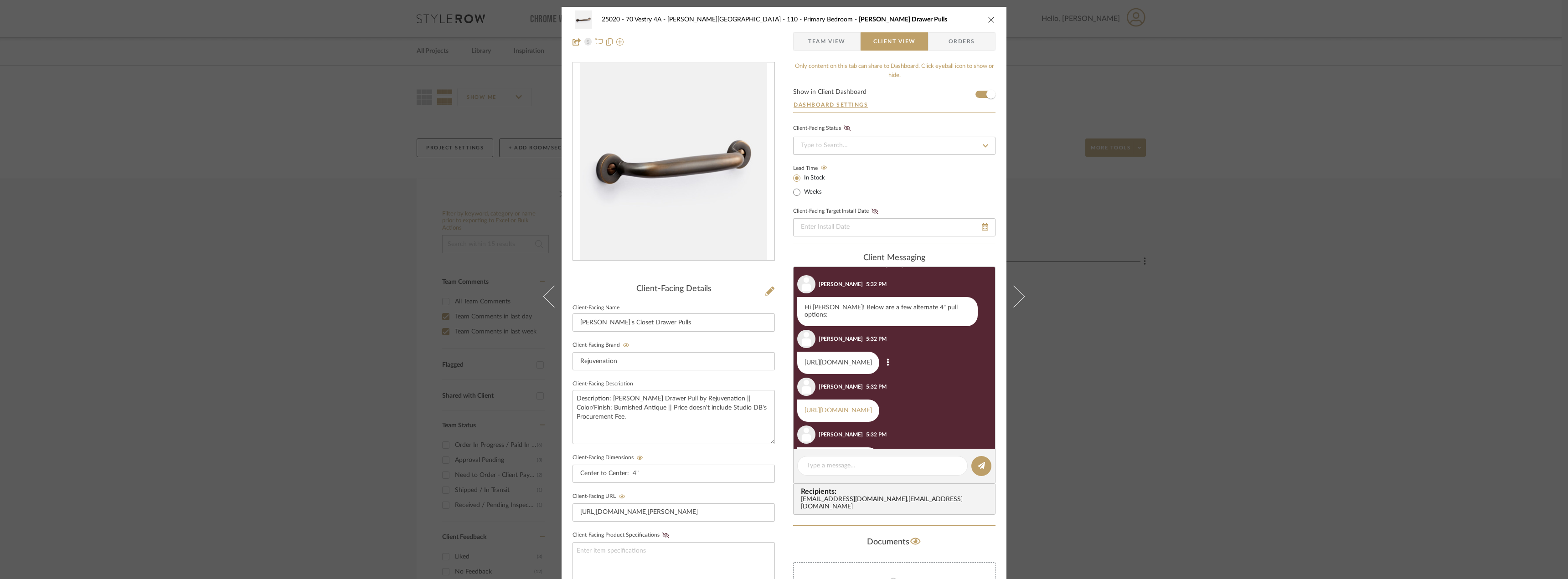
click at [872, 366] on link "[URL][DOMAIN_NAME]" at bounding box center [838, 363] width 68 height 6
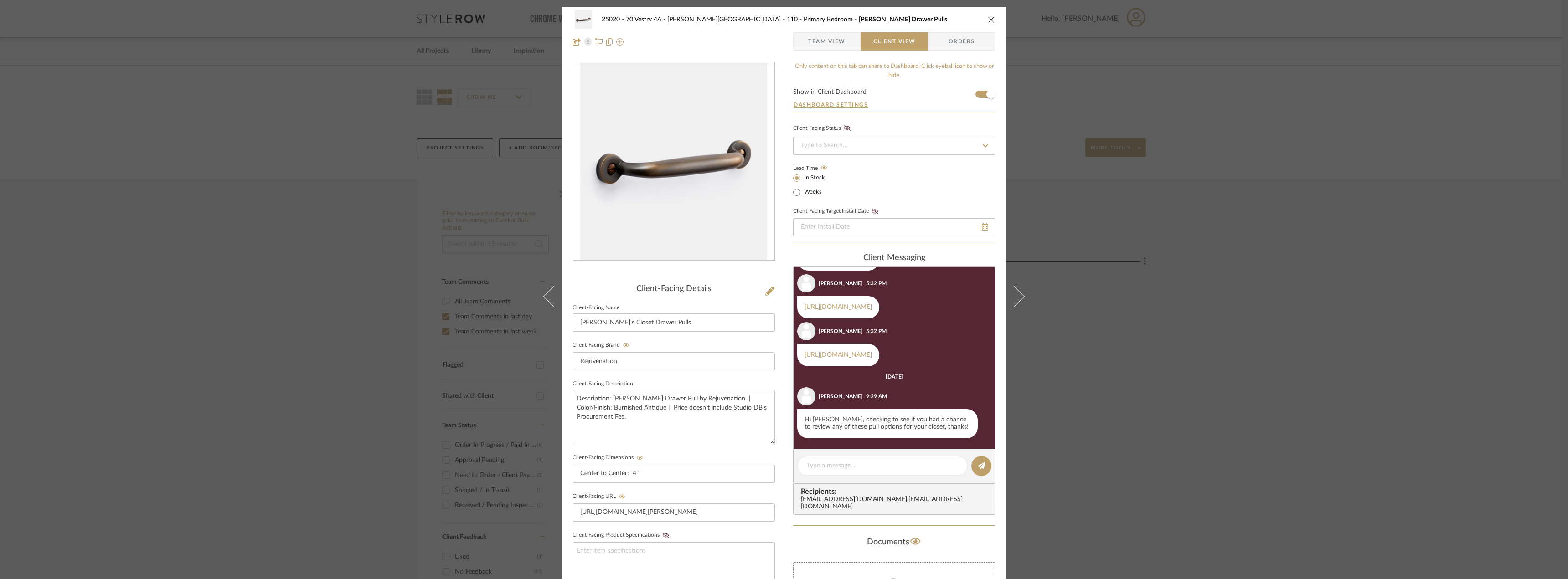
scroll to position [454, 0]
click at [849, 311] on link "[URL][DOMAIN_NAME]" at bounding box center [838, 307] width 68 height 6
click at [848, 352] on link "[URL][DOMAIN_NAME]" at bounding box center [838, 355] width 68 height 6
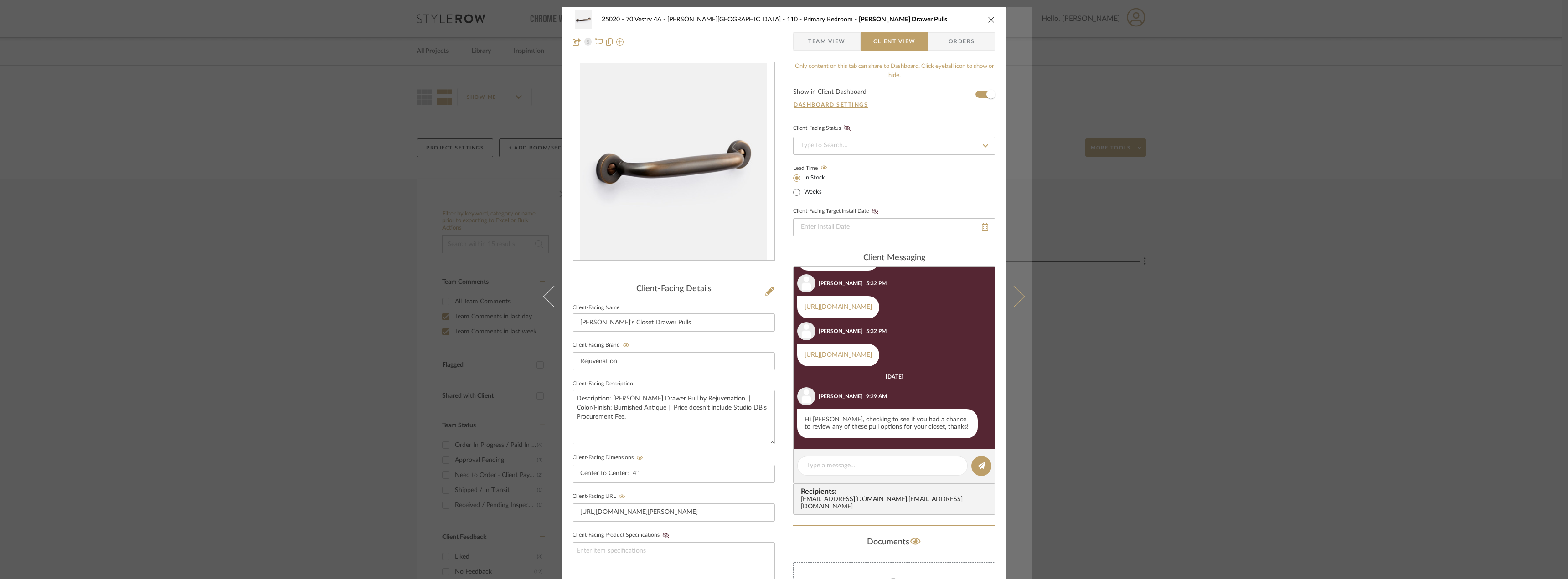
click at [1016, 294] on icon at bounding box center [1013, 296] width 22 height 22
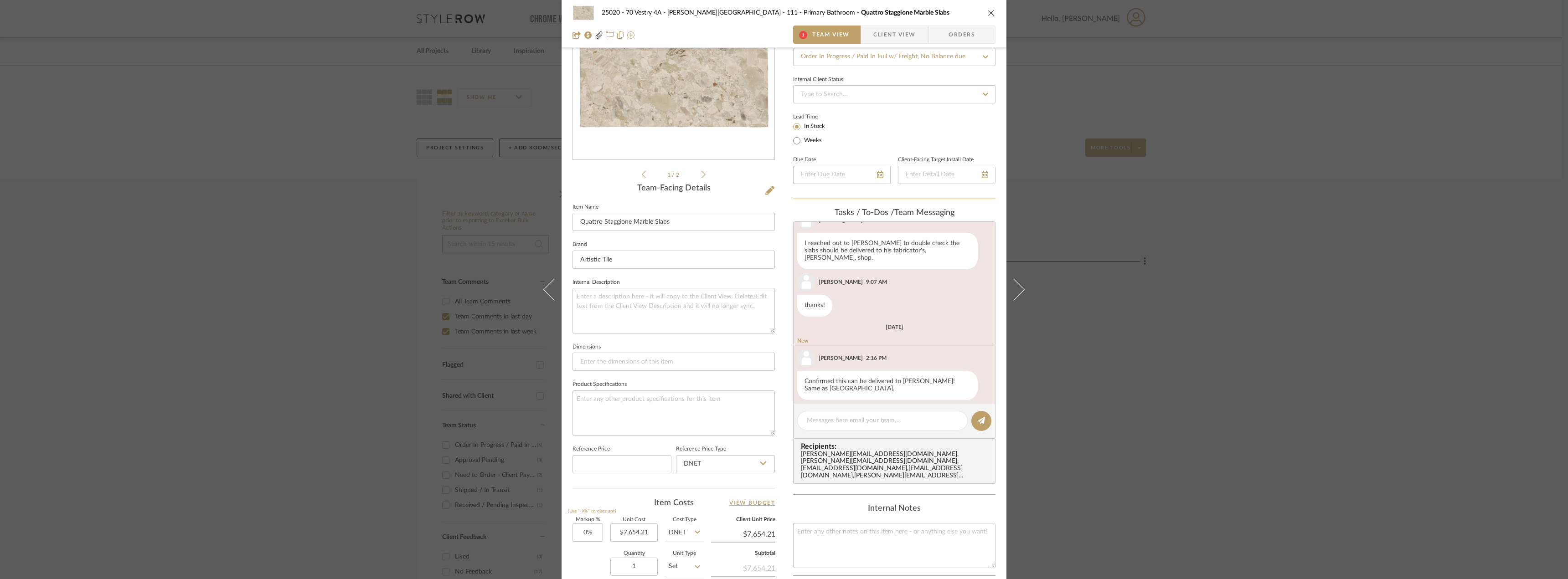
scroll to position [0, 0]
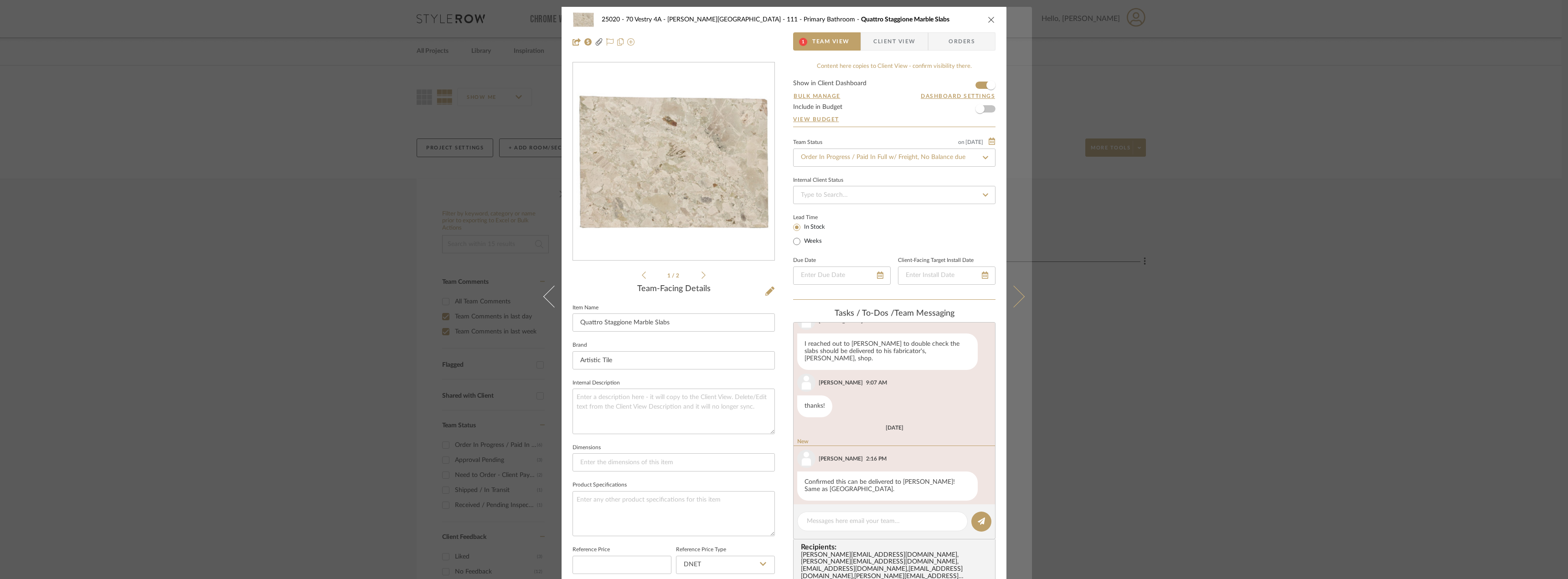
click at [1013, 291] on icon at bounding box center [1013, 296] width 22 height 22
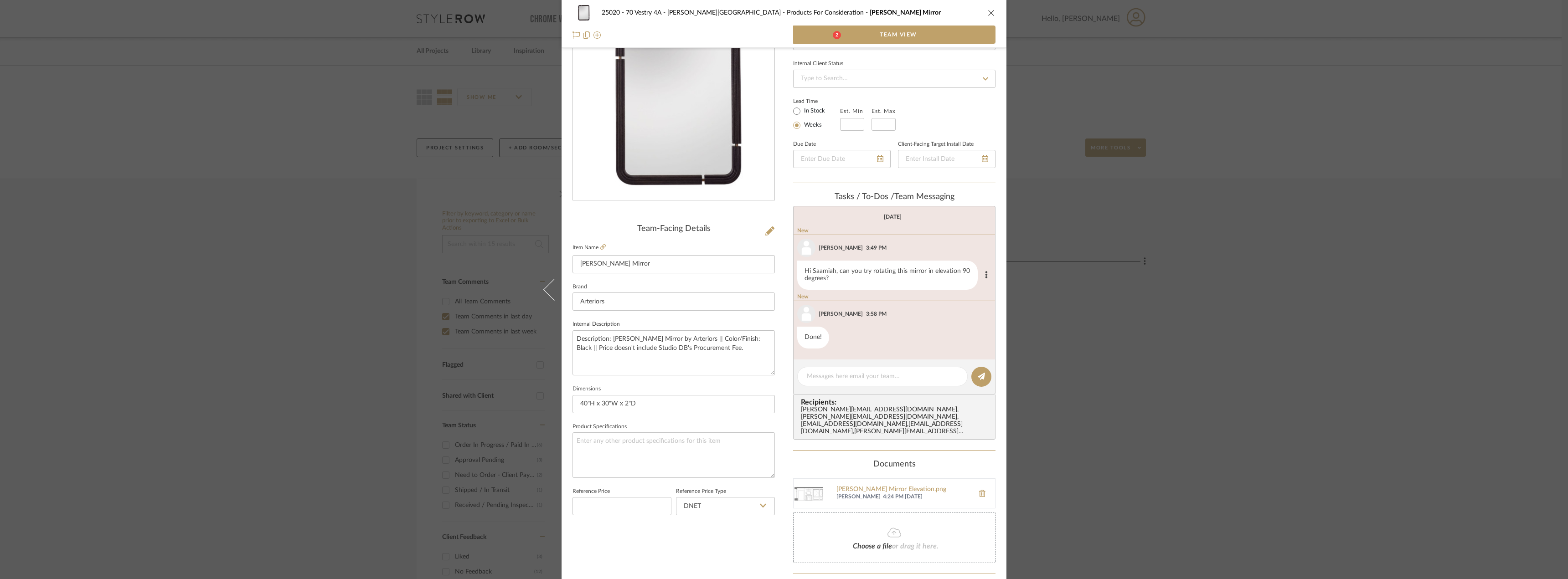
scroll to position [139, 0]
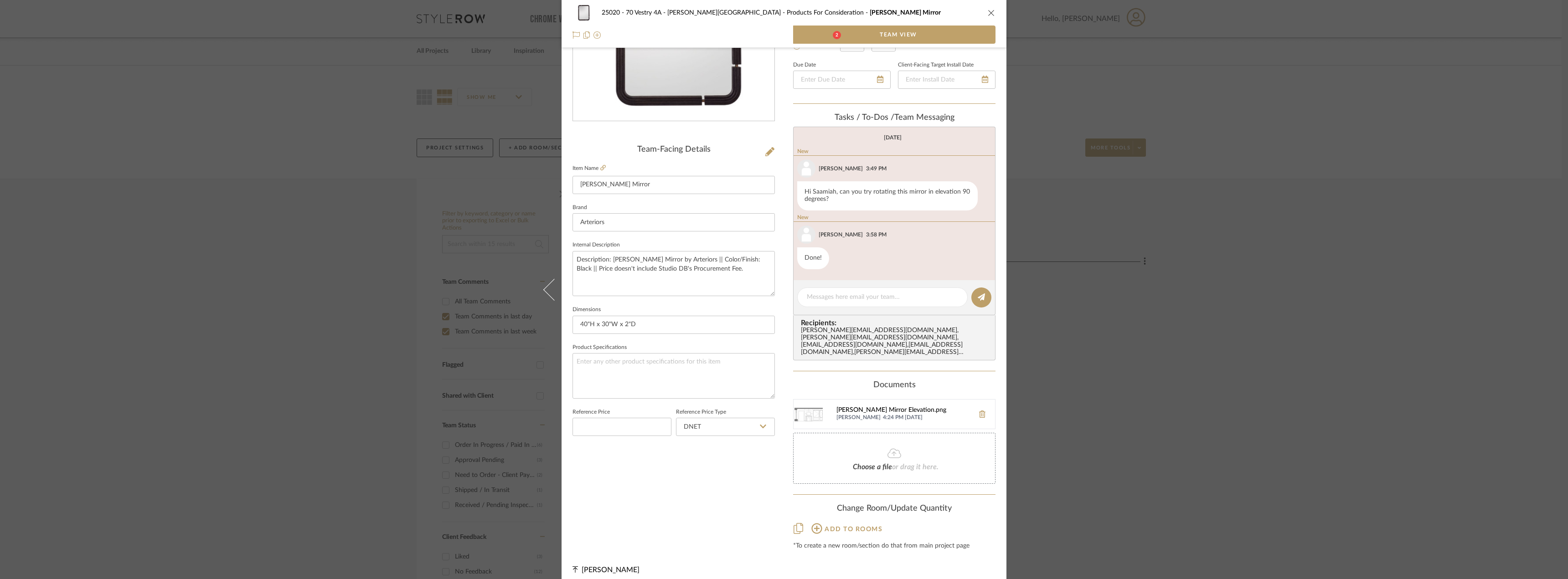
click at [850, 407] on div "[PERSON_NAME] Mirror Elevation.png" at bounding box center [903, 411] width 133 height 8
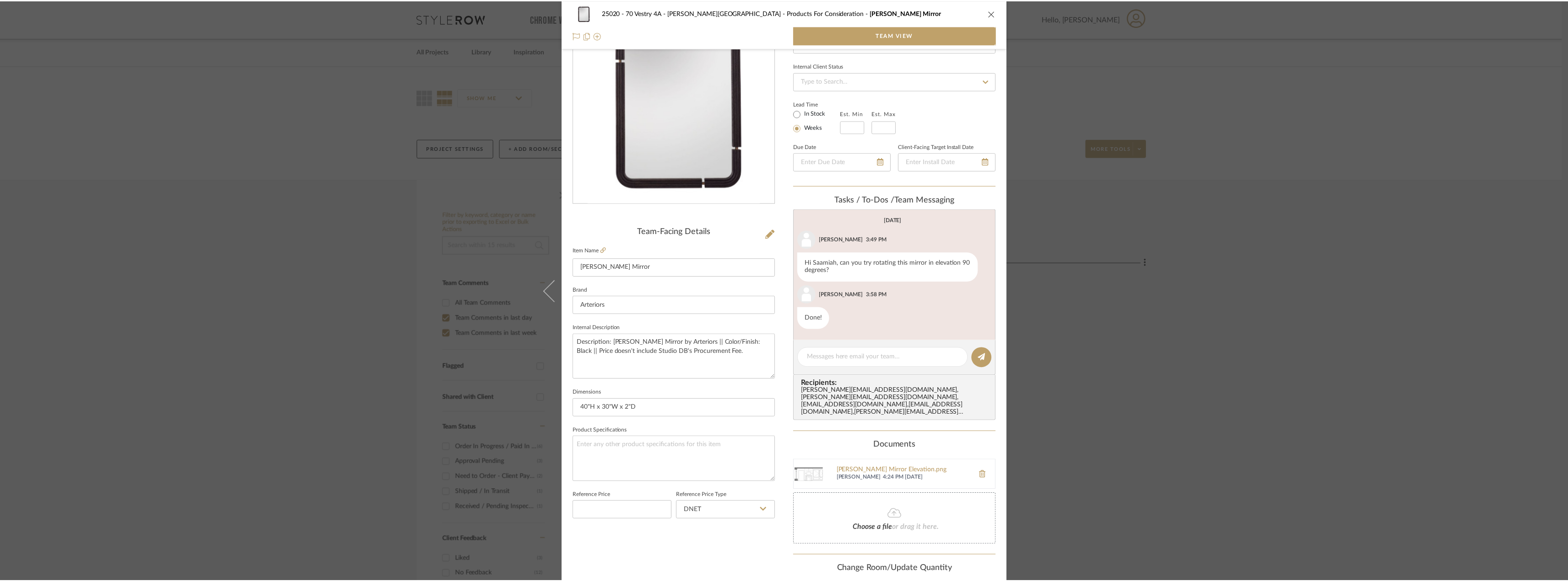
scroll to position [117, 0]
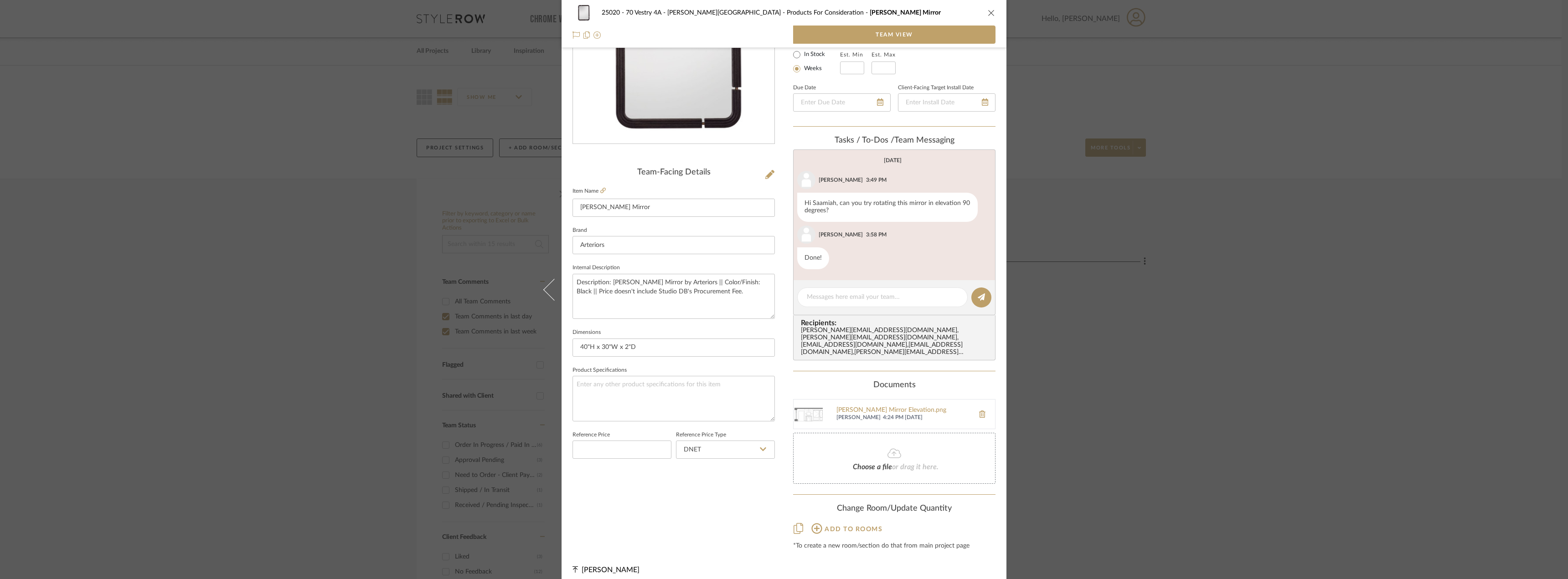
click at [1183, 334] on div "25020 - 70 Vestry 4A - [PERSON_NAME] Products For Consideration [PERSON_NAME] M…" at bounding box center [784, 289] width 1568 height 579
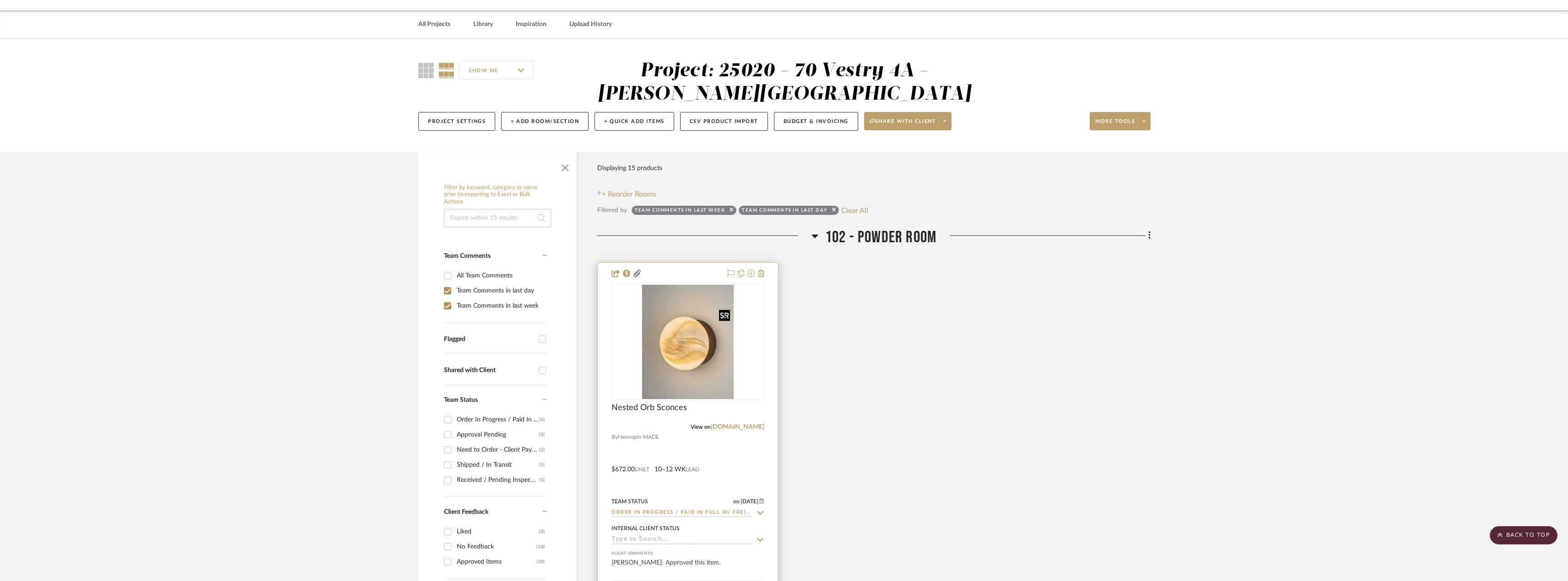
scroll to position [0, 0]
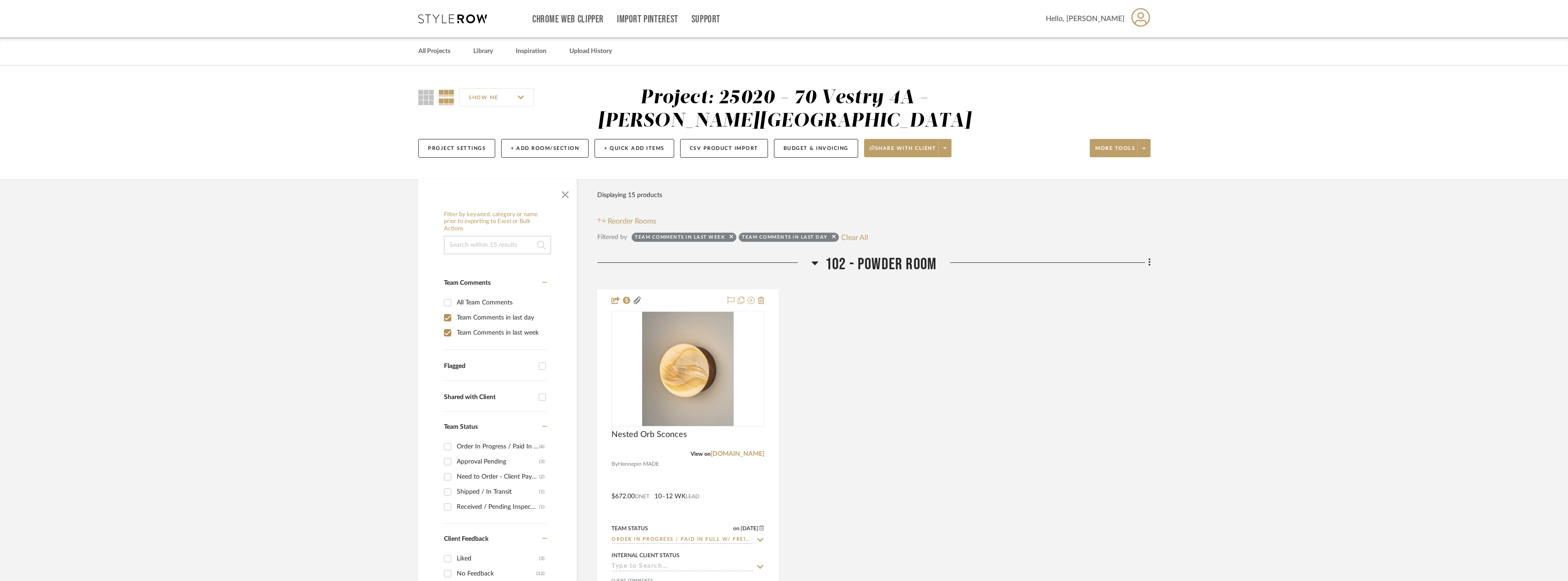
click at [838, 235] on sr-tag "Team Comments in last day" at bounding box center [789, 237] width 100 height 9
click at [733, 237] on icon at bounding box center [731, 237] width 4 height 4
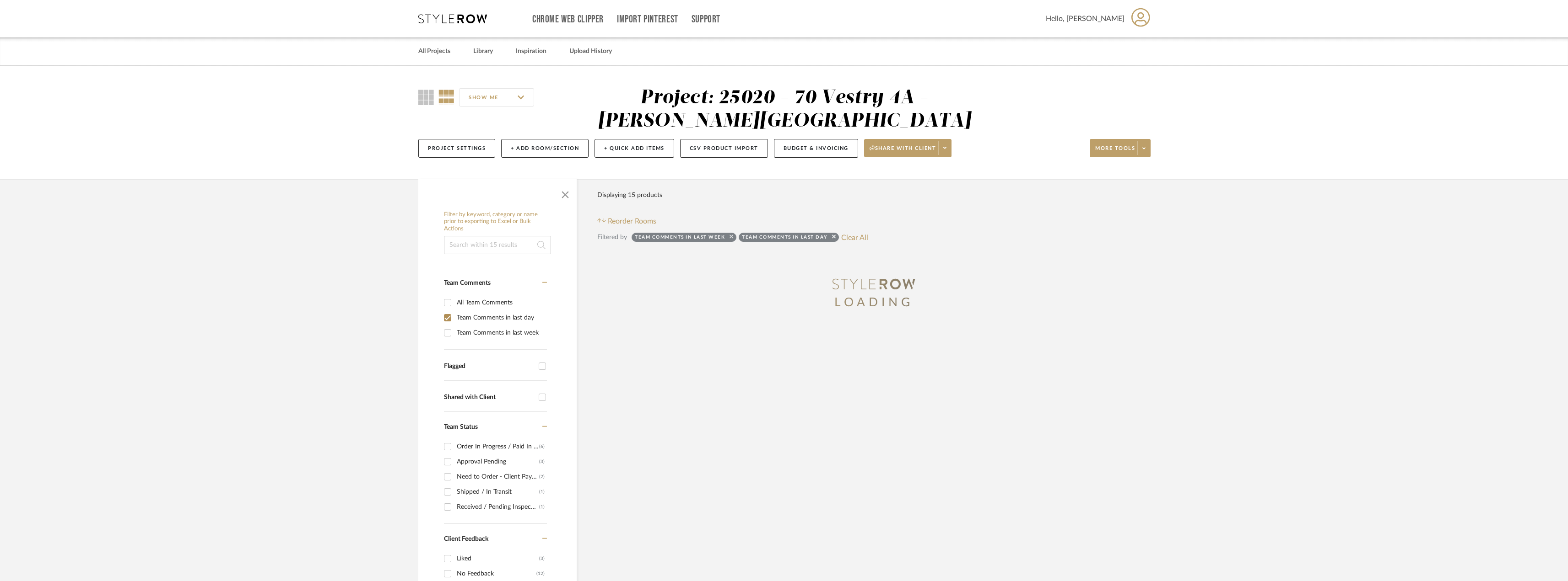
checkbox input "false"
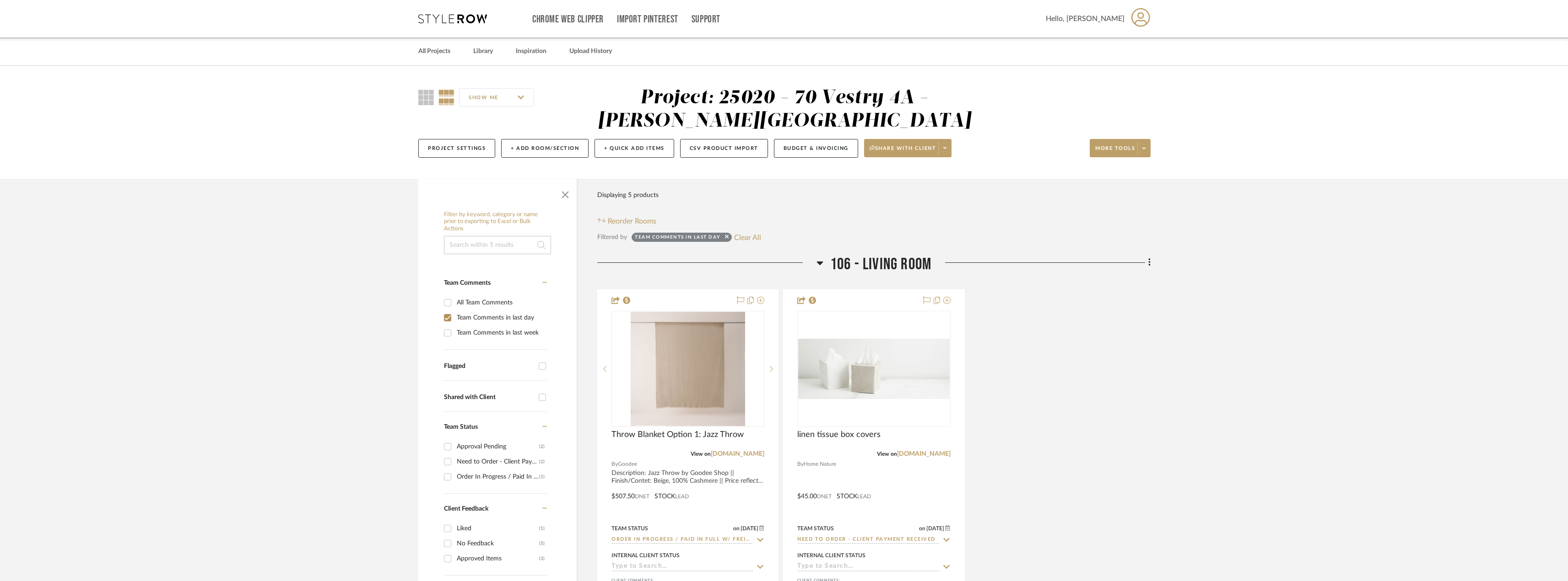
click at [731, 239] on sr-tag "Team Comments in last day" at bounding box center [682, 237] width 100 height 9
click at [727, 239] on icon at bounding box center [727, 236] width 4 height 6
checkbox input "false"
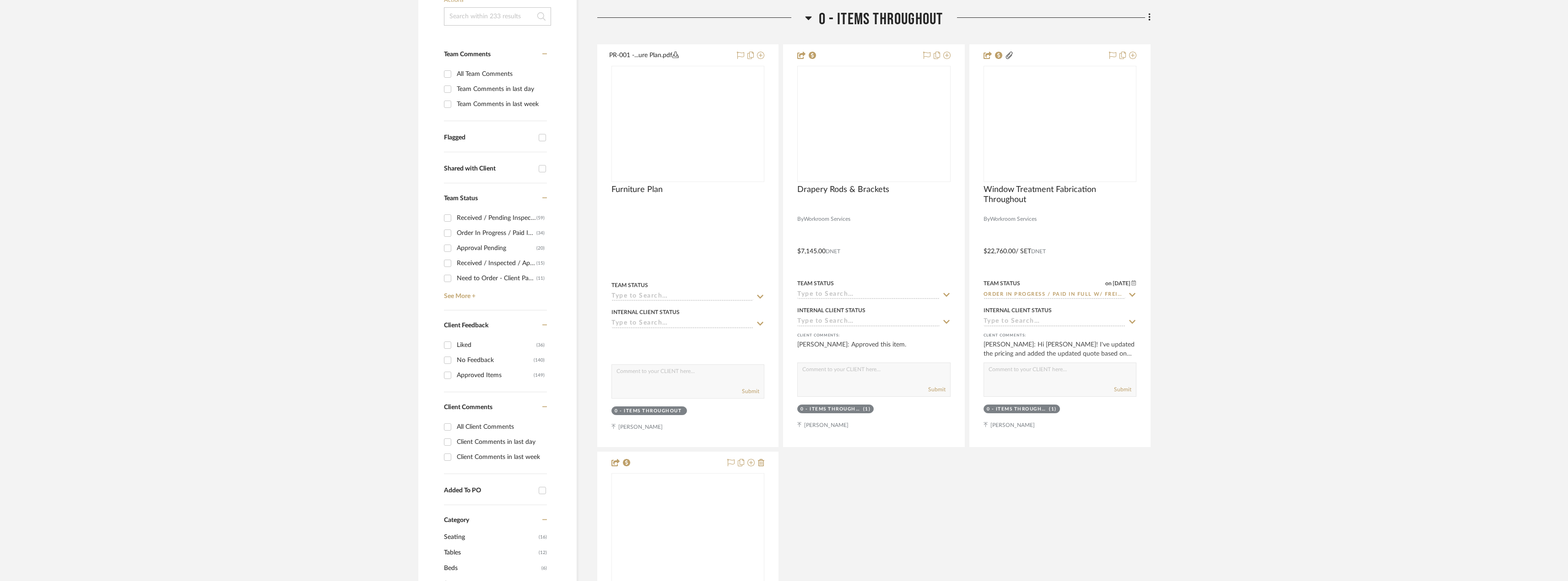
scroll to position [3, 0]
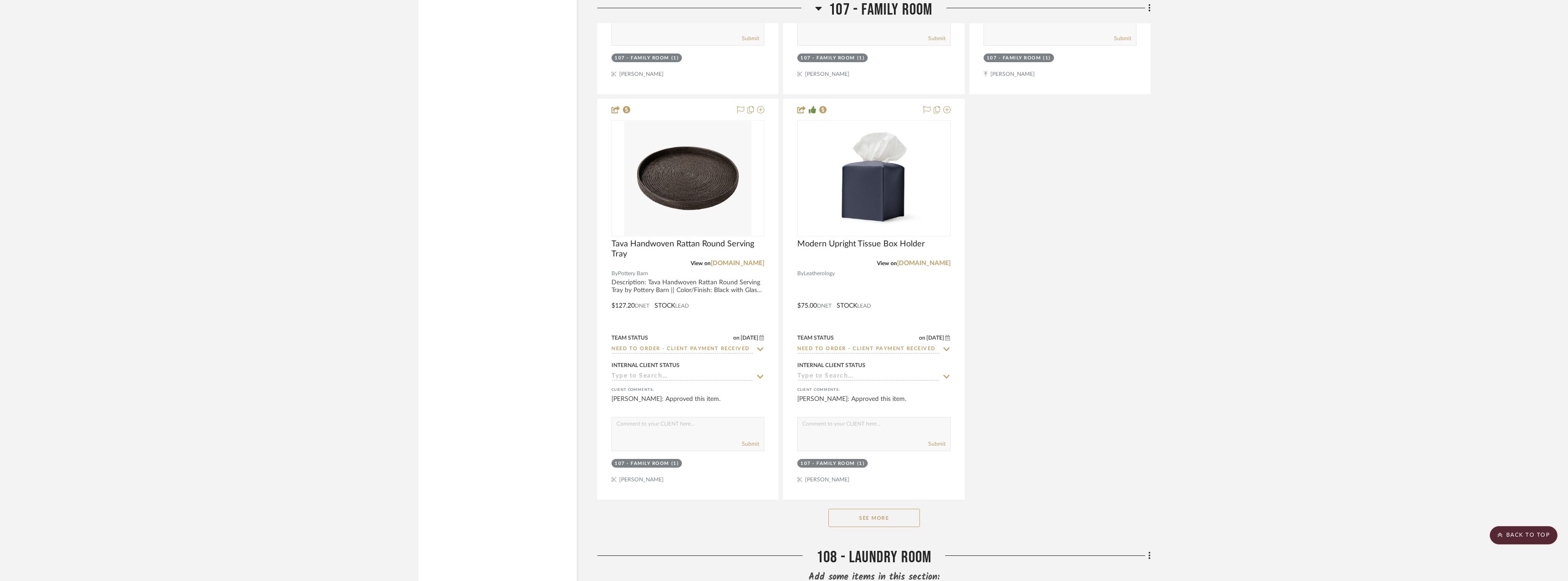
scroll to position [7226, 0]
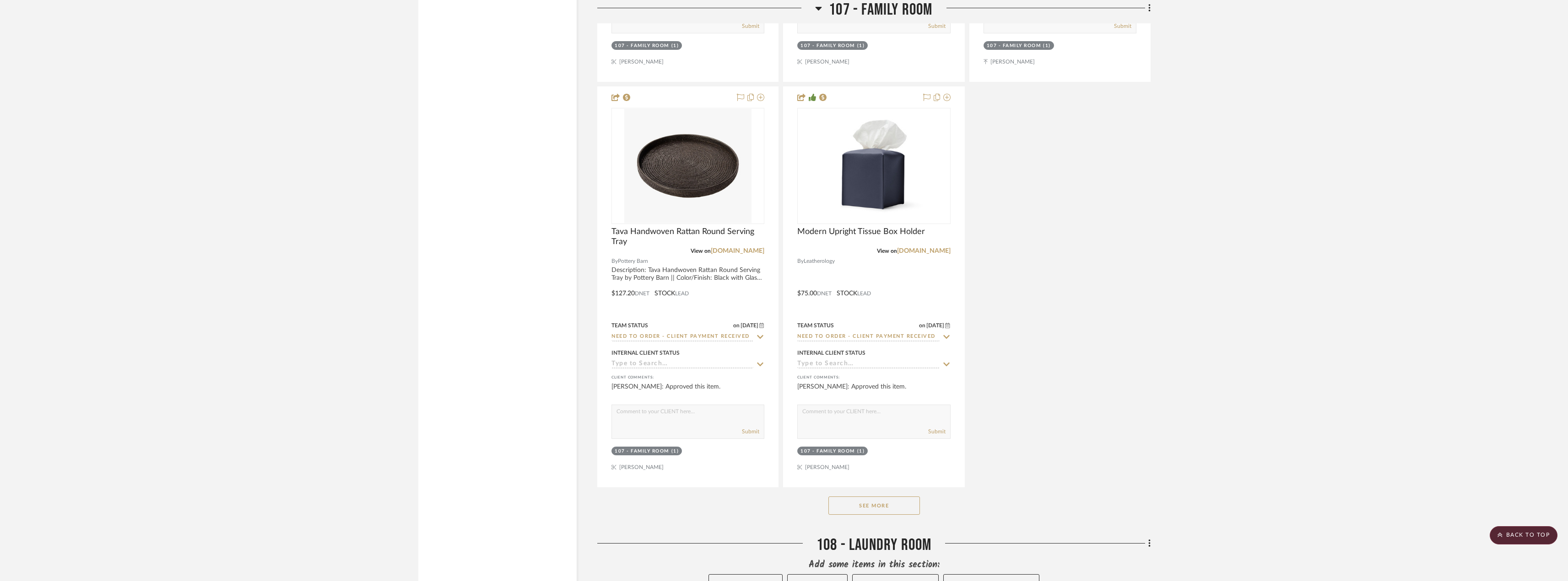
click at [890, 510] on button "See More" at bounding box center [874, 505] width 91 height 18
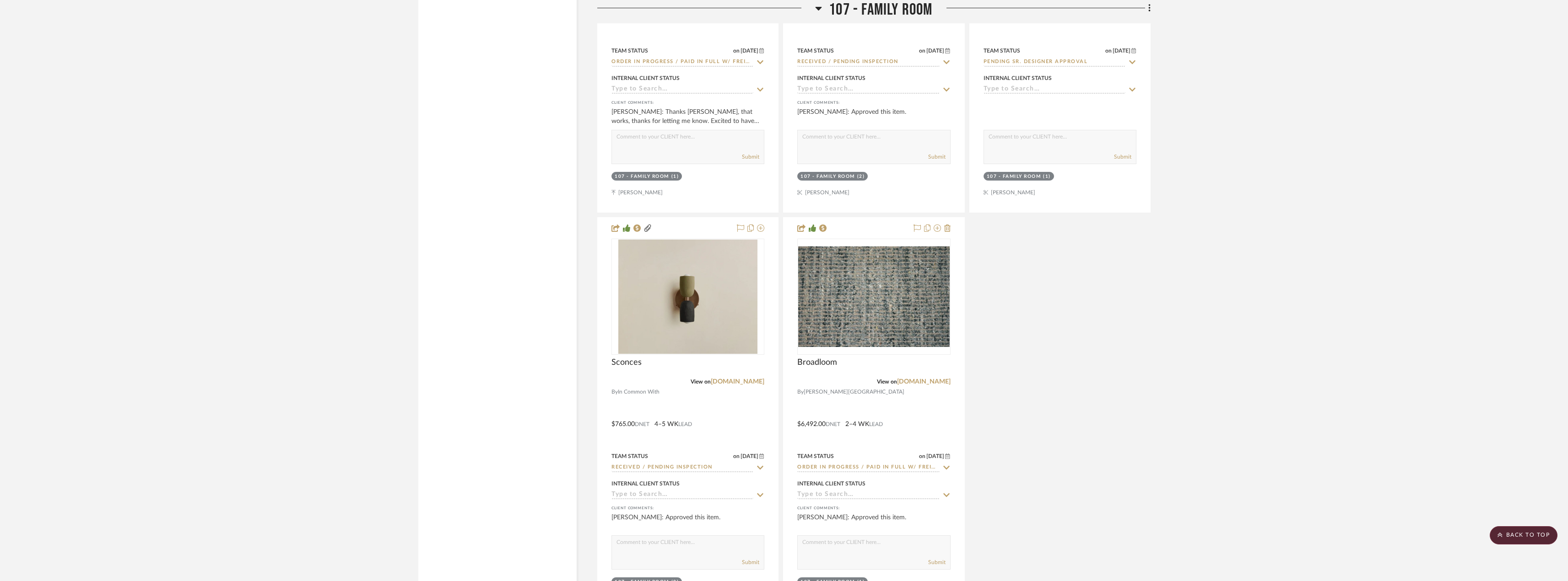
scroll to position [8872, 0]
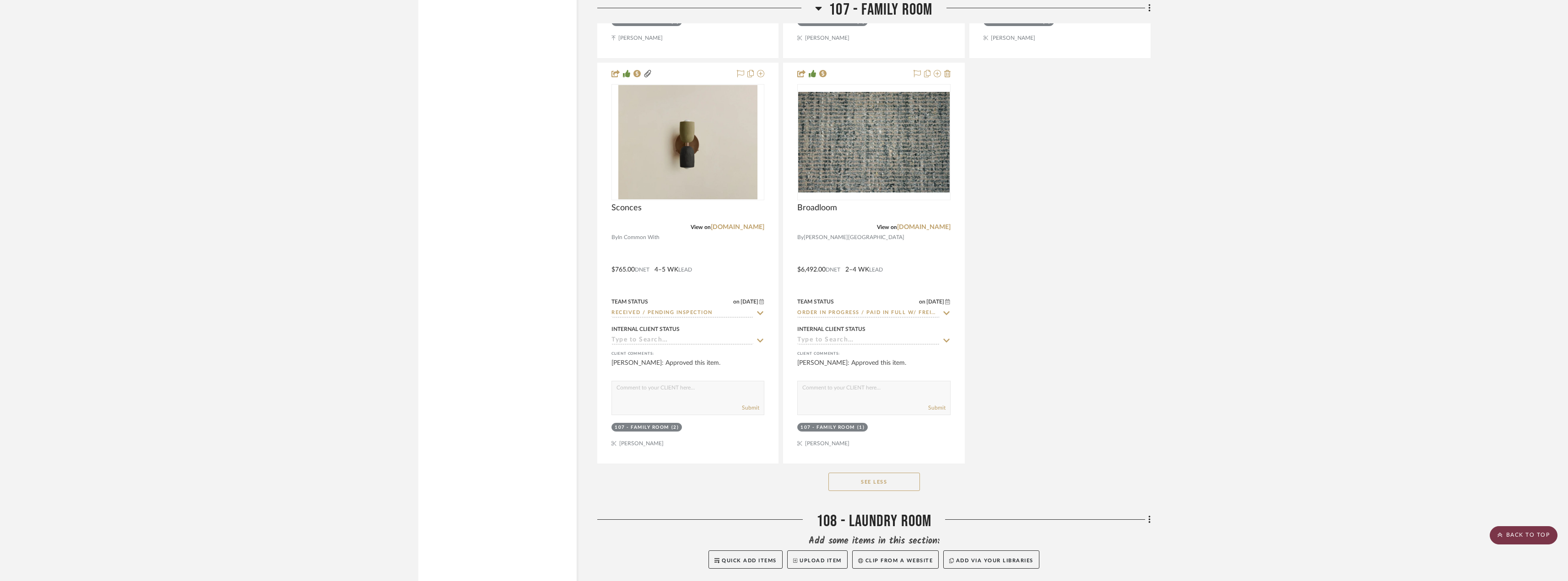
click at [1514, 534] on scroll-to-top-button "BACK TO TOP" at bounding box center [1524, 535] width 68 height 18
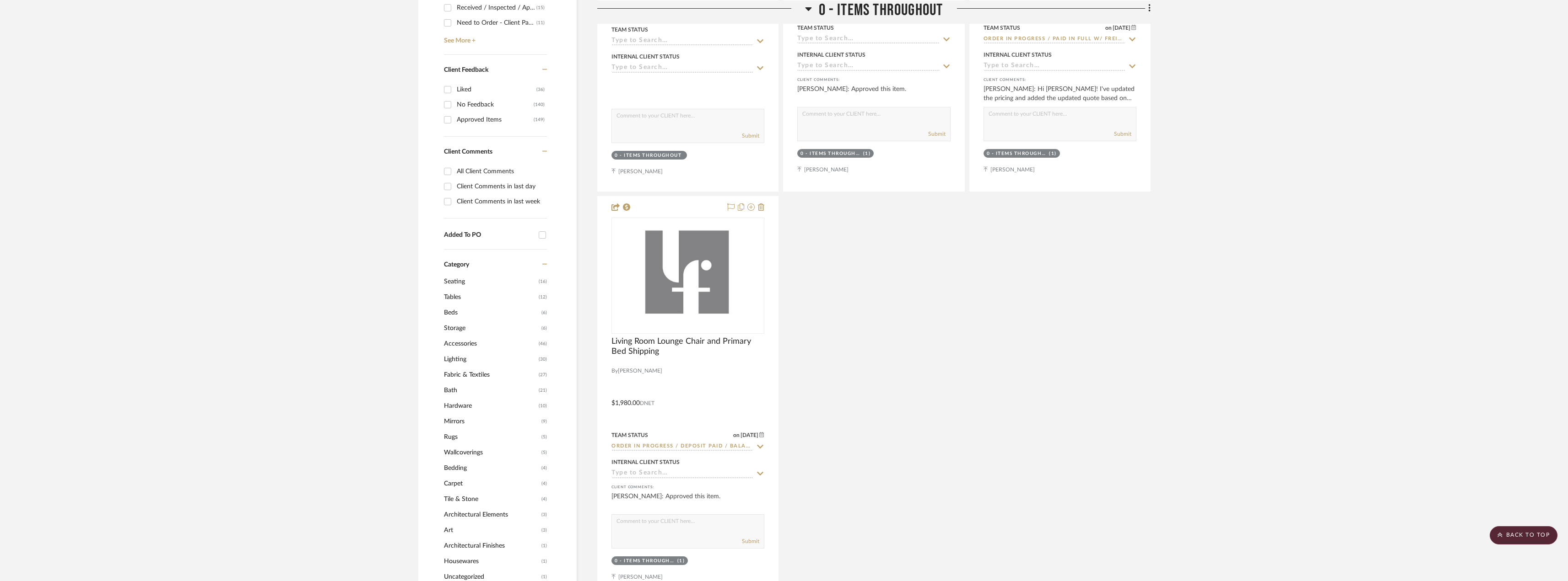
scroll to position [549, 0]
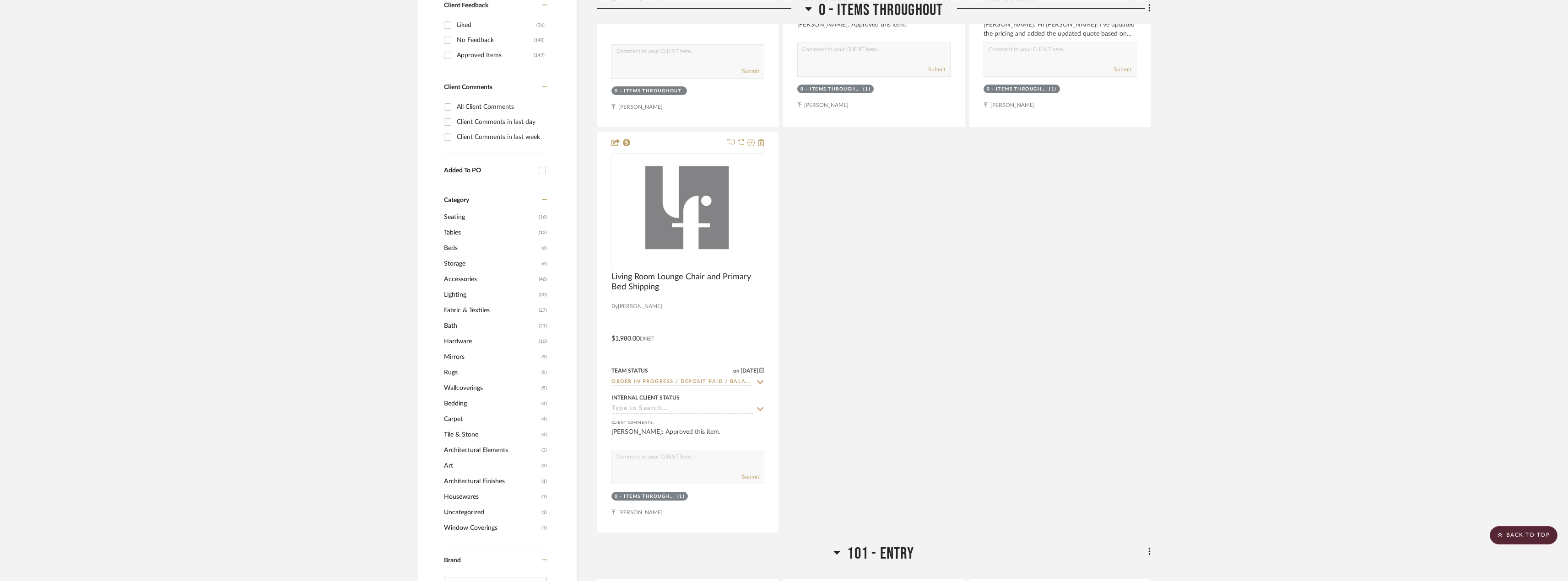
drag, startPoint x: 448, startPoint y: 465, endPoint x: 461, endPoint y: 451, distance: 19.1
click at [448, 463] on span "Art" at bounding box center [491, 466] width 95 height 16
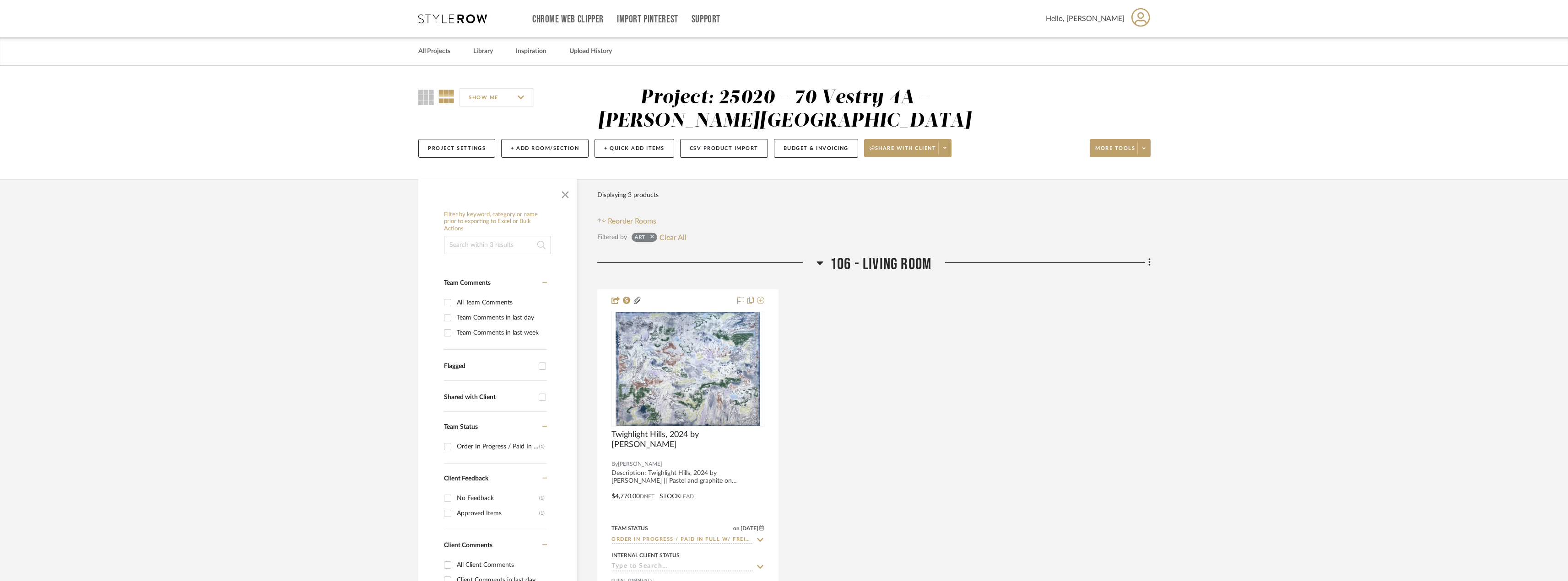
click at [653, 235] on sr-tag "Art" at bounding box center [644, 237] width 26 height 9
click at [653, 235] on icon at bounding box center [652, 237] width 4 height 4
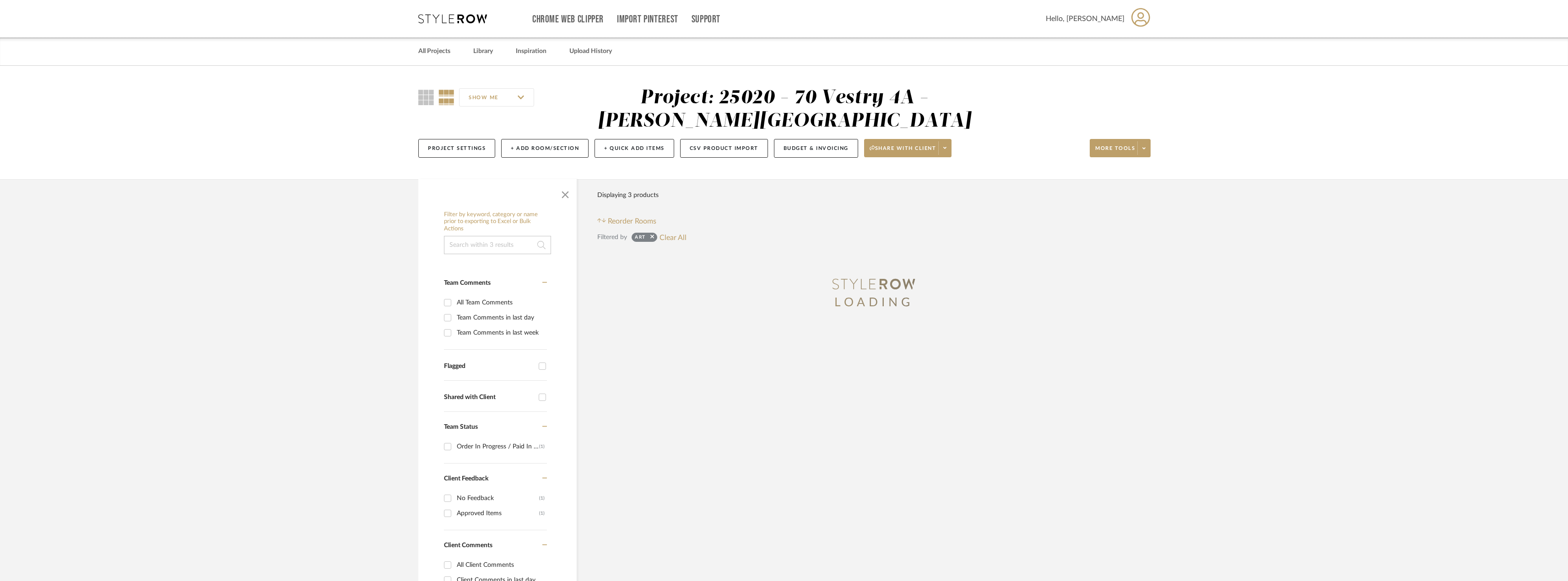
click at [493, 244] on input at bounding box center [498, 245] width 107 height 18
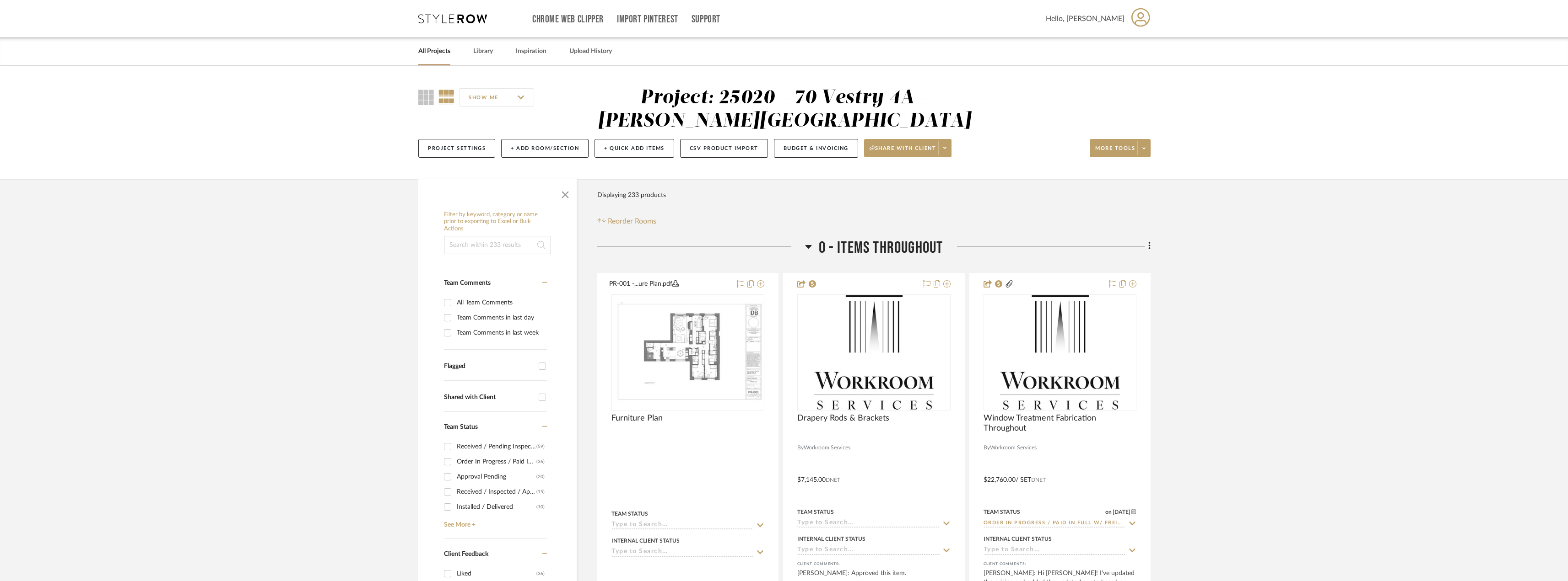
click at [439, 49] on link "All Projects" at bounding box center [434, 52] width 32 height 13
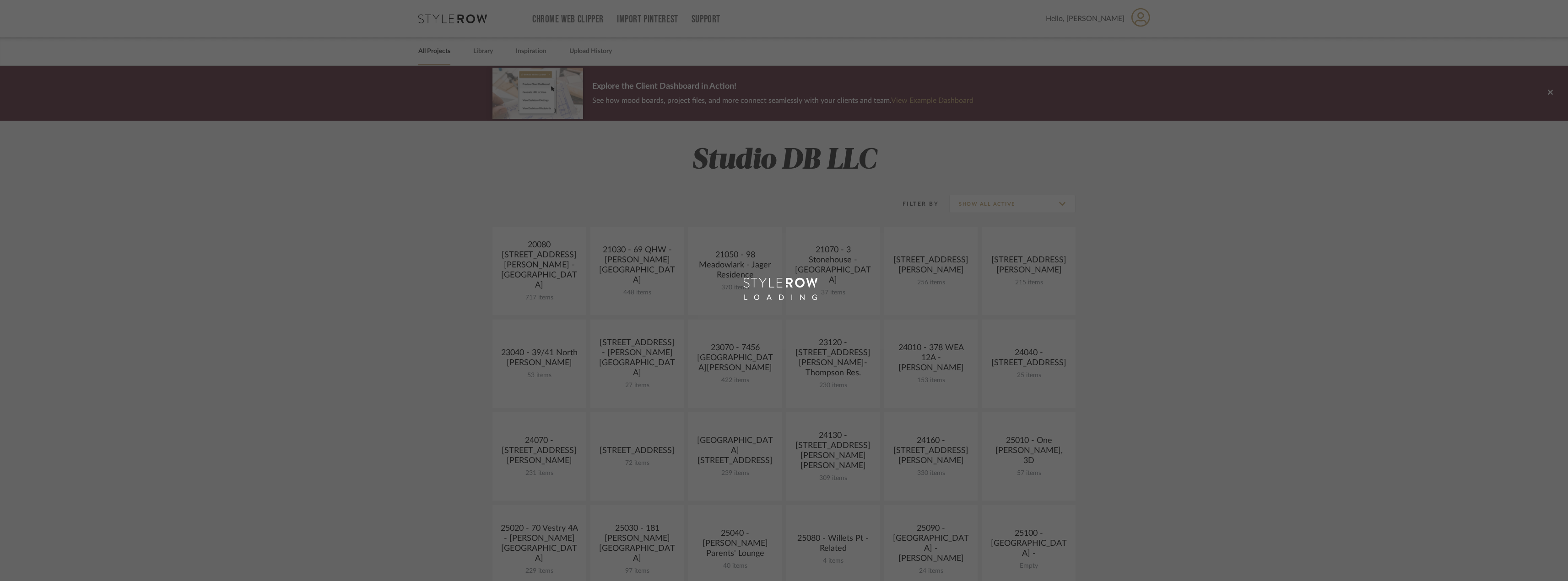
scroll to position [320, 0]
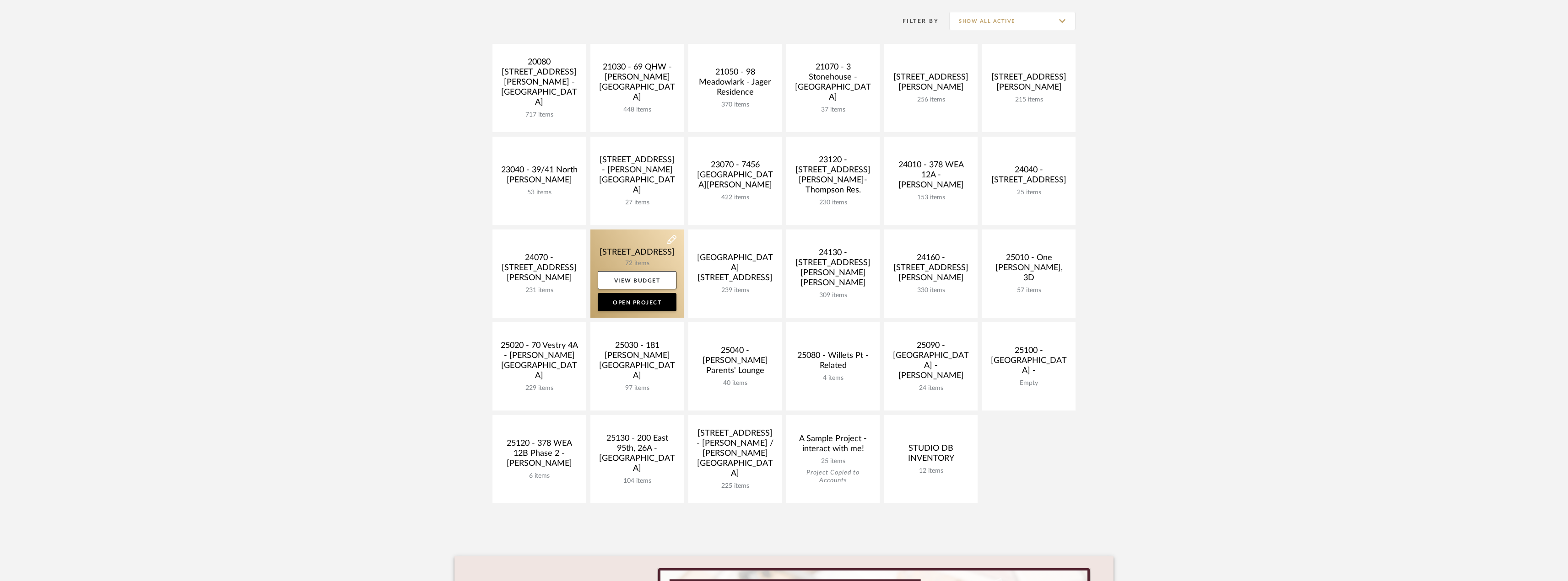
click at [640, 250] on link at bounding box center [637, 274] width 93 height 88
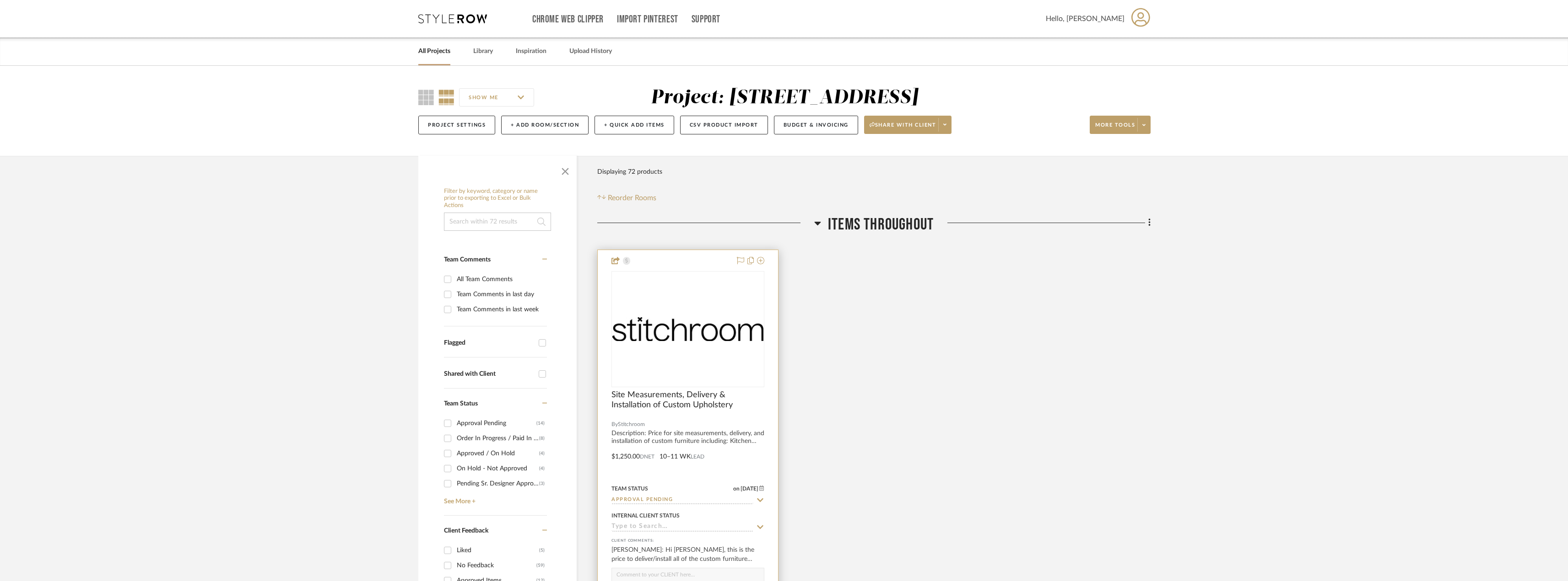
click at [709, 351] on div "0" at bounding box center [687, 329] width 152 height 115
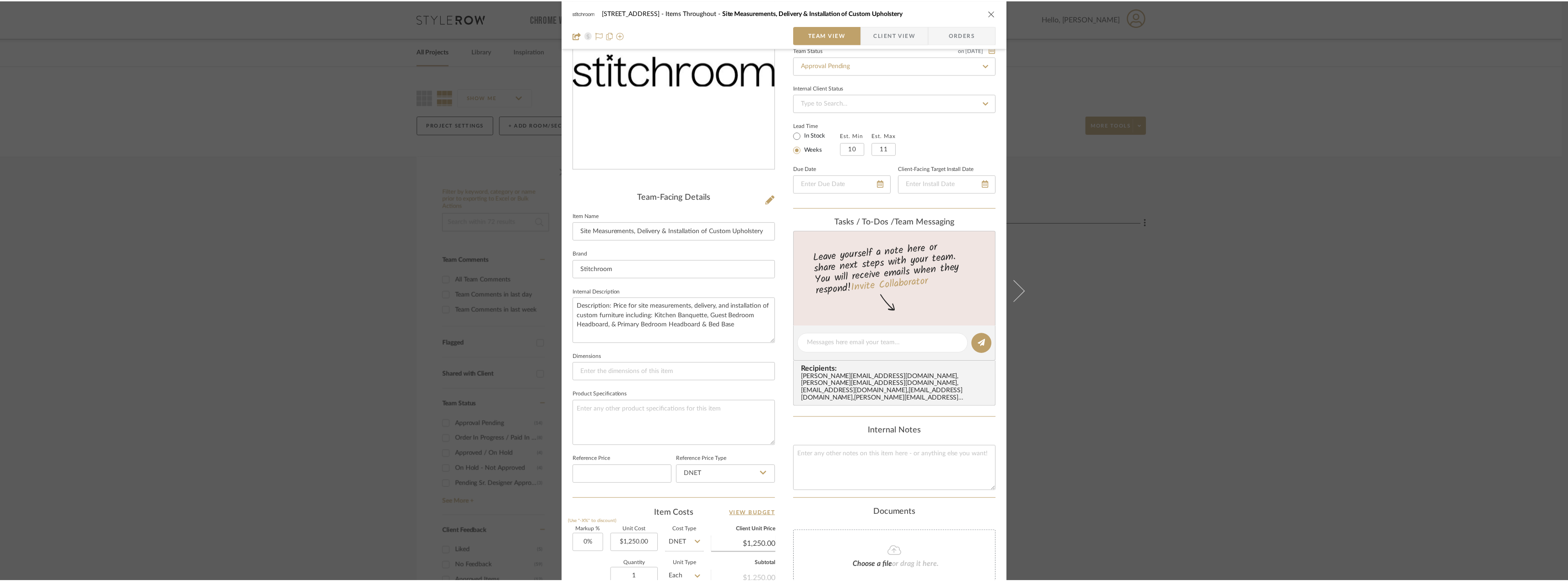
scroll to position [86, 0]
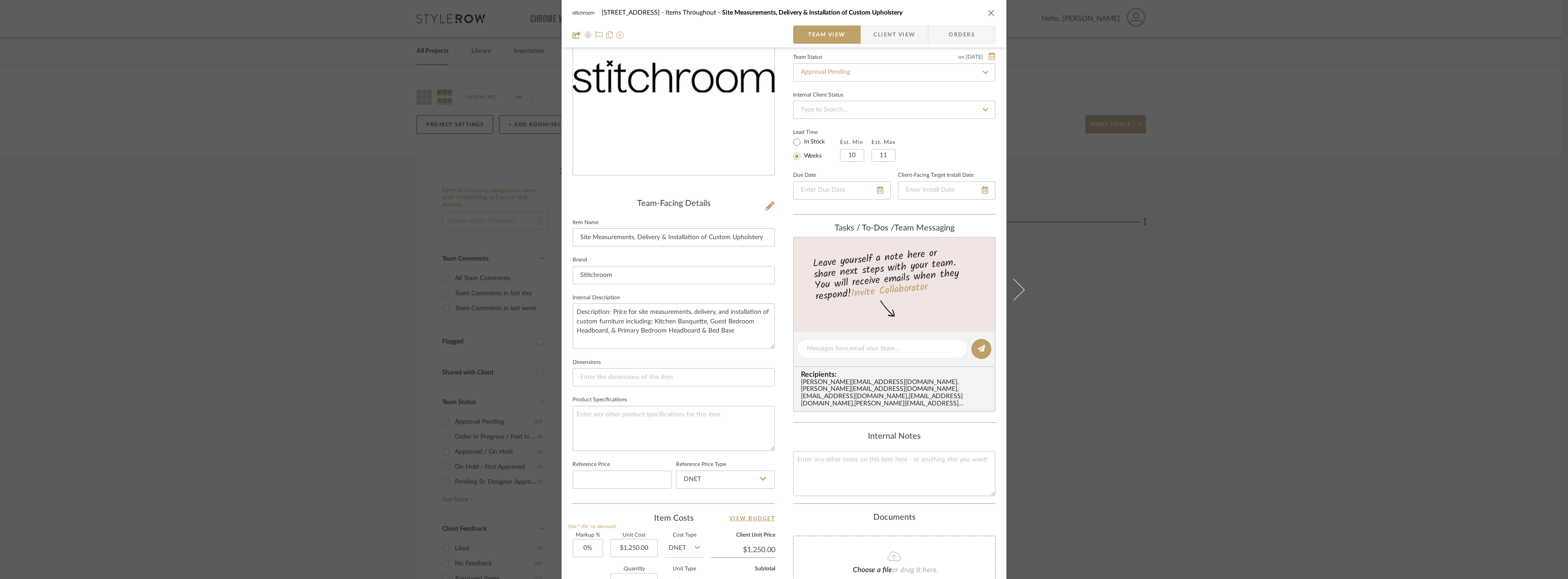
drag, startPoint x: 1266, startPoint y: 289, endPoint x: 1246, endPoint y: 291, distance: 20.1
click at [1259, 289] on div "24080 - [STREET_ADDRESS] Items Throughout Site Measurements, Delivery & Install…" at bounding box center [784, 289] width 1568 height 579
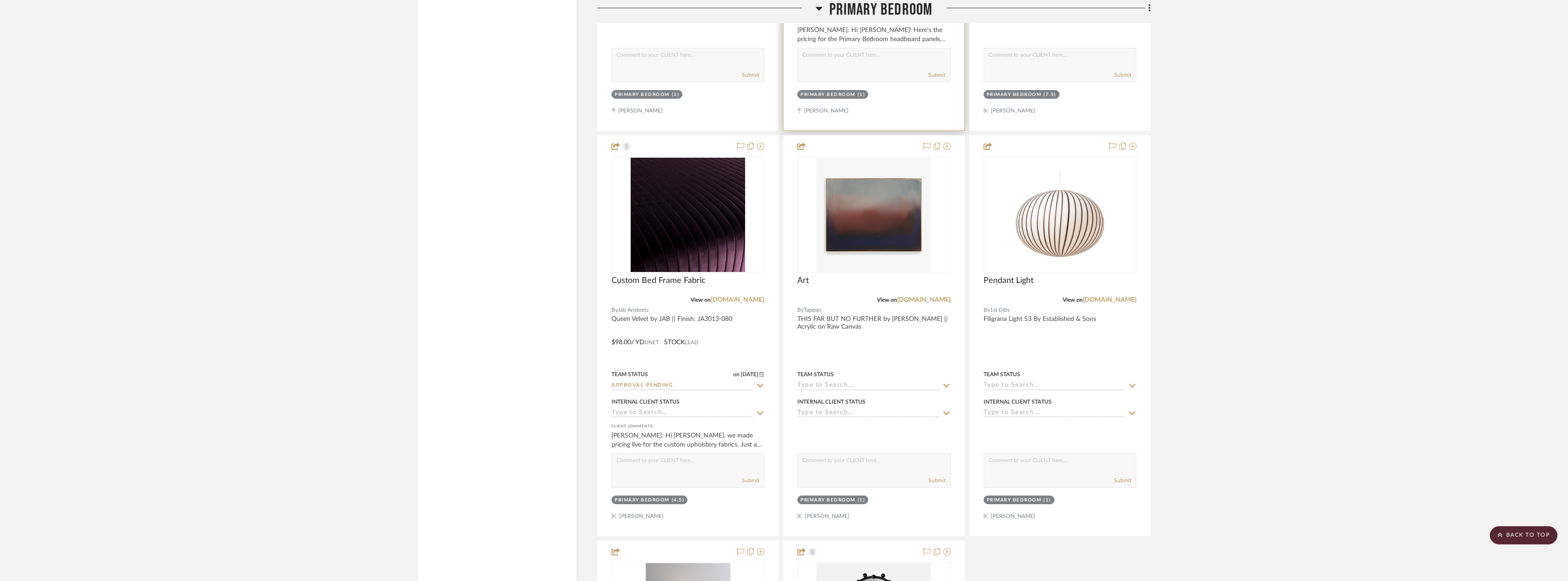
scroll to position [7454, 0]
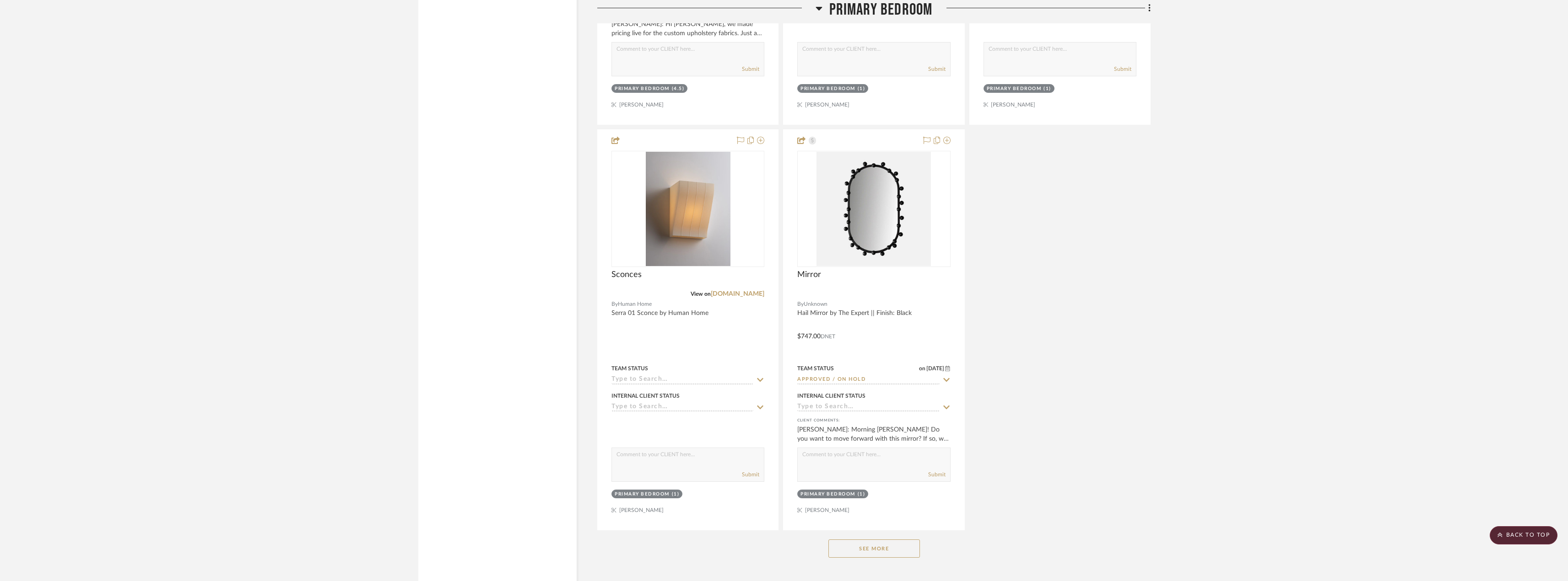
click at [898, 545] on button "See More" at bounding box center [874, 548] width 91 height 18
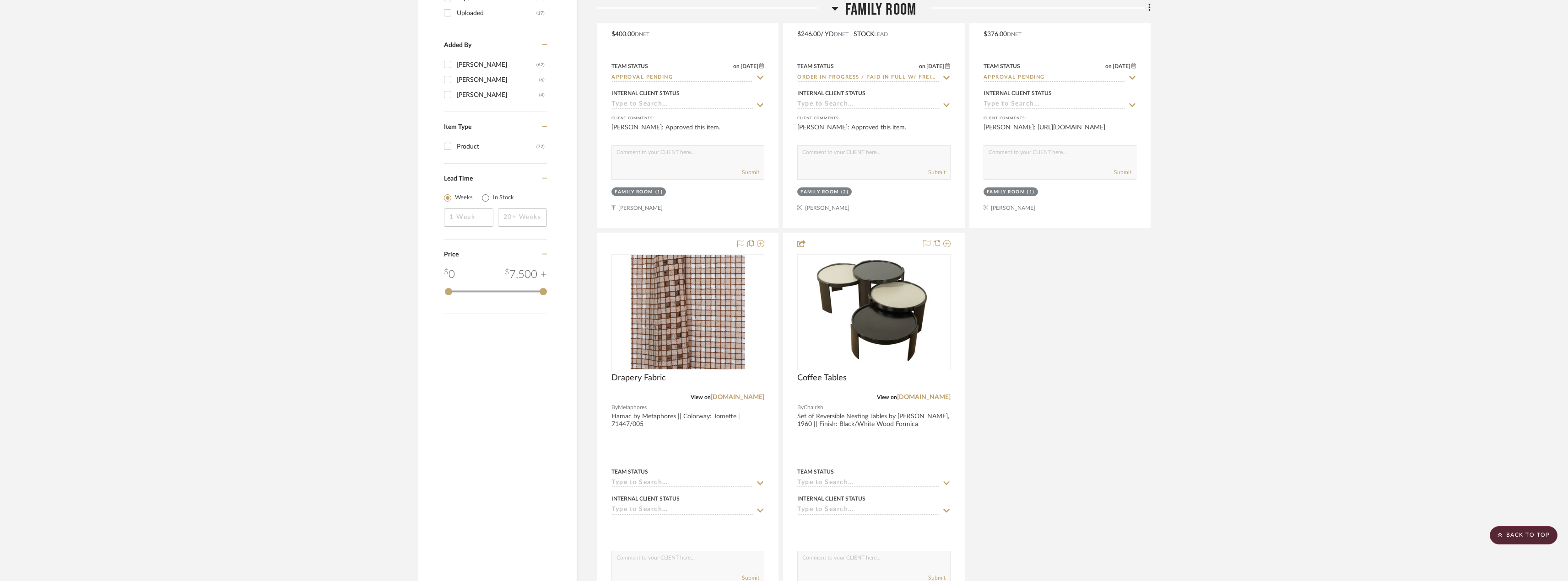
scroll to position [1372, 0]
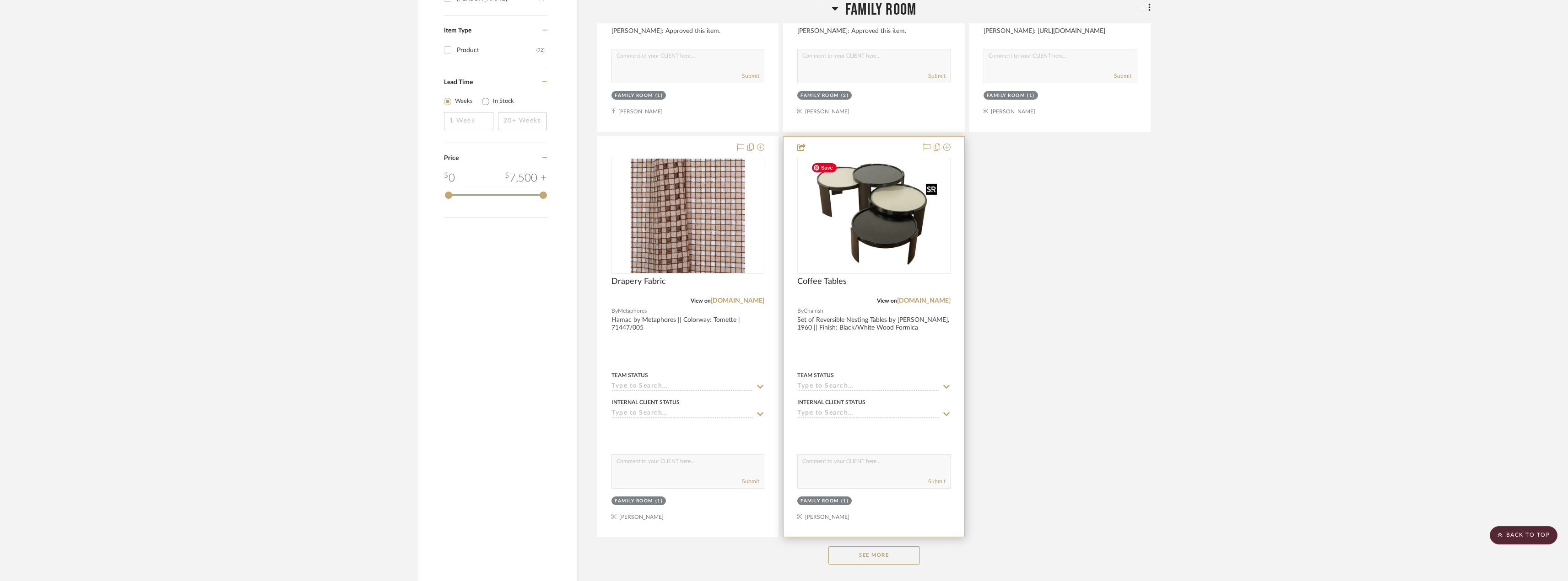
click at [871, 222] on img "0" at bounding box center [874, 216] width 134 height 115
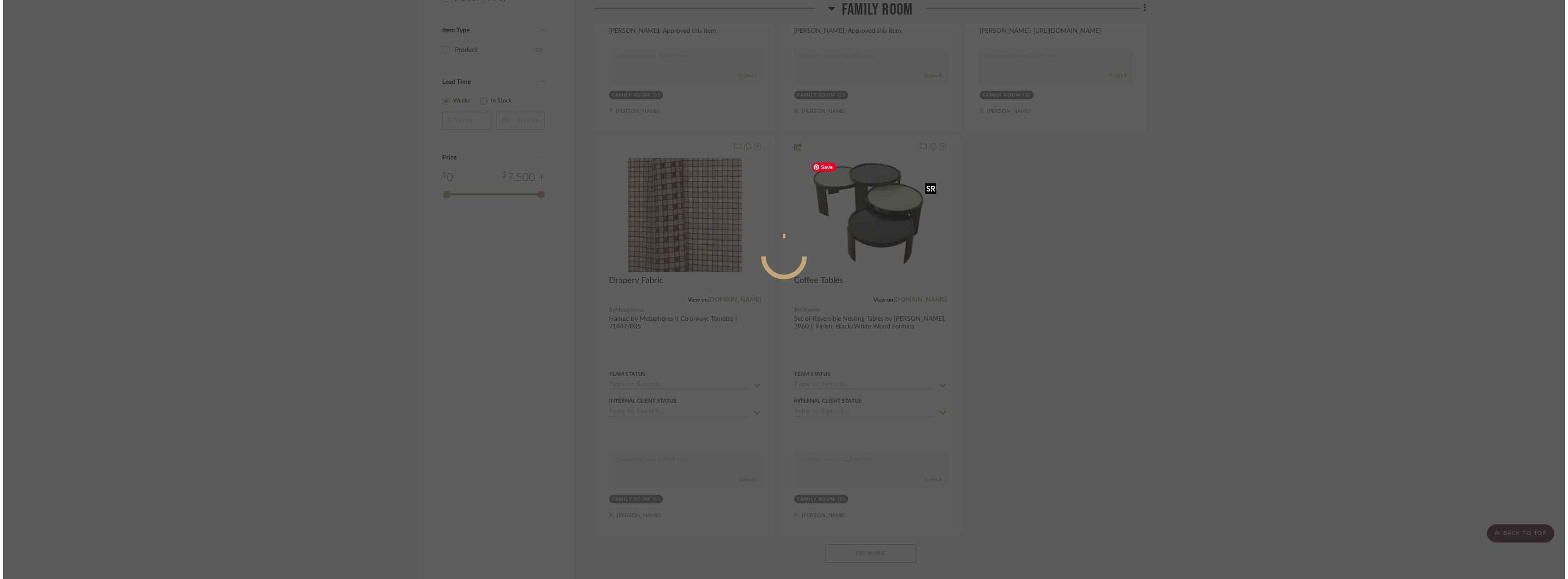
scroll to position [0, 0]
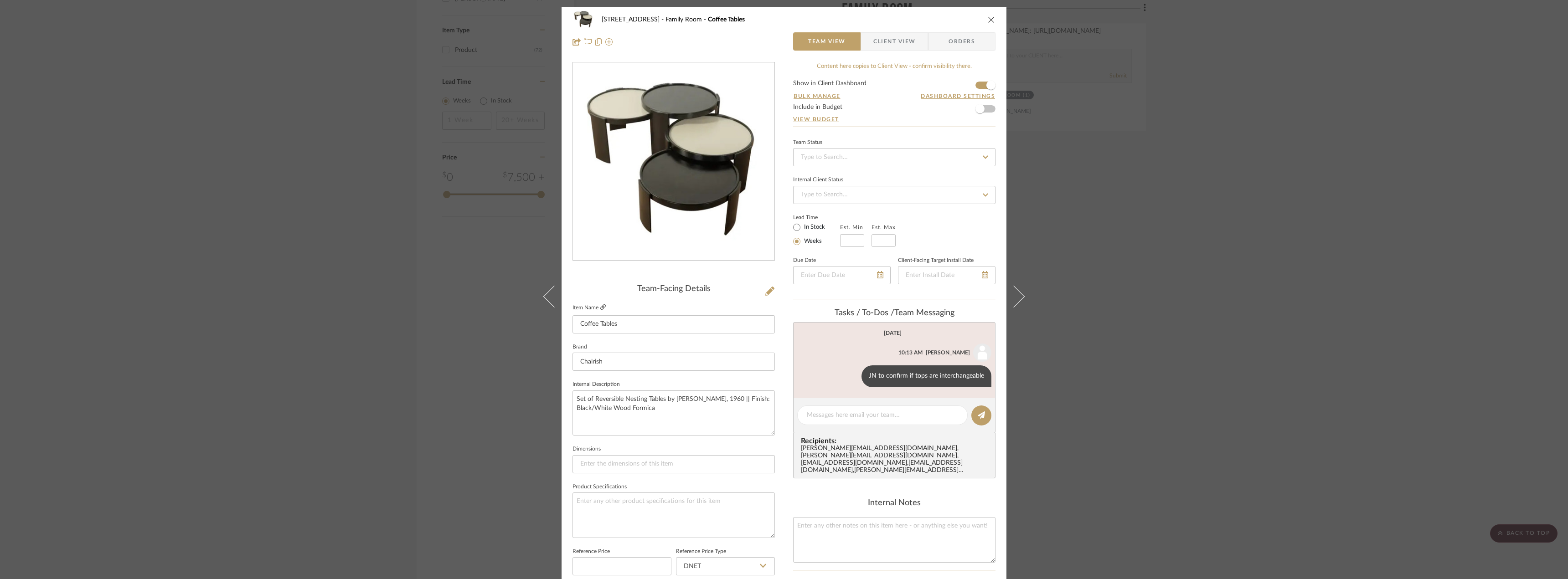
click at [600, 309] on icon at bounding box center [603, 307] width 6 height 6
drag, startPoint x: 592, startPoint y: 399, endPoint x: 724, endPoint y: 399, distance: 132.0
click at [724, 399] on textarea "Set of Reversible Nesting Tables by [PERSON_NAME], 1960 || Finish: Black/White …" at bounding box center [674, 413] width 203 height 45
click at [1208, 351] on div "24080 - [STREET_ADDRESS] Family Room Coffee Tables Team View Client View Orders…" at bounding box center [784, 289] width 1568 height 579
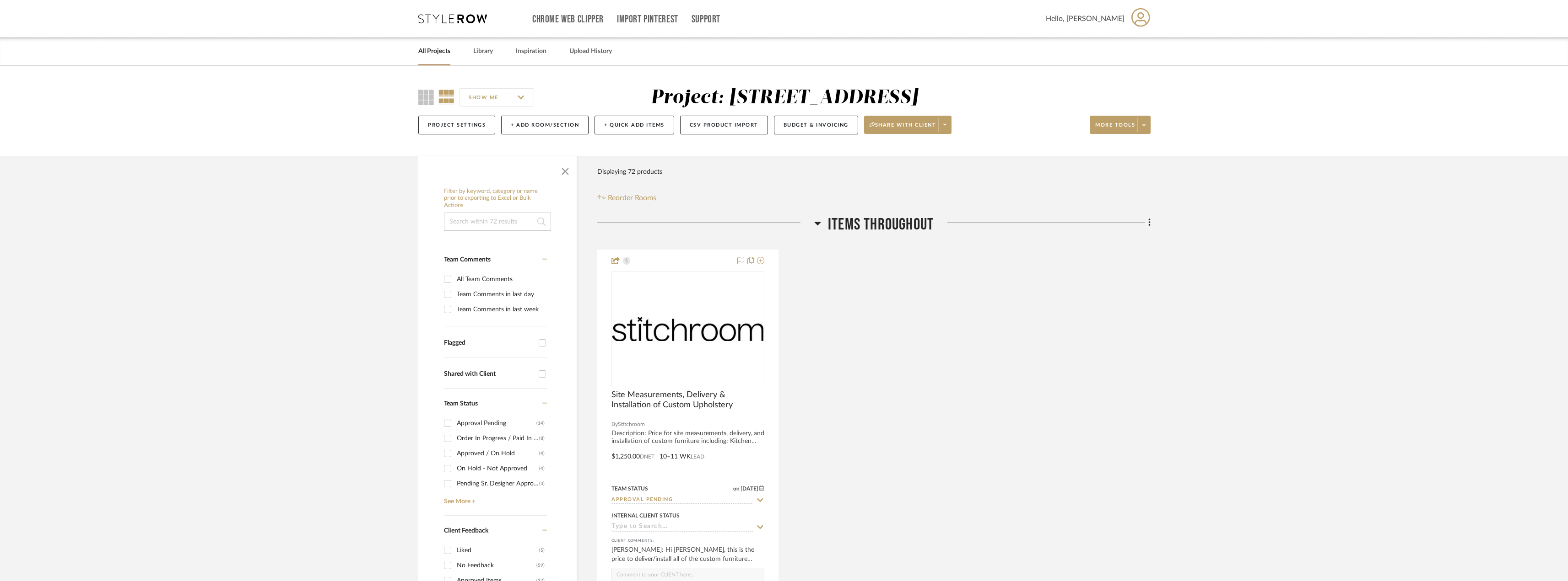
click at [443, 54] on link "All Projects" at bounding box center [434, 52] width 32 height 13
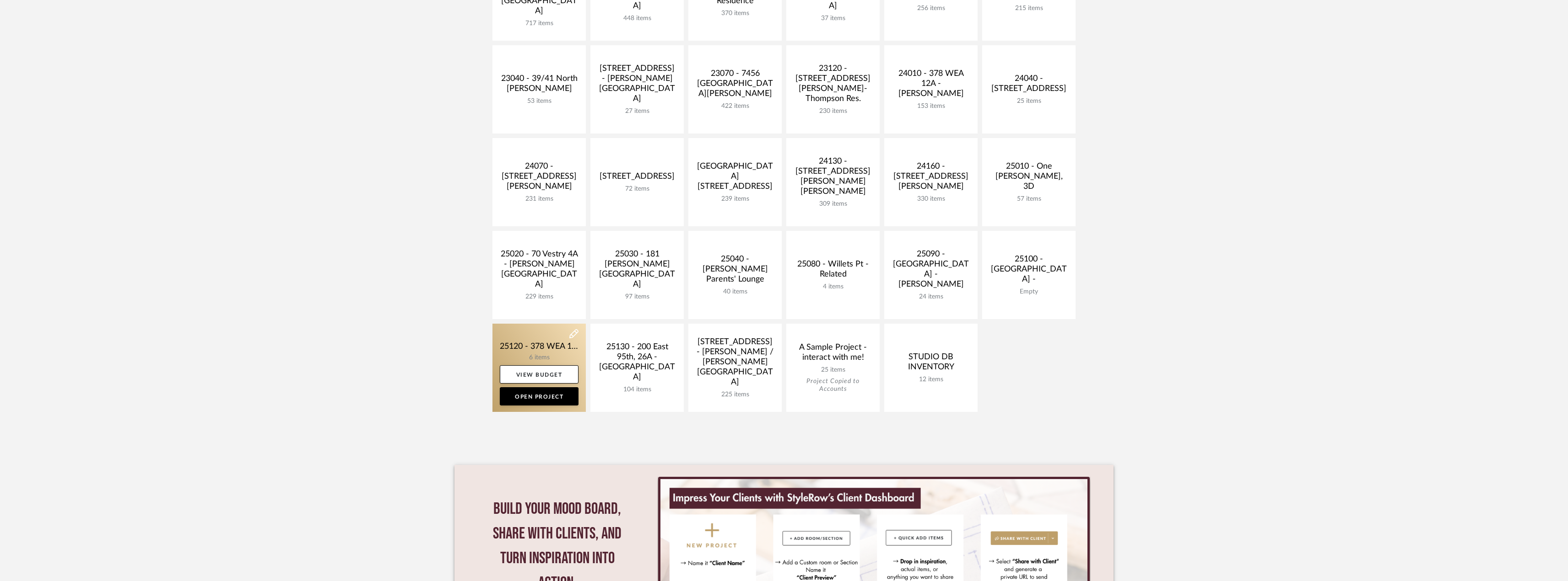
click at [542, 344] on link at bounding box center [539, 368] width 93 height 88
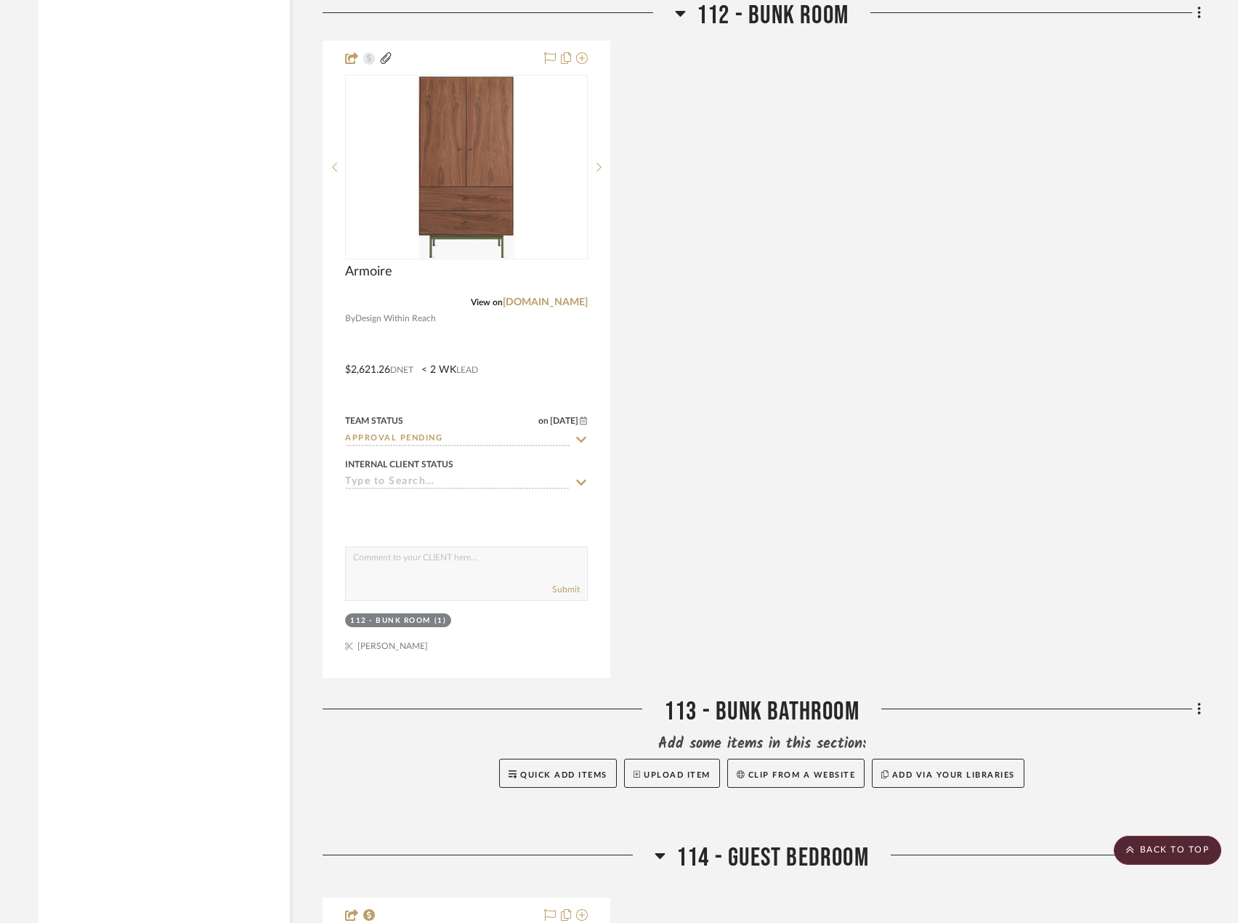
scroll to position [2086, 0]
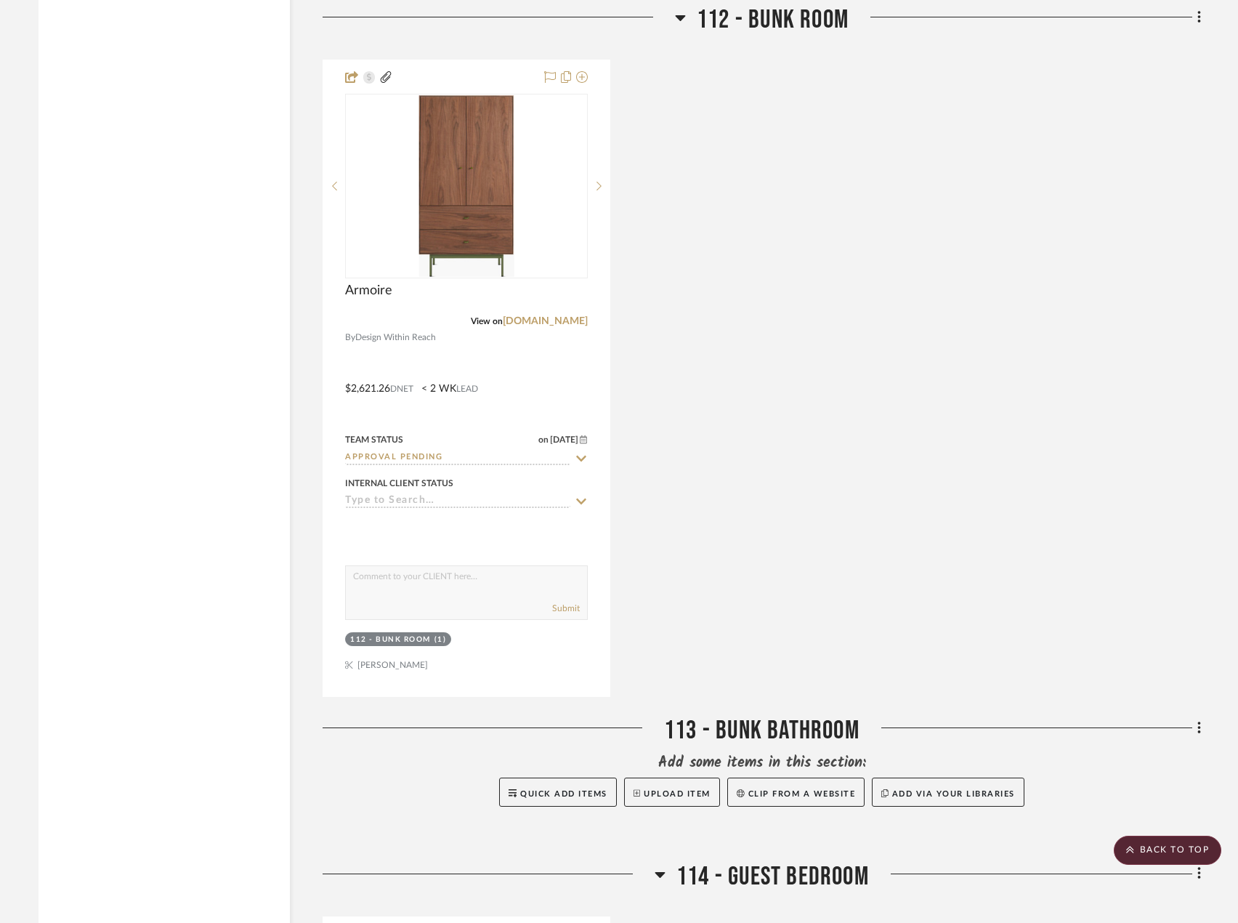
drag, startPoint x: 822, startPoint y: 224, endPoint x: 625, endPoint y: 179, distance: 202.8
click at [822, 224] on div "Armoire View on [DOMAIN_NAME] By Design Within Reach $2,621.26 DNET < 2 WK LEAD…" at bounding box center [762, 378] width 878 height 637
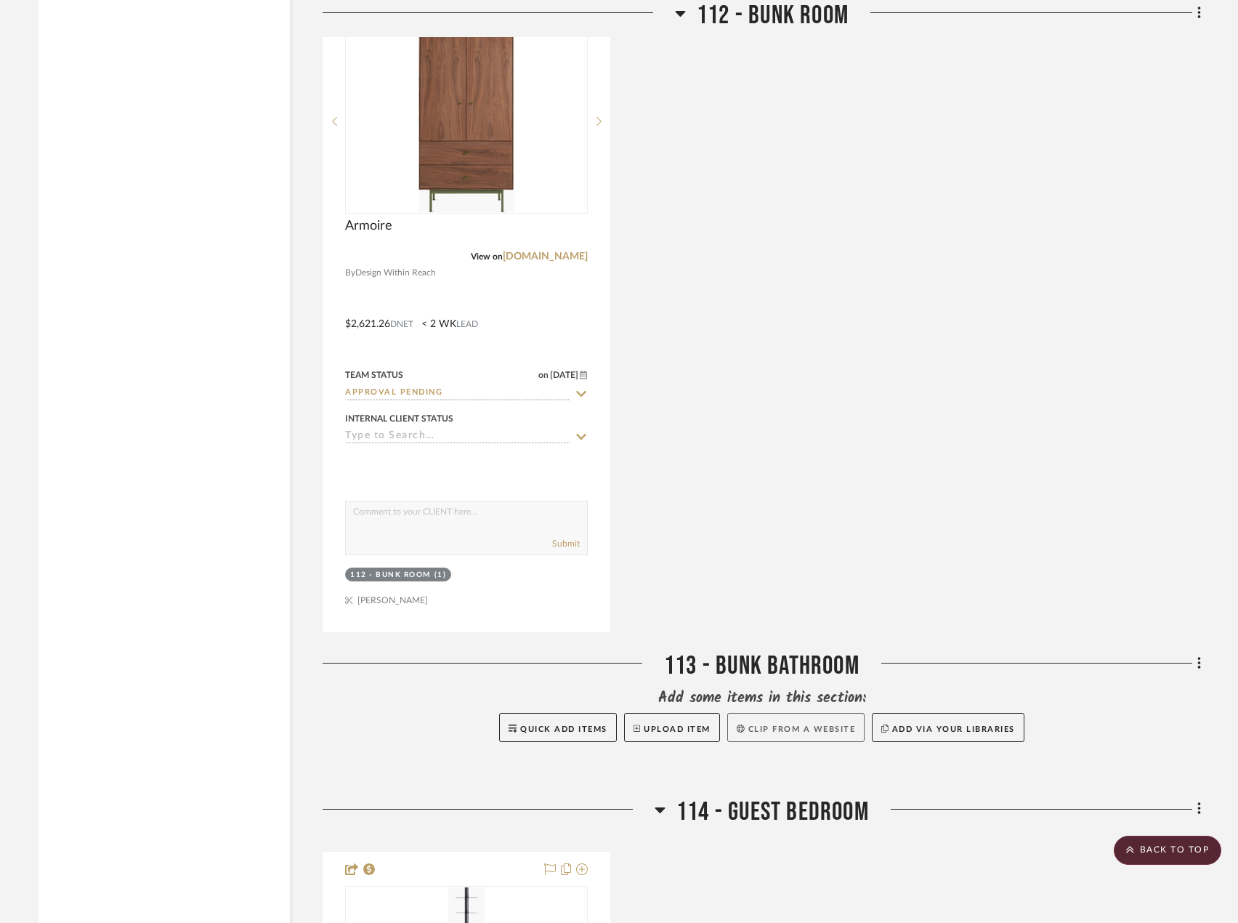
scroll to position [2522, 0]
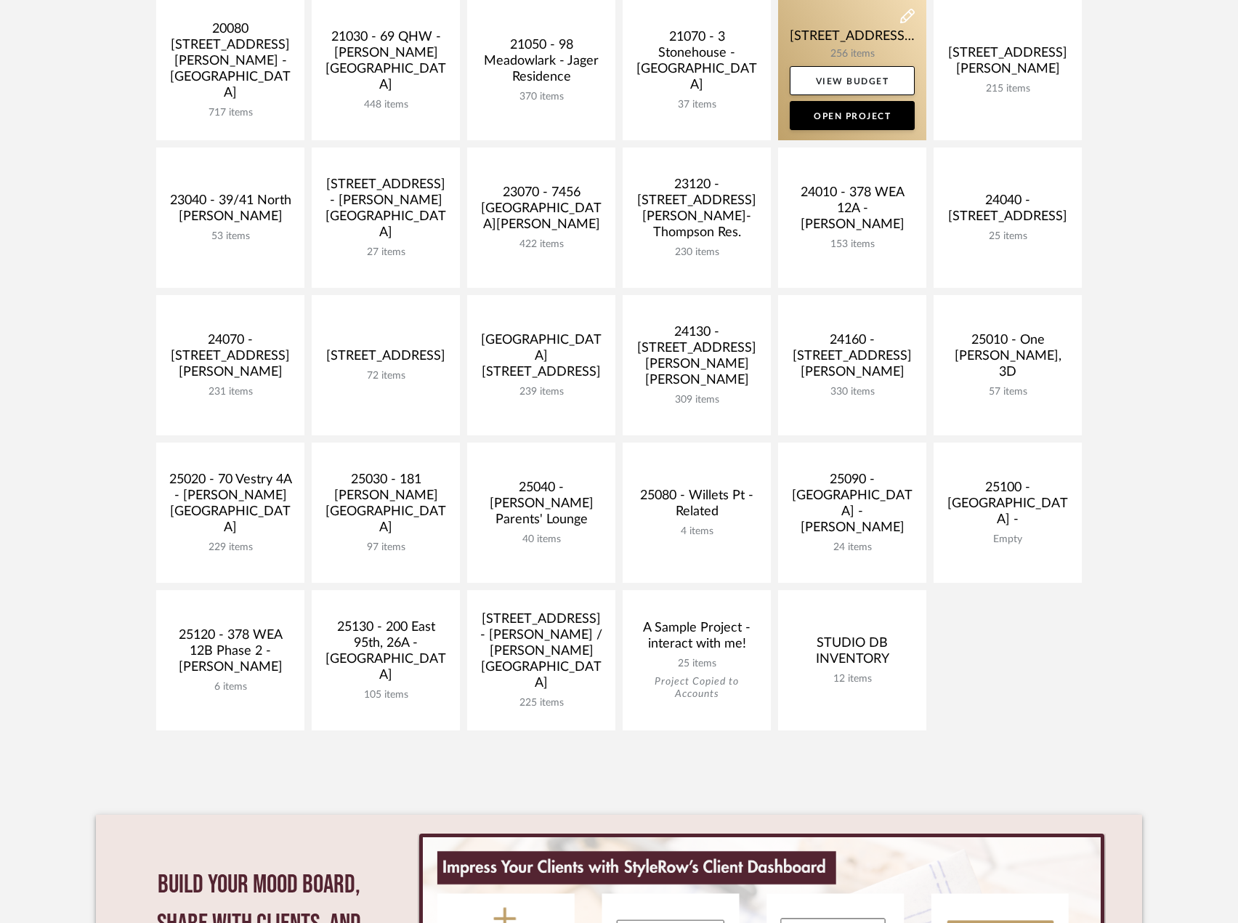
scroll to position [218, 0]
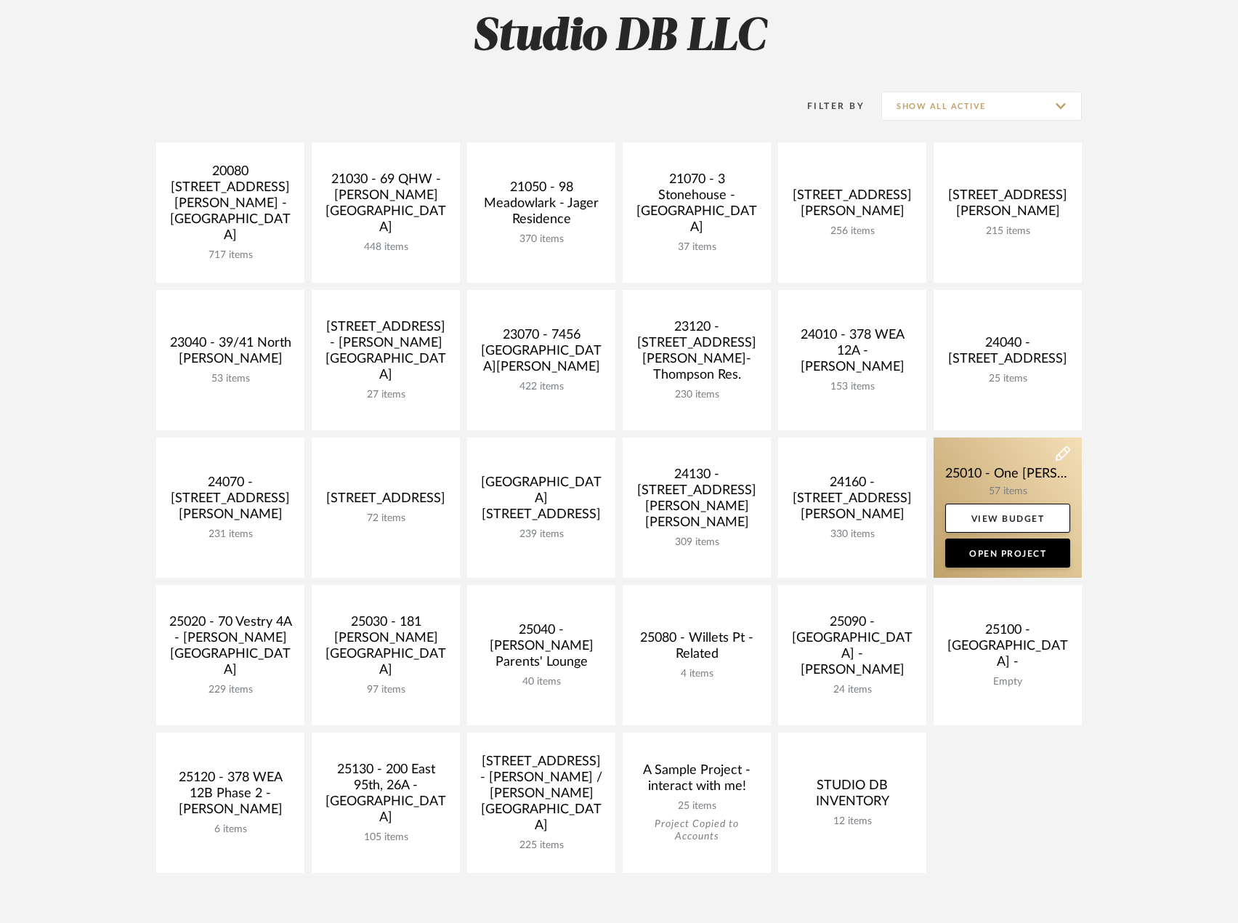
click at [993, 477] on link at bounding box center [1008, 507] width 148 height 140
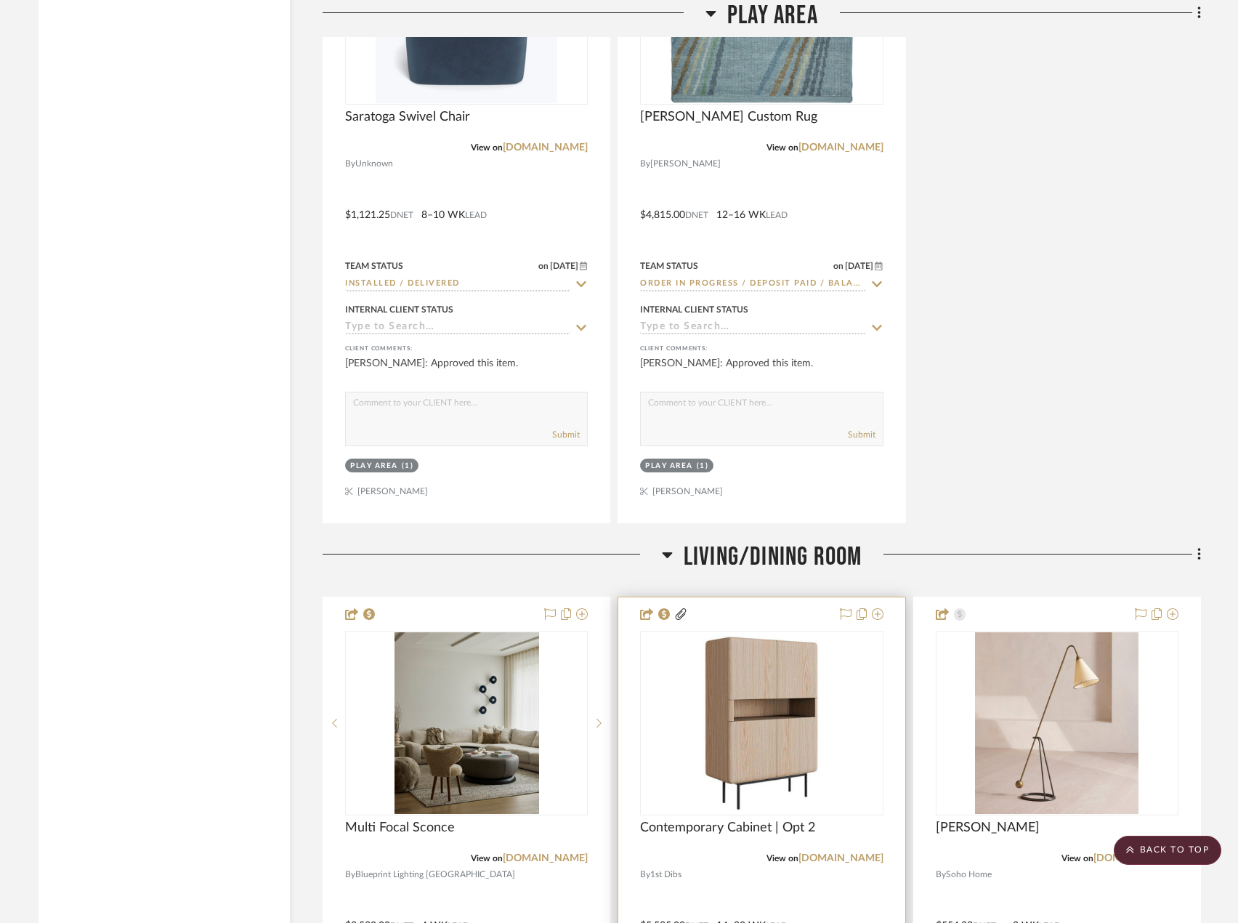
scroll to position [4432, 0]
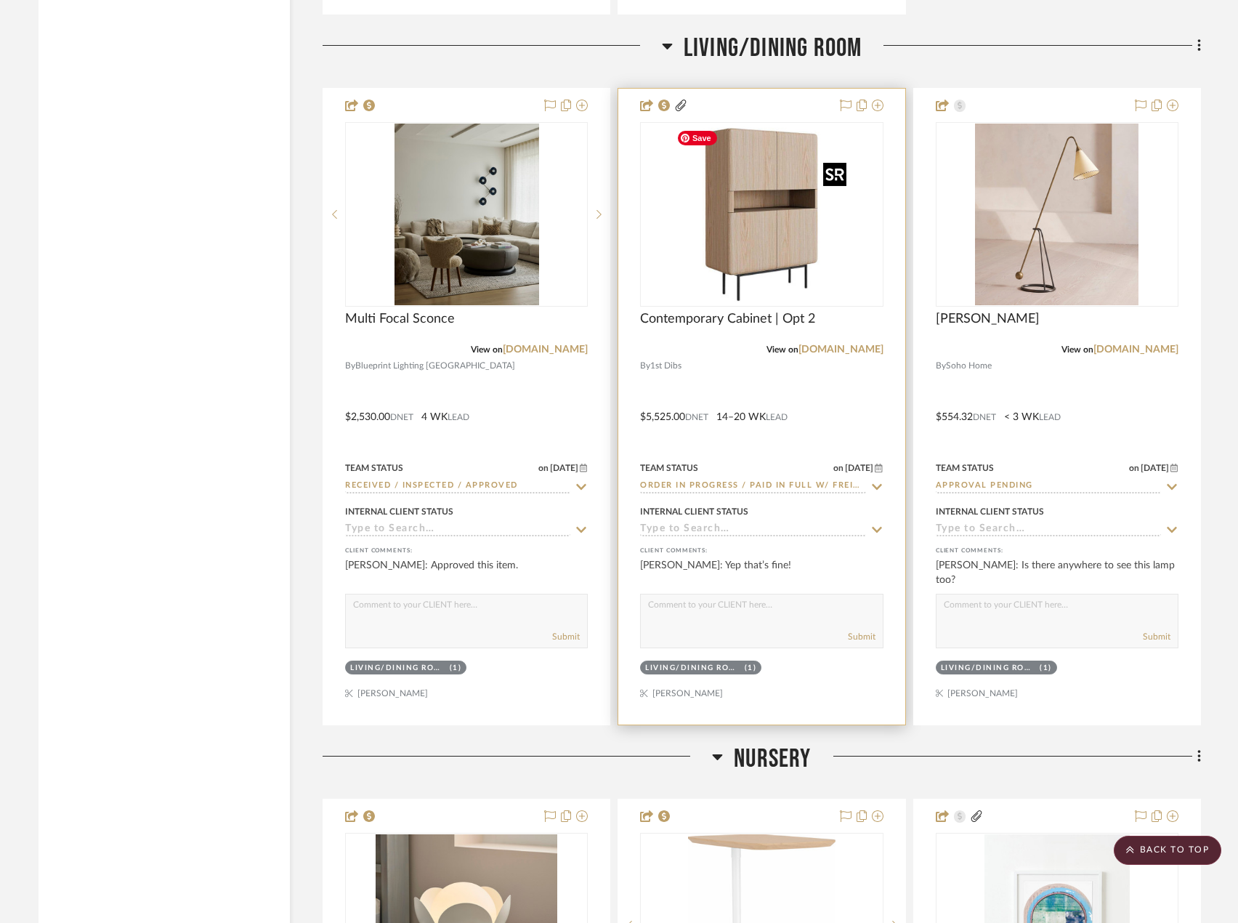
click at [0, 0] on img at bounding box center [0, 0] width 0 height 0
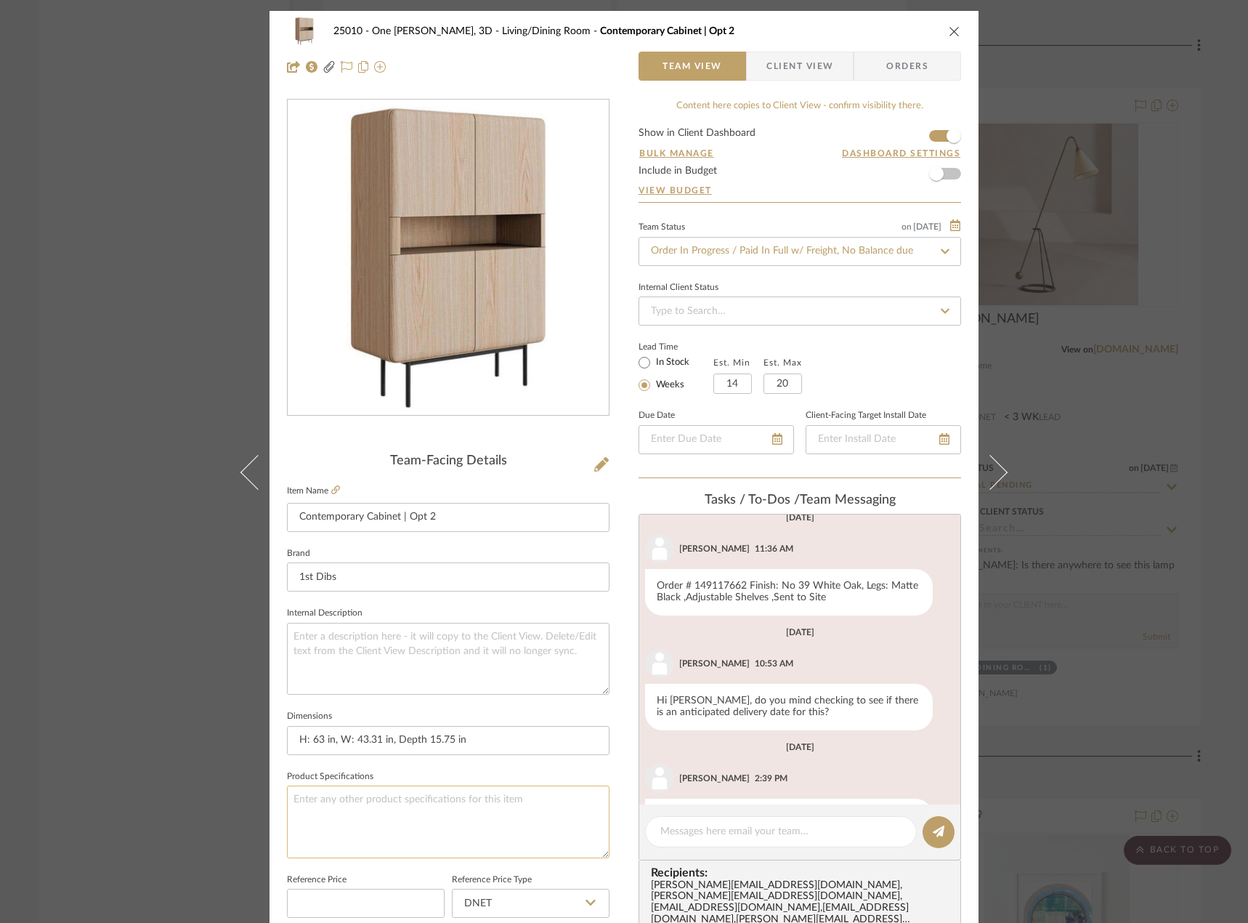
scroll to position [1098, 0]
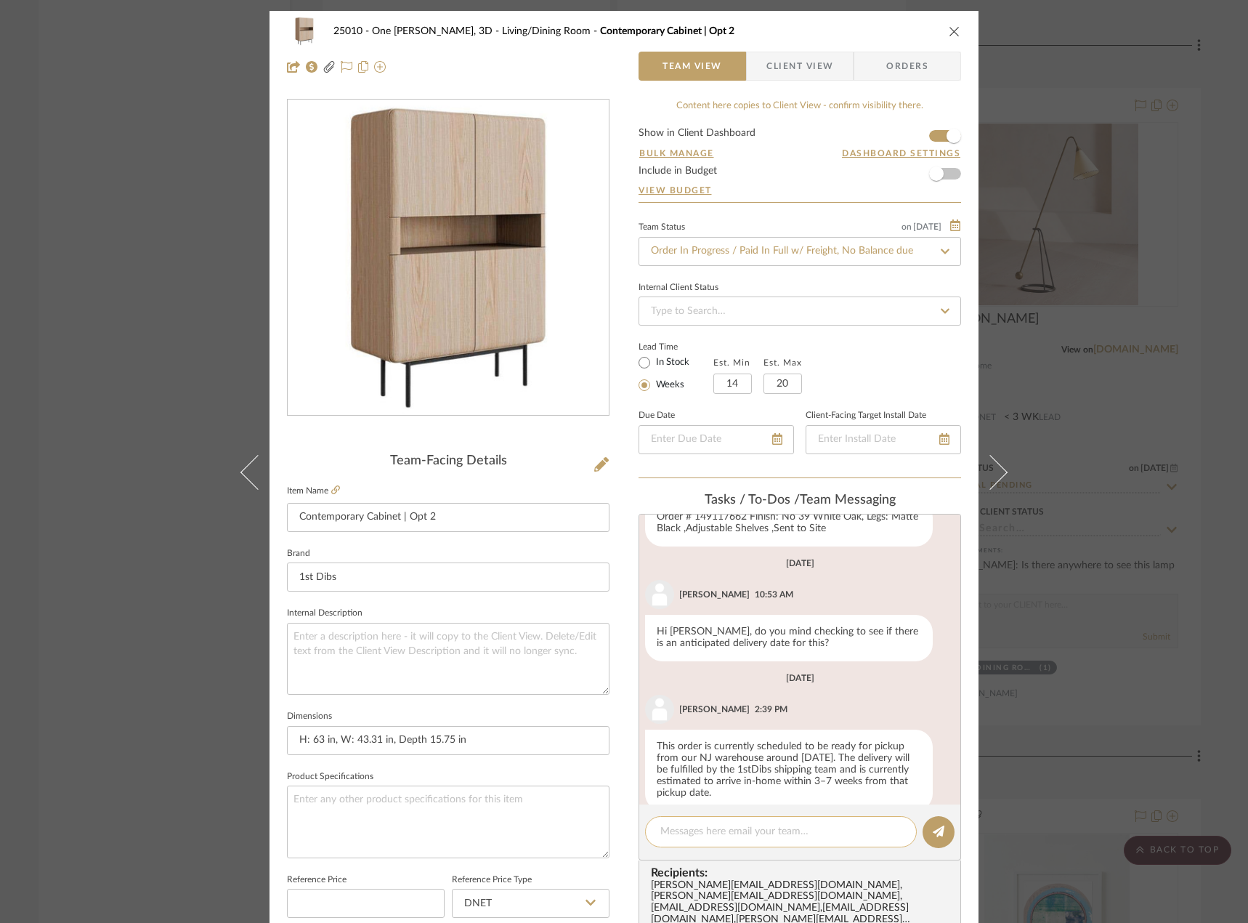
click at [796, 844] on div at bounding box center [781, 831] width 272 height 31
click at [809, 834] on textarea at bounding box center [780, 831] width 241 height 15
click at [796, 846] on textarea "Hi Anela, do you mind following up with the vendor to se when this will be read…" at bounding box center [780, 839] width 241 height 31
drag, startPoint x: 676, startPoint y: 824, endPoint x: 732, endPoint y: 849, distance: 61.2
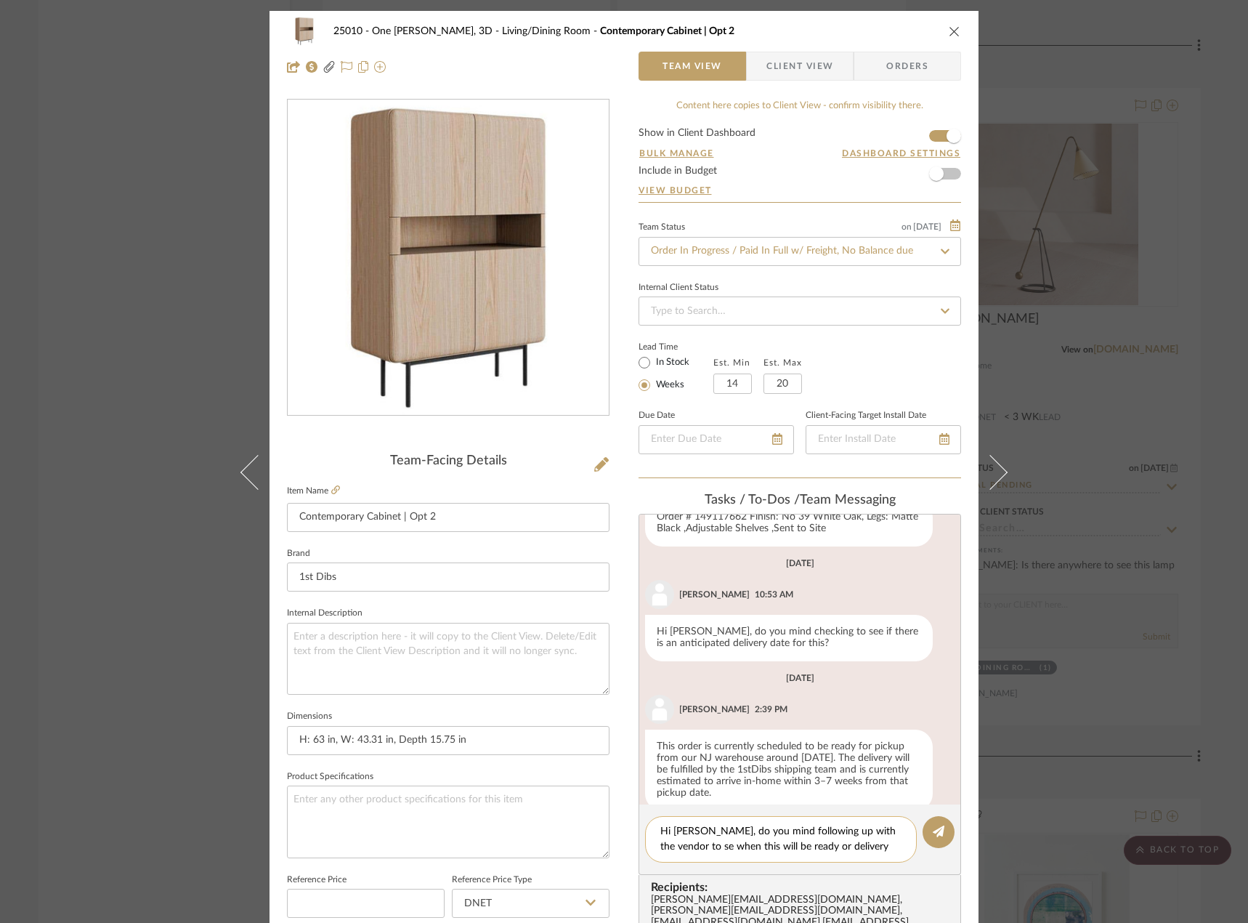
click at [732, 849] on textarea "Hi Anela, do you mind following up with the vendor to se when this will be read…" at bounding box center [780, 839] width 241 height 31
click at [777, 847] on textarea "Hi Anela, do you mind following up with the vendor to se when this will be read…" at bounding box center [780, 839] width 241 height 31
click at [772, 848] on textarea "Hi Anela, do you mind following up with the vendor to se when this will be read…" at bounding box center [780, 839] width 241 height 31
click at [884, 848] on textarea "Hi Anela, do you mind following up with the vendor to se when this will be read…" at bounding box center [780, 839] width 241 height 31
drag, startPoint x: 665, startPoint y: 848, endPoint x: 673, endPoint y: 844, distance: 8.8
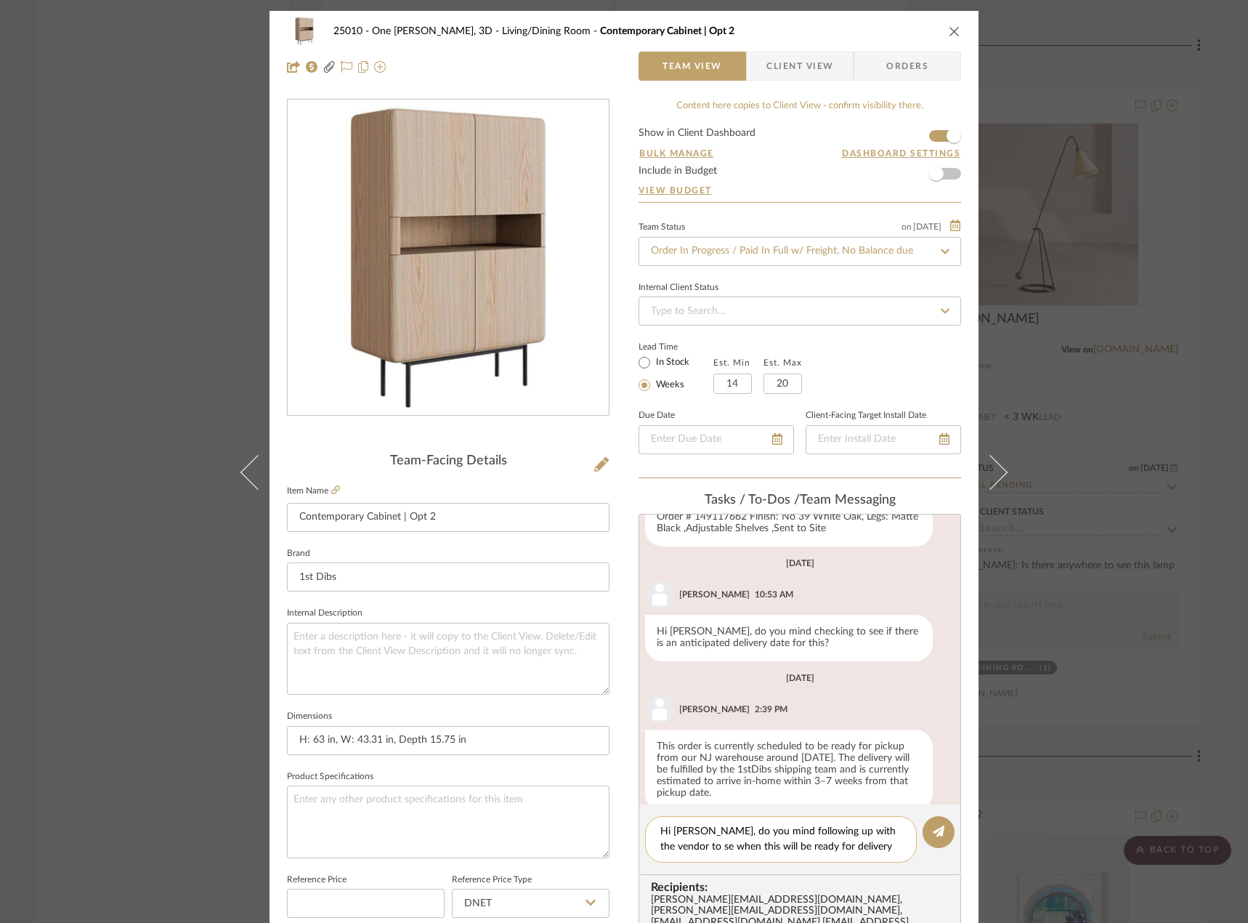
click at [666, 847] on textarea "Hi Anela, do you mind following up with the vendor to se when this will be read…" at bounding box center [780, 839] width 241 height 31
click at [835, 848] on textarea "Hi Anela, do you mind following up with the vendor to see when this will be rea…" at bounding box center [780, 839] width 241 height 31
type textarea "Hi Anela, do you mind following up with the vendor to see when this will be rea…"
drag, startPoint x: 936, startPoint y: 836, endPoint x: 921, endPoint y: 835, distance: 15.3
click at [936, 837] on icon at bounding box center [939, 831] width 12 height 12
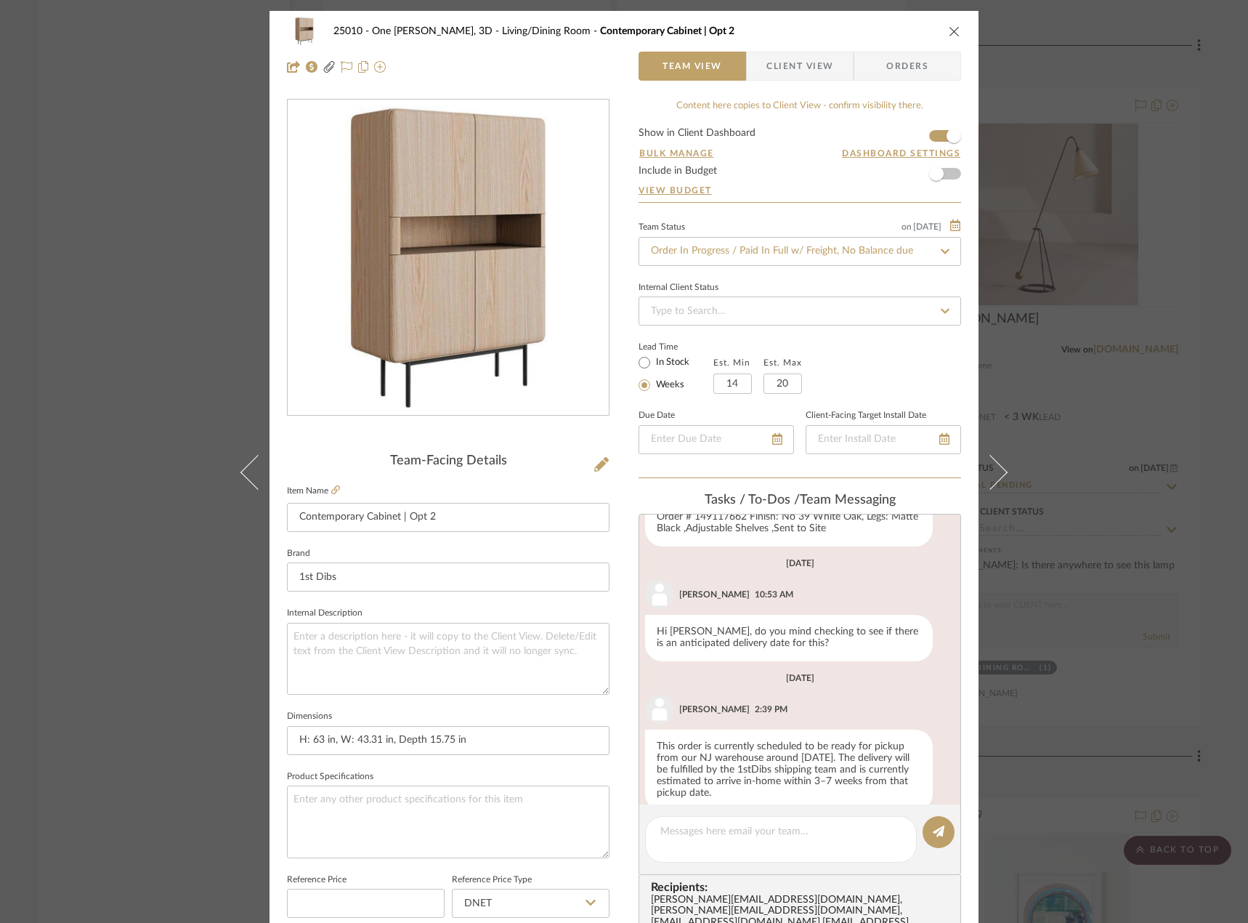
scroll to position [1213, 0]
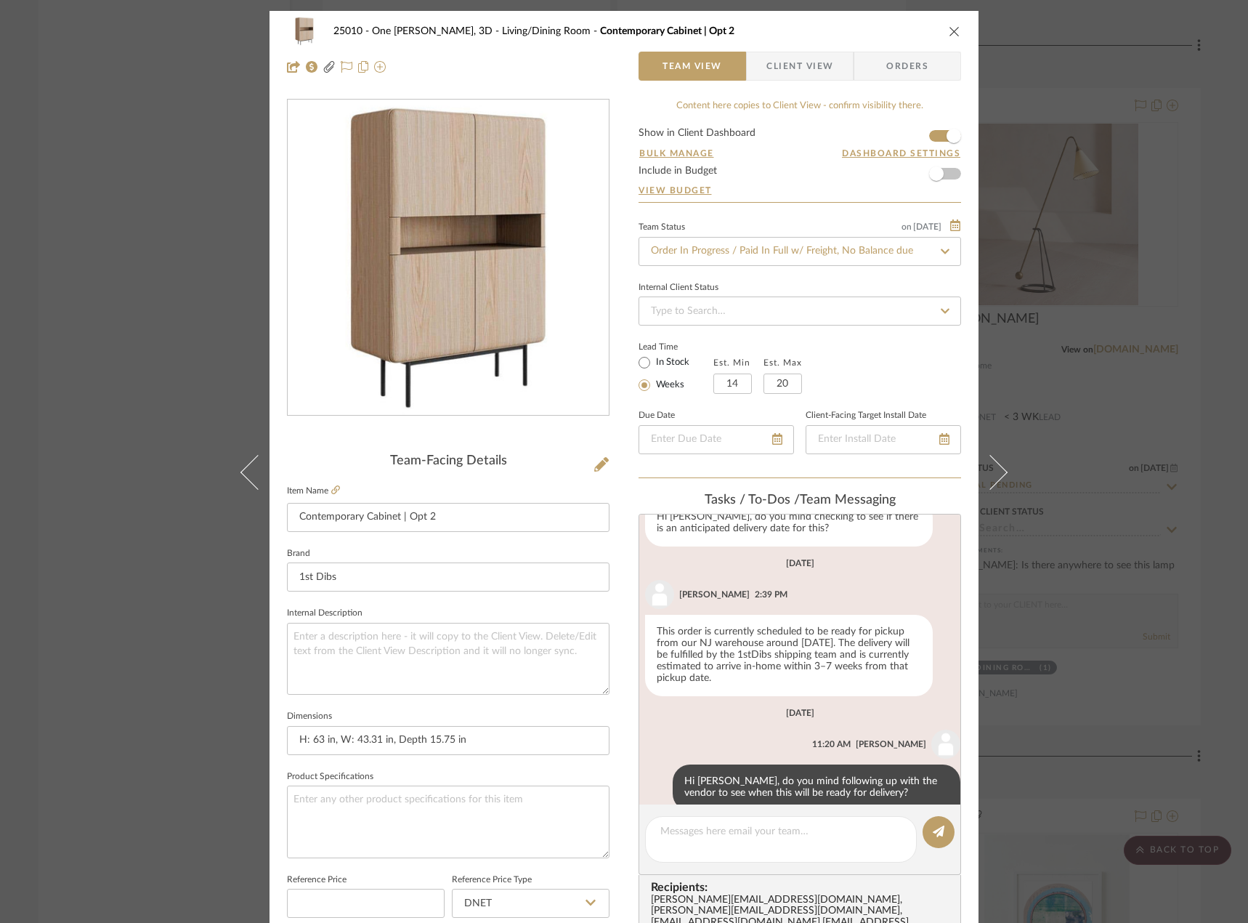
drag, startPoint x: 153, startPoint y: 108, endPoint x: 125, endPoint y: 109, distance: 28.3
click at [153, 108] on div "25010 - One Vandam, 3D Living/Dining Room Contemporary Cabinet | Opt 2 Team Vie…" at bounding box center [624, 461] width 1248 height 923
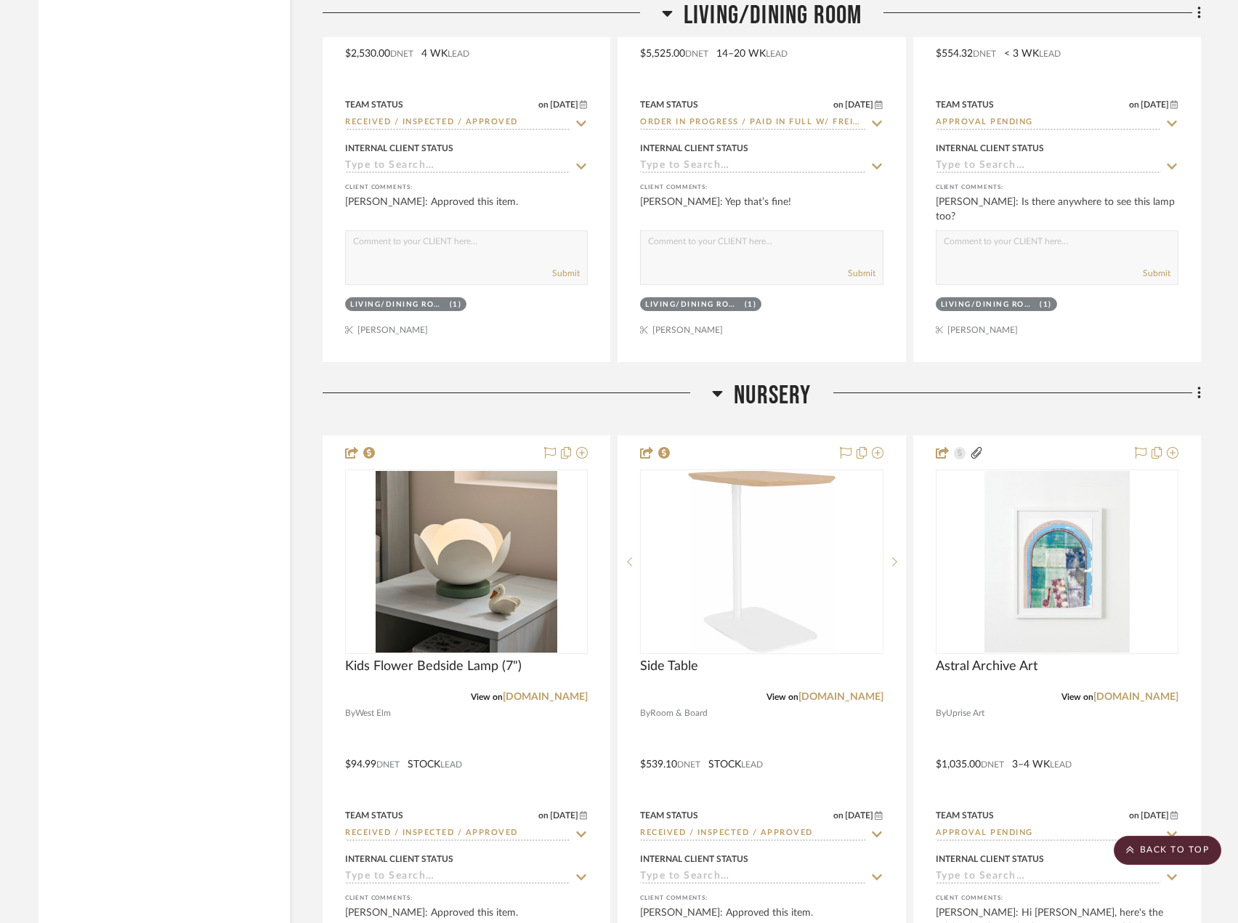
scroll to position [5231, 0]
